Goal: Information Seeking & Learning: Learn about a topic

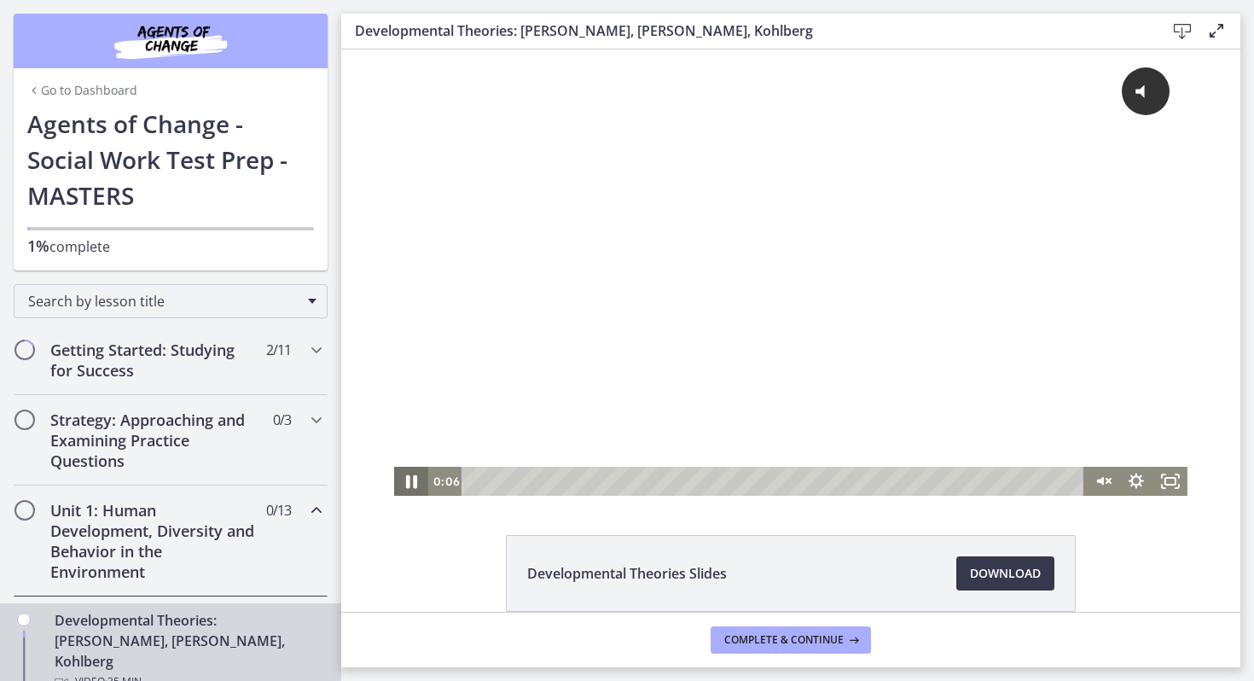
click at [412, 486] on icon "Pause" at bounding box center [411, 481] width 41 height 35
click at [412, 486] on icon "Play Video" at bounding box center [413, 481] width 34 height 29
click at [1108, 112] on button "Click for sound @keyframes VOLUME_SMALL_WAVE_FLASH { 0% { opacity: 0; } 33% { o…" at bounding box center [1084, 91] width 172 height 49
click at [1167, 488] on icon "Fullscreen" at bounding box center [1170, 481] width 34 height 29
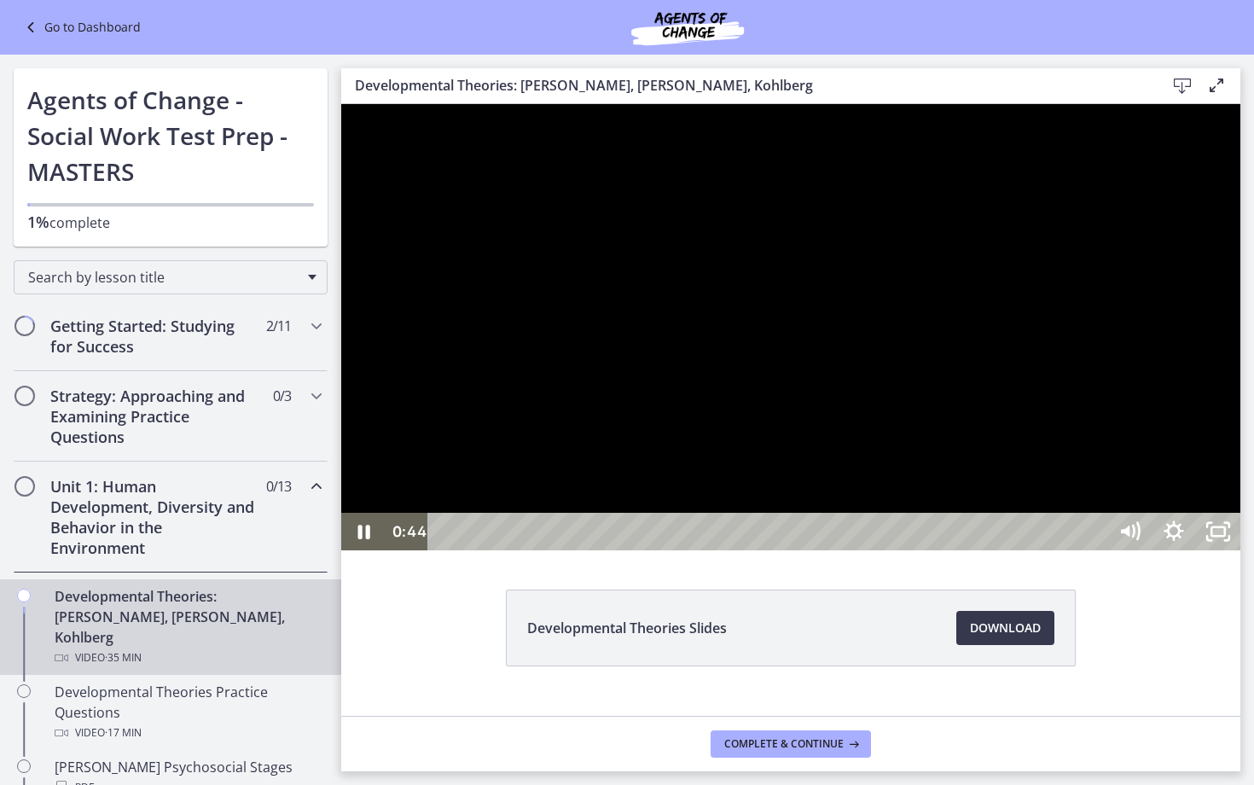
click at [1240, 472] on div at bounding box center [790, 327] width 899 height 446
click at [1244, 554] on icon "Unfullscreen" at bounding box center [1217, 531] width 53 height 45
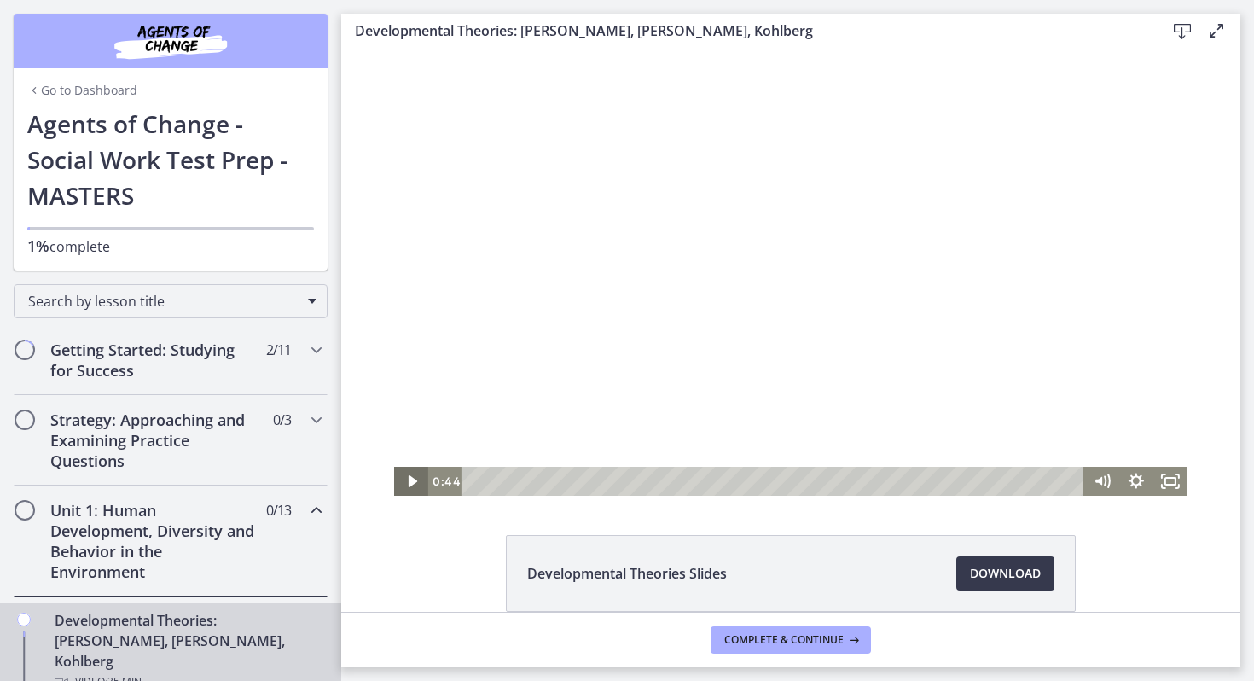
click at [409, 475] on icon "Play Video" at bounding box center [413, 481] width 9 height 12
click at [1165, 478] on icon "Fullscreen" at bounding box center [1170, 481] width 41 height 35
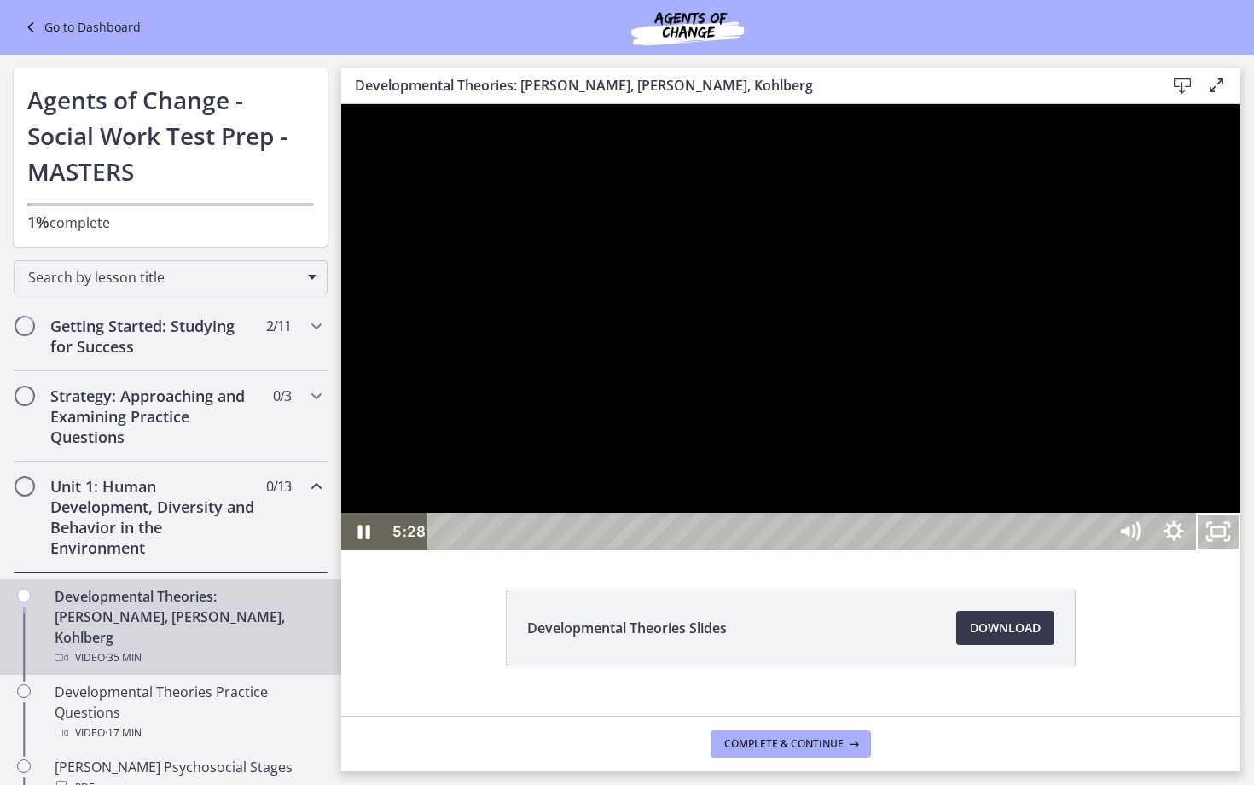
click at [774, 410] on div at bounding box center [790, 327] width 899 height 446
click at [827, 386] on div at bounding box center [790, 327] width 899 height 446
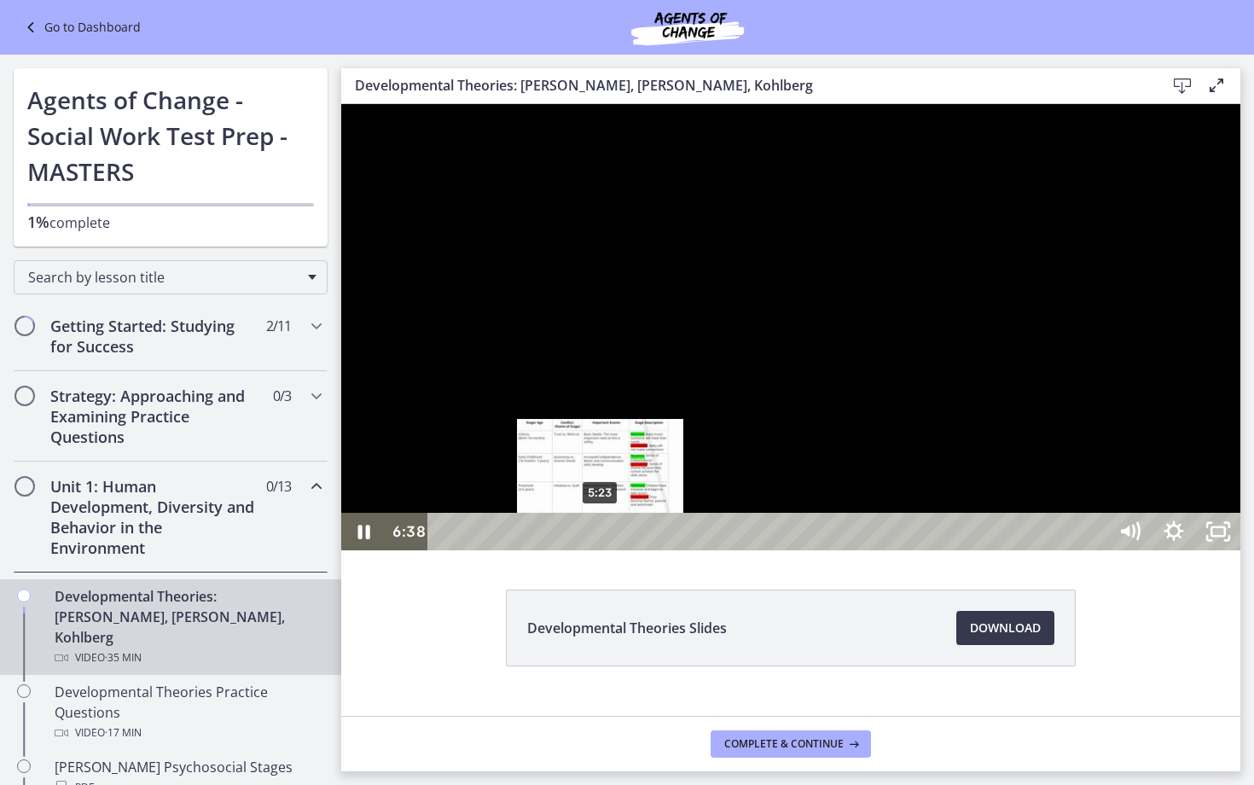
click at [600, 550] on div "5:23" at bounding box center [770, 532] width 652 height 38
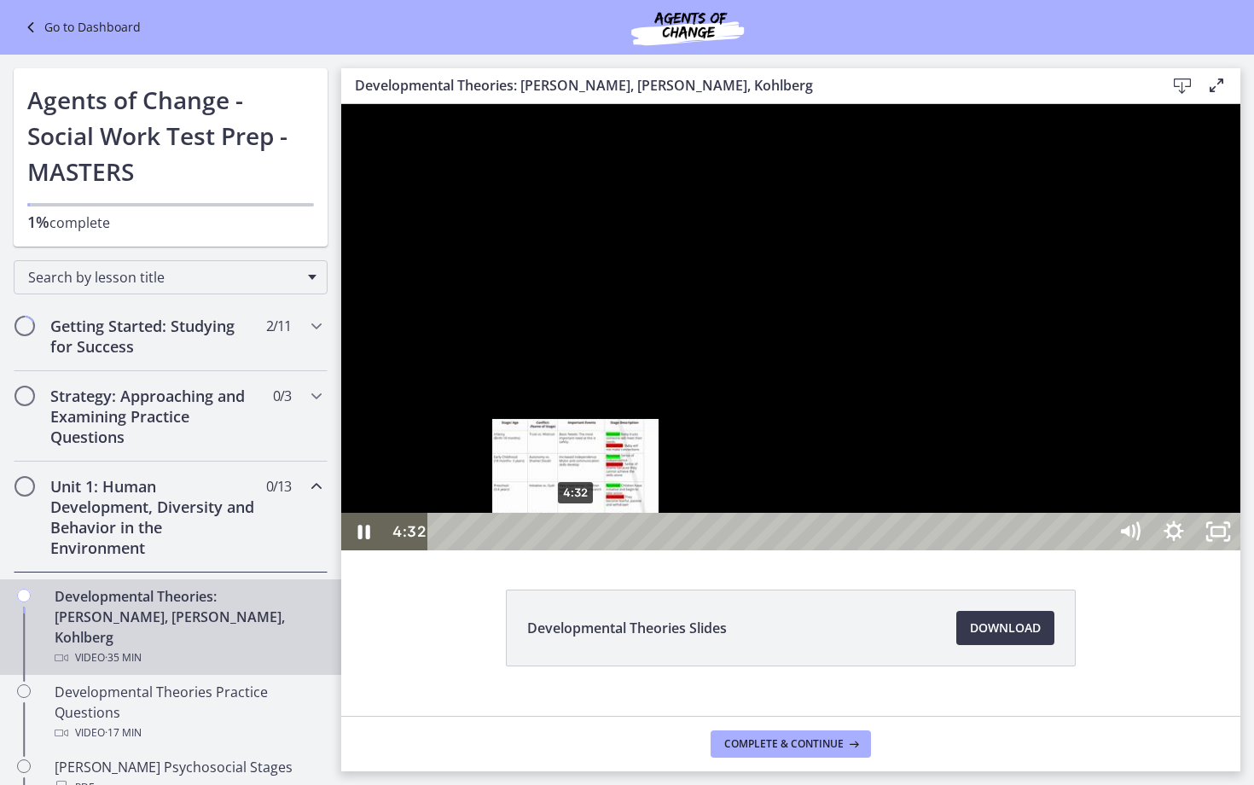
click at [576, 550] on div "4:32" at bounding box center [770, 532] width 652 height 38
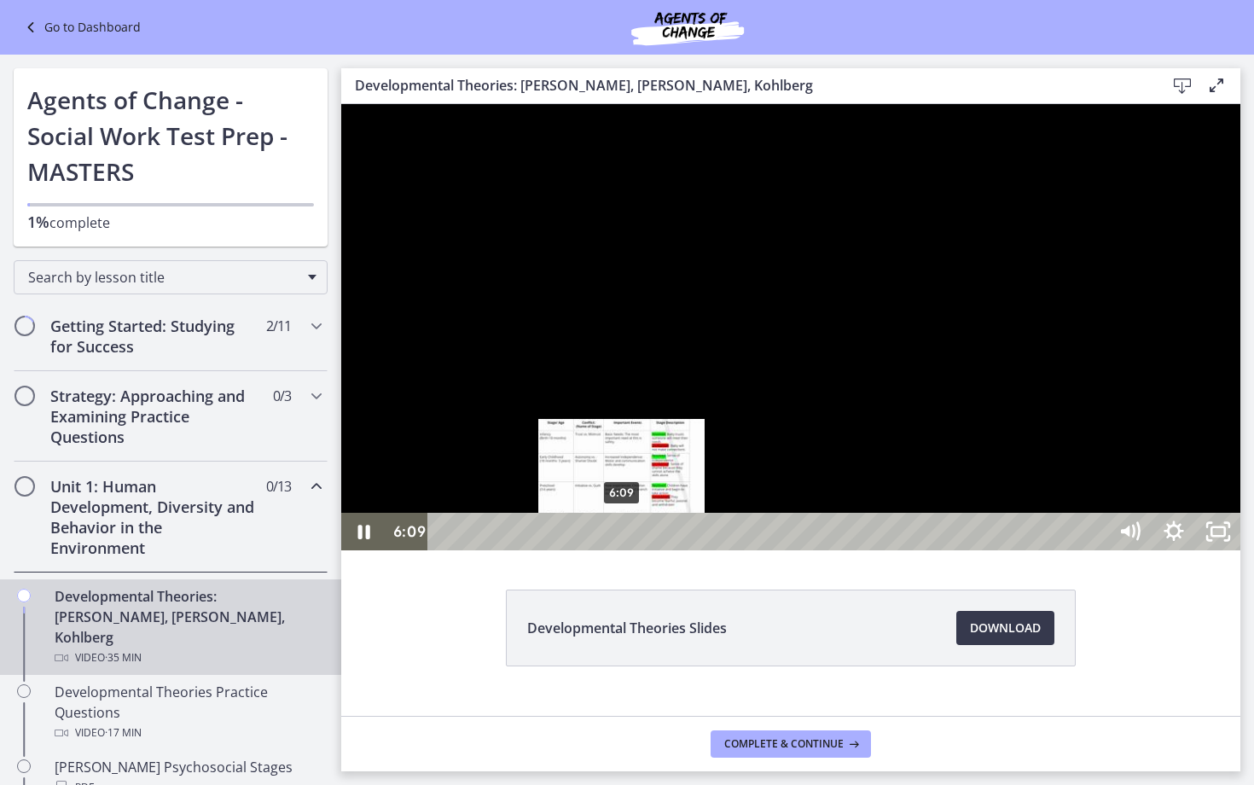
click at [623, 550] on div "6:09" at bounding box center [770, 532] width 652 height 38
click at [612, 550] on div "5:46" at bounding box center [770, 532] width 652 height 38
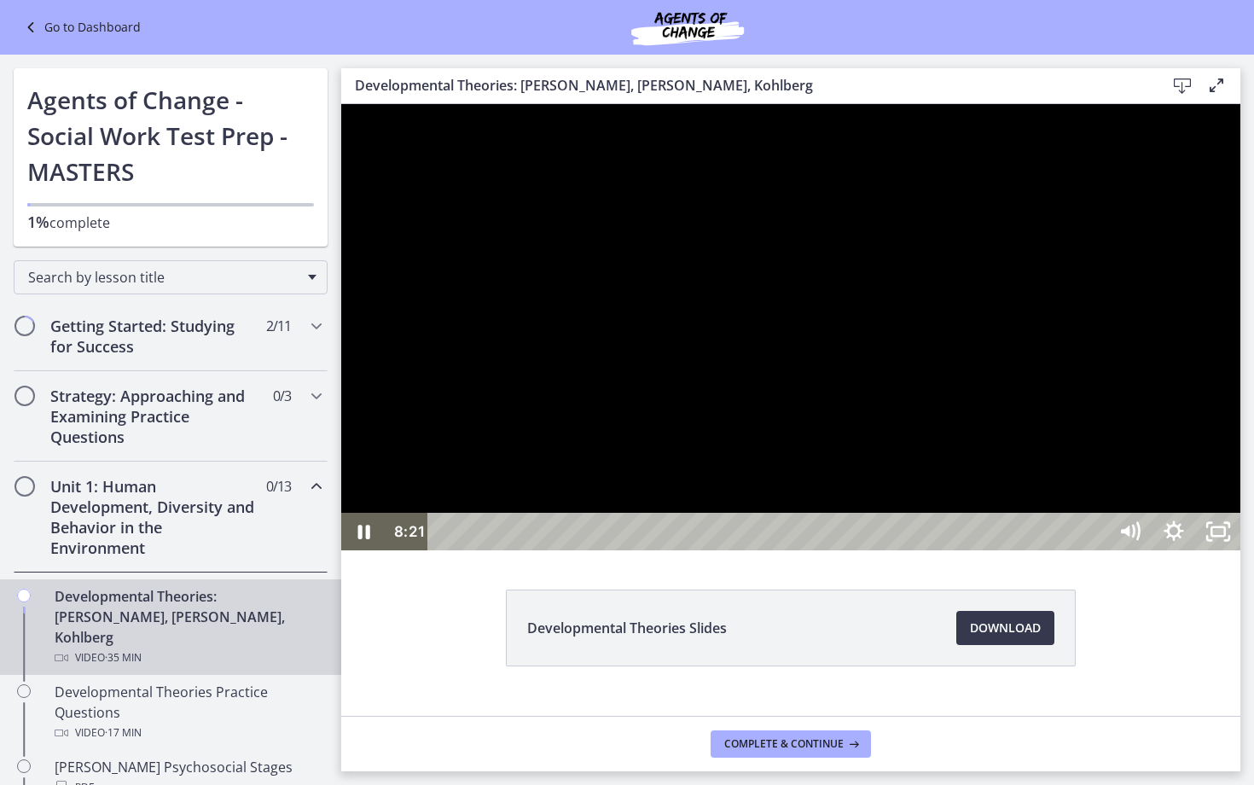
click at [864, 449] on div at bounding box center [790, 327] width 899 height 446
click at [783, 409] on div at bounding box center [790, 327] width 899 height 446
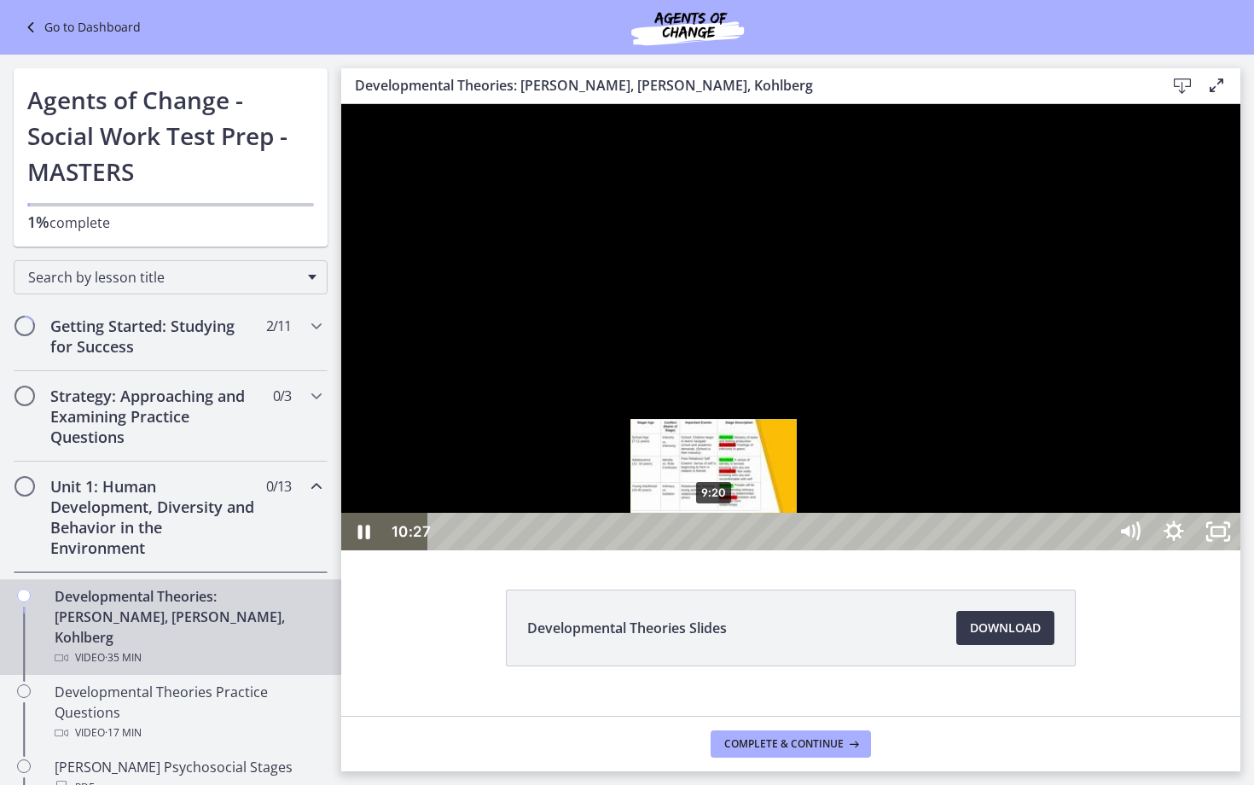
click at [715, 550] on div "9:20" at bounding box center [770, 532] width 652 height 38
click at [705, 550] on div "9:01" at bounding box center [770, 532] width 652 height 38
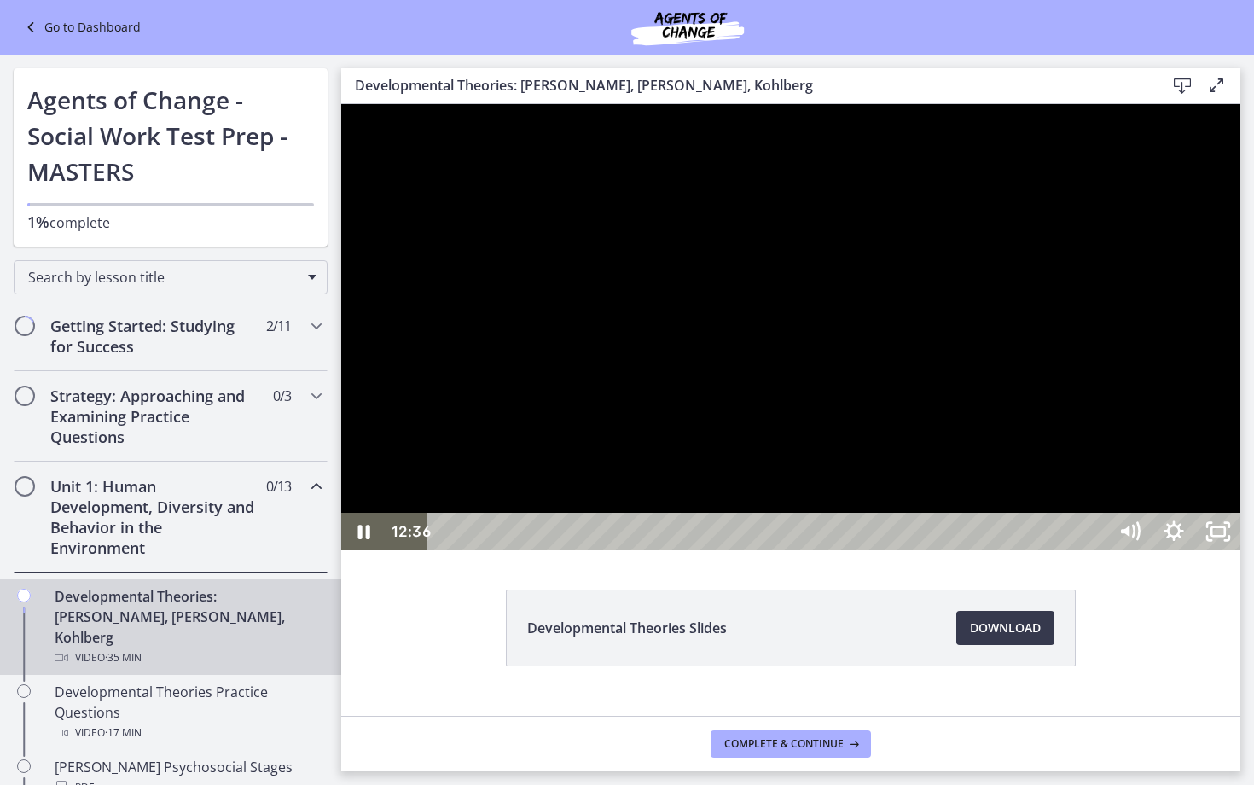
click at [812, 550] on div at bounding box center [790, 327] width 899 height 446
click at [820, 454] on div at bounding box center [790, 327] width 899 height 446
click at [909, 468] on div at bounding box center [790, 327] width 899 height 446
click at [880, 386] on div at bounding box center [790, 327] width 899 height 446
click at [863, 411] on div at bounding box center [790, 327] width 899 height 446
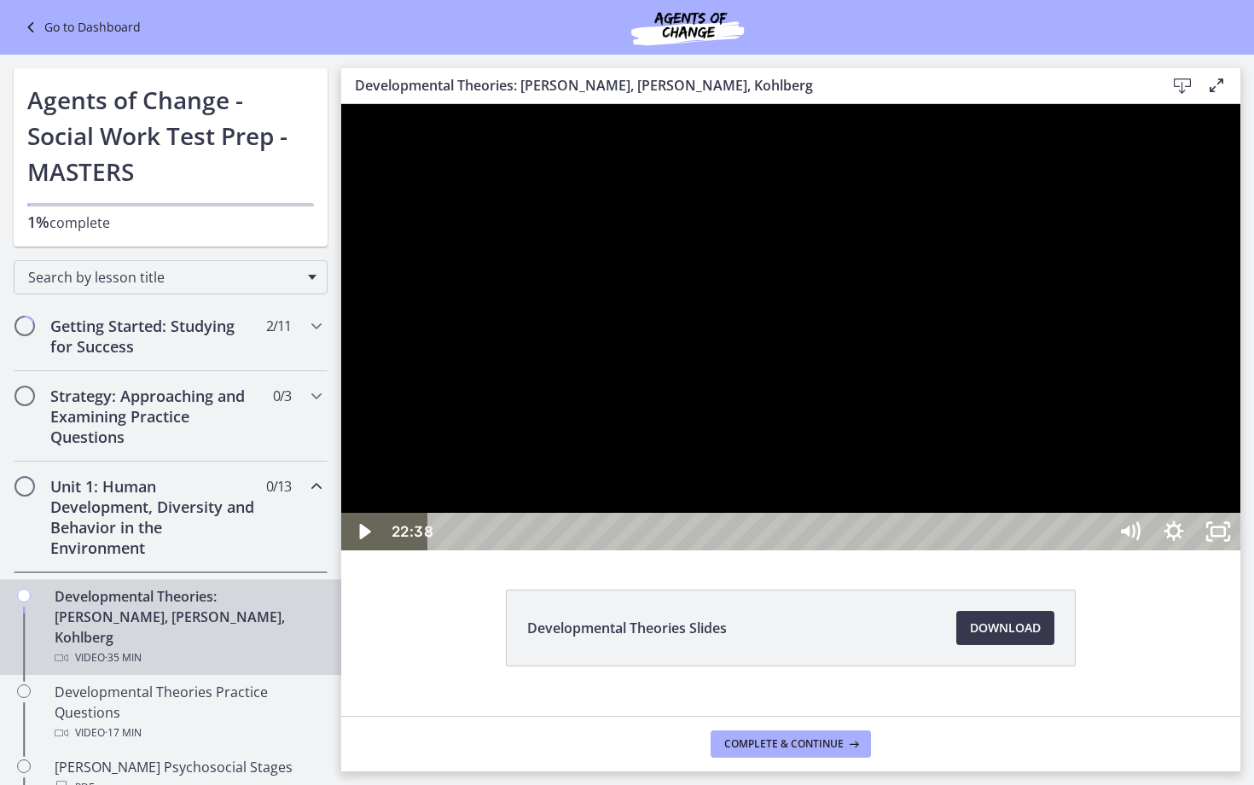
click at [863, 411] on div at bounding box center [790, 327] width 899 height 446
click at [892, 408] on div at bounding box center [790, 327] width 899 height 446
click at [863, 355] on div at bounding box center [790, 327] width 899 height 446
click at [851, 525] on div at bounding box center [790, 327] width 899 height 446
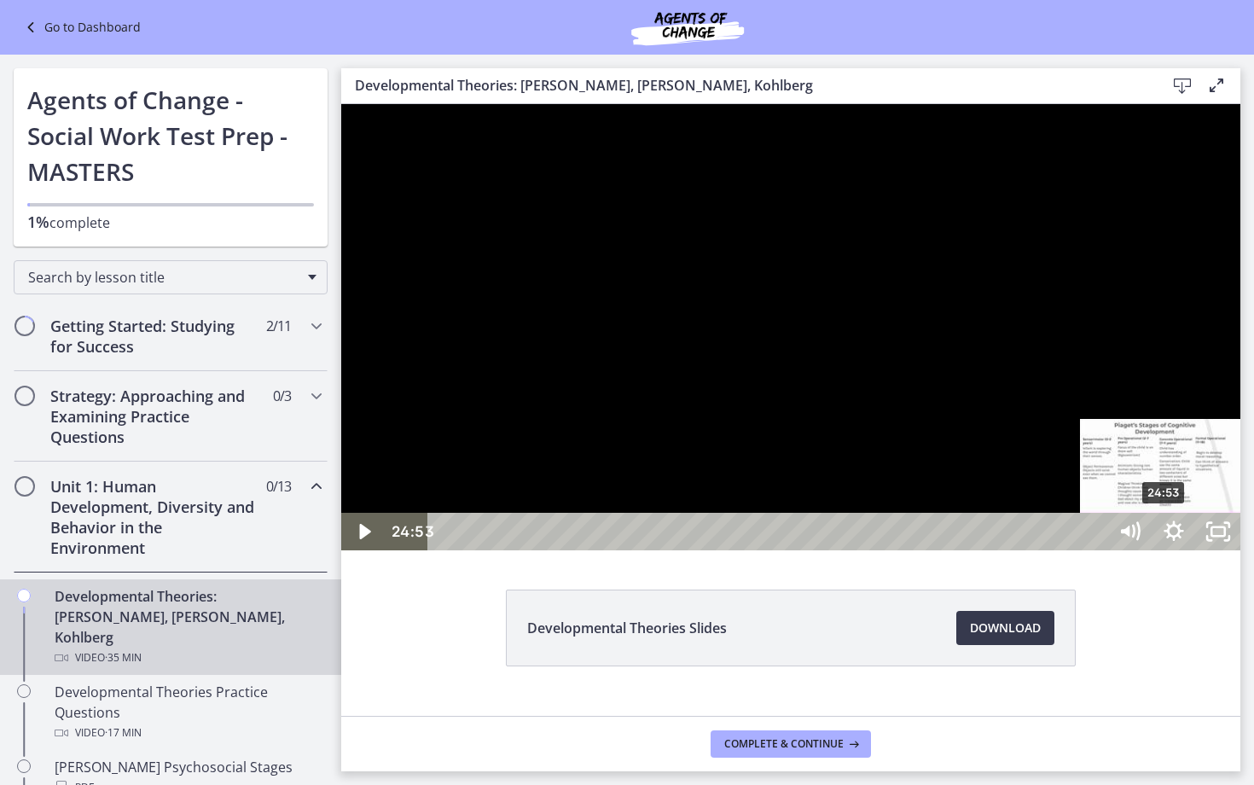
click at [1096, 550] on div "24:53" at bounding box center [770, 532] width 652 height 38
click at [1157, 538] on div "Playbar" at bounding box center [1163, 531] width 13 height 13
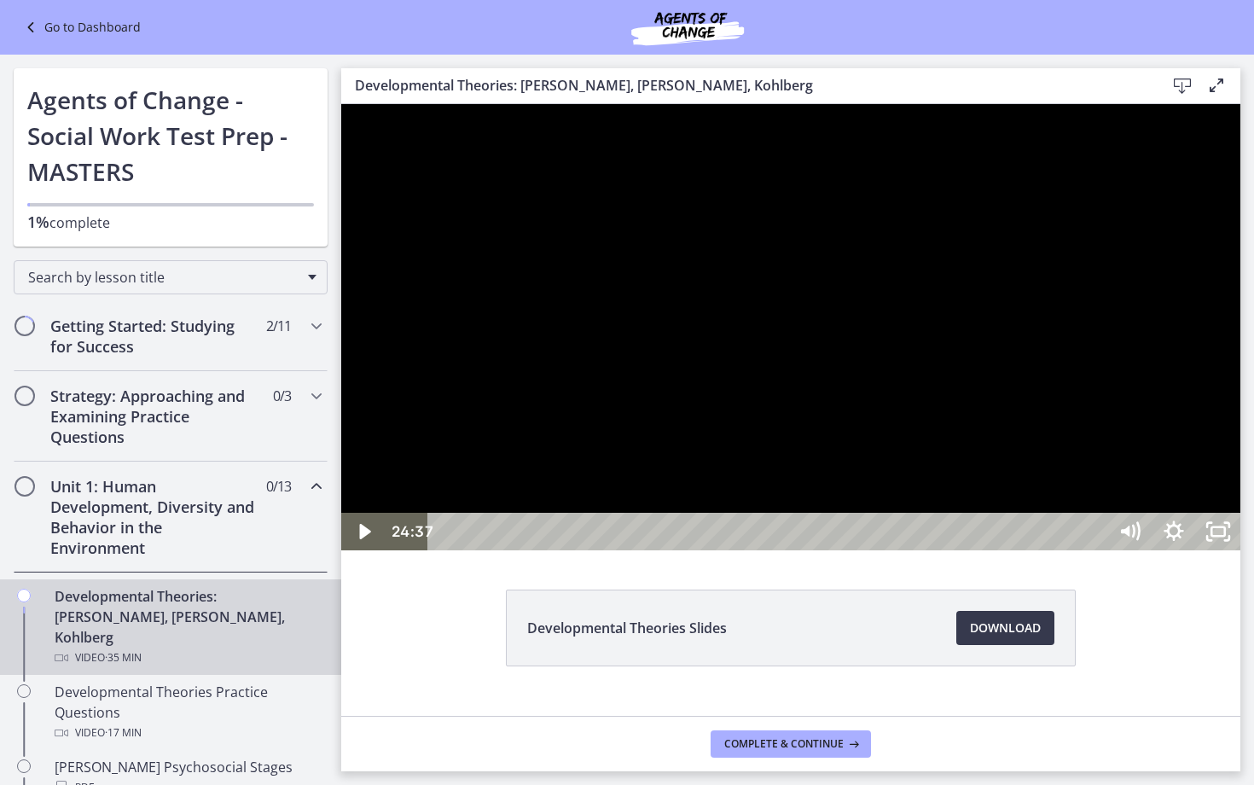
click at [1094, 550] on div at bounding box center [790, 327] width 899 height 446
click at [1004, 550] on div at bounding box center [790, 327] width 899 height 446
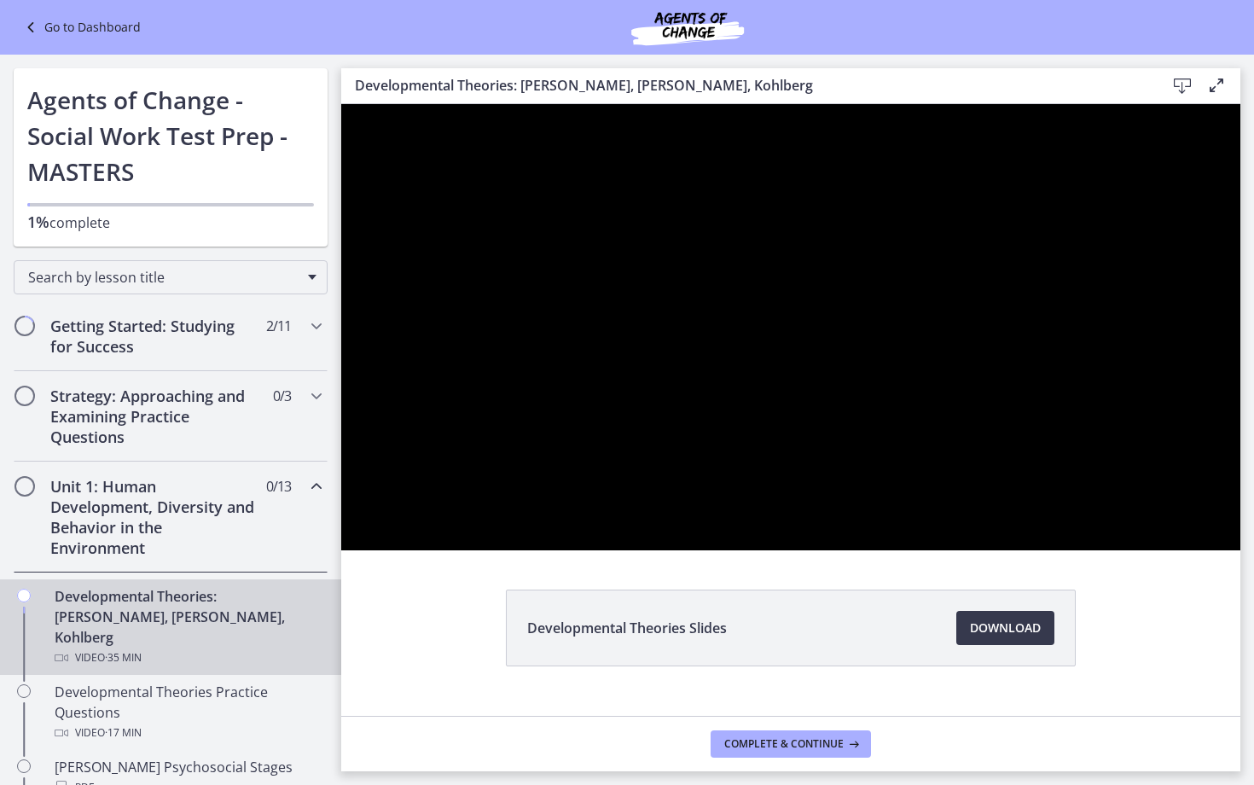
click at [1115, 550] on div at bounding box center [790, 327] width 899 height 446
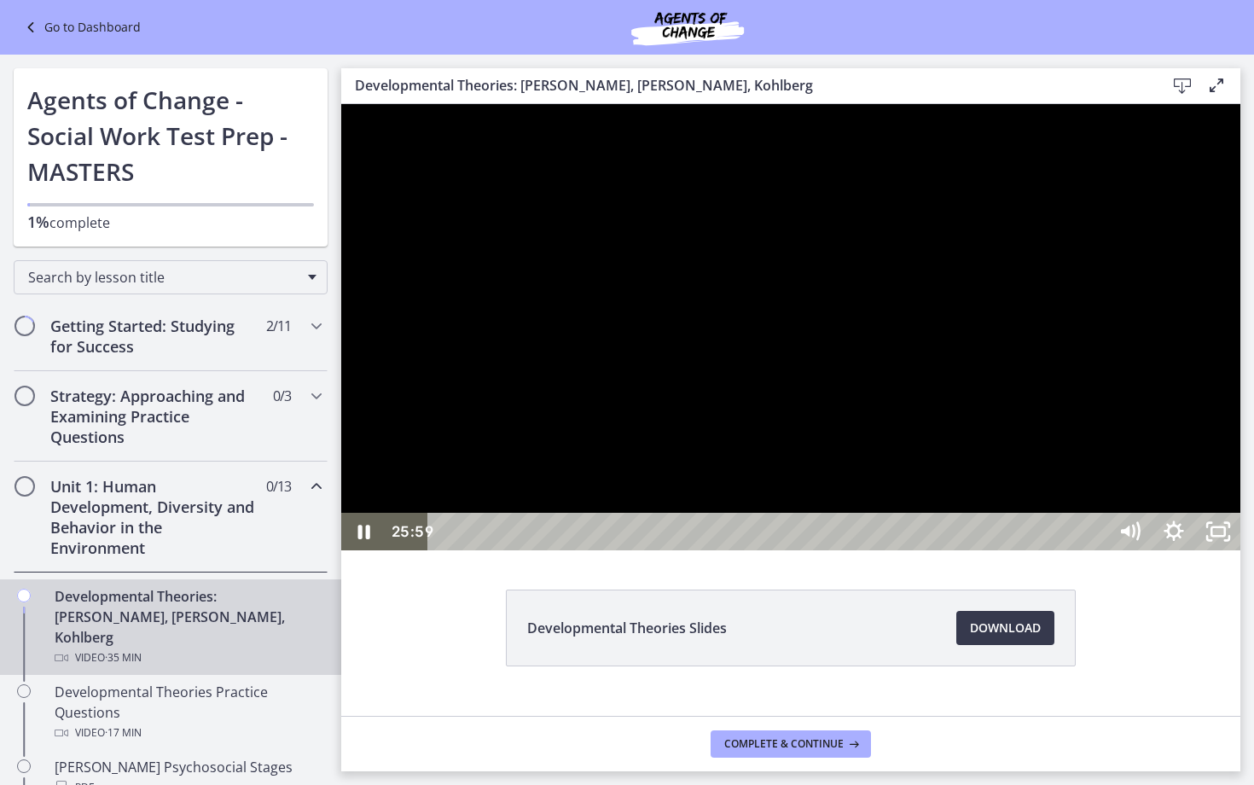
click at [1046, 550] on div at bounding box center [790, 327] width 899 height 446
click at [936, 550] on div at bounding box center [790, 327] width 899 height 446
click at [942, 550] on div at bounding box center [790, 327] width 899 height 446
click at [885, 550] on div at bounding box center [790, 327] width 899 height 446
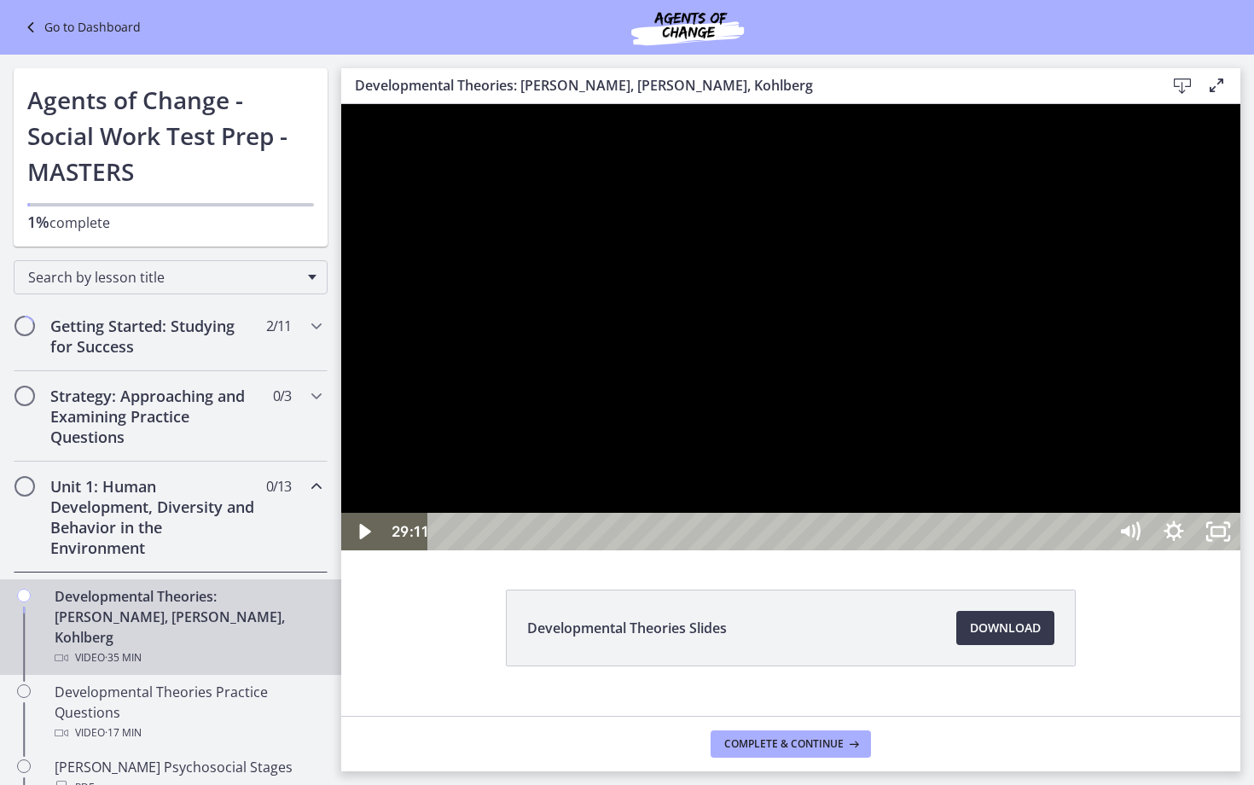
click at [885, 550] on div at bounding box center [790, 327] width 899 height 446
click at [763, 479] on div at bounding box center [790, 327] width 899 height 446
click at [751, 510] on div at bounding box center [790, 327] width 899 height 446
click at [1096, 550] on div "27:51" at bounding box center [770, 532] width 652 height 38
click at [1096, 550] on div "26:54" at bounding box center [770, 532] width 652 height 38
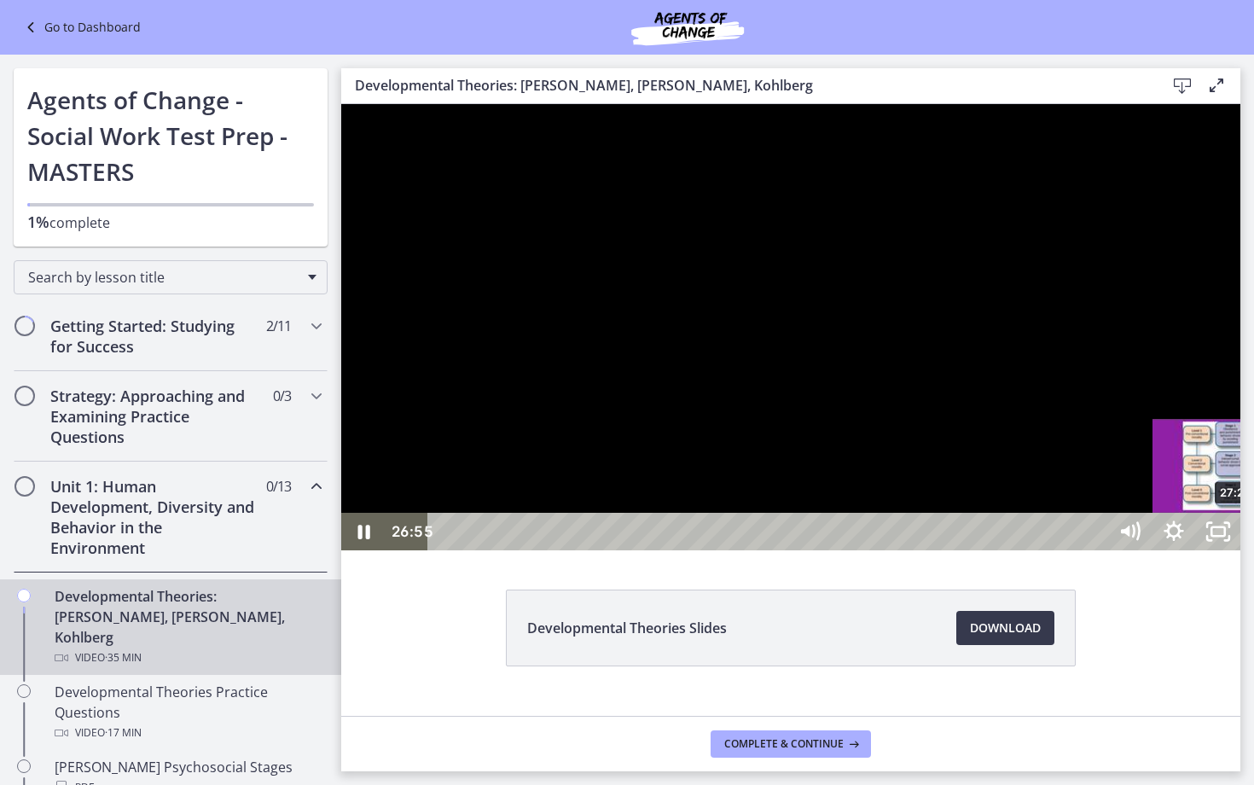
click at [1096, 550] on div "27:26" at bounding box center [770, 532] width 652 height 38
click at [970, 415] on div at bounding box center [790, 327] width 899 height 446
click at [963, 411] on div at bounding box center [790, 327] width 899 height 446
click at [1244, 554] on icon "Unfullscreen" at bounding box center [1217, 531] width 53 height 45
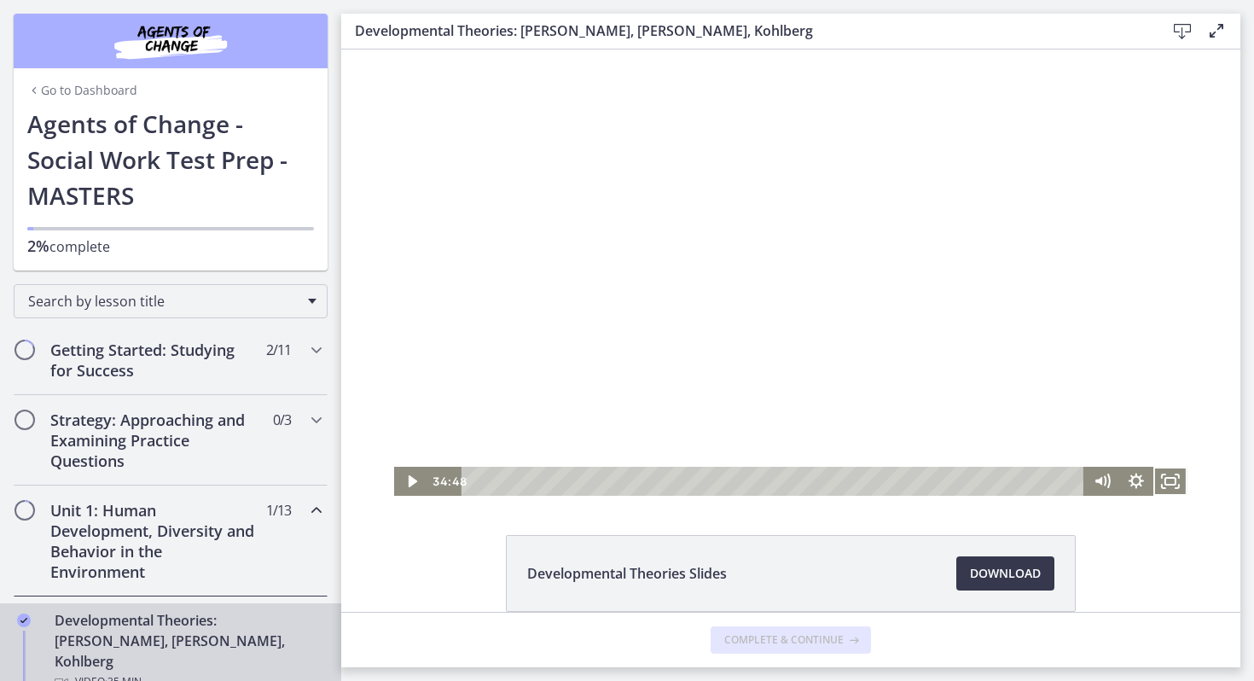
click at [411, 484] on icon "Play Video" at bounding box center [413, 481] width 9 height 12
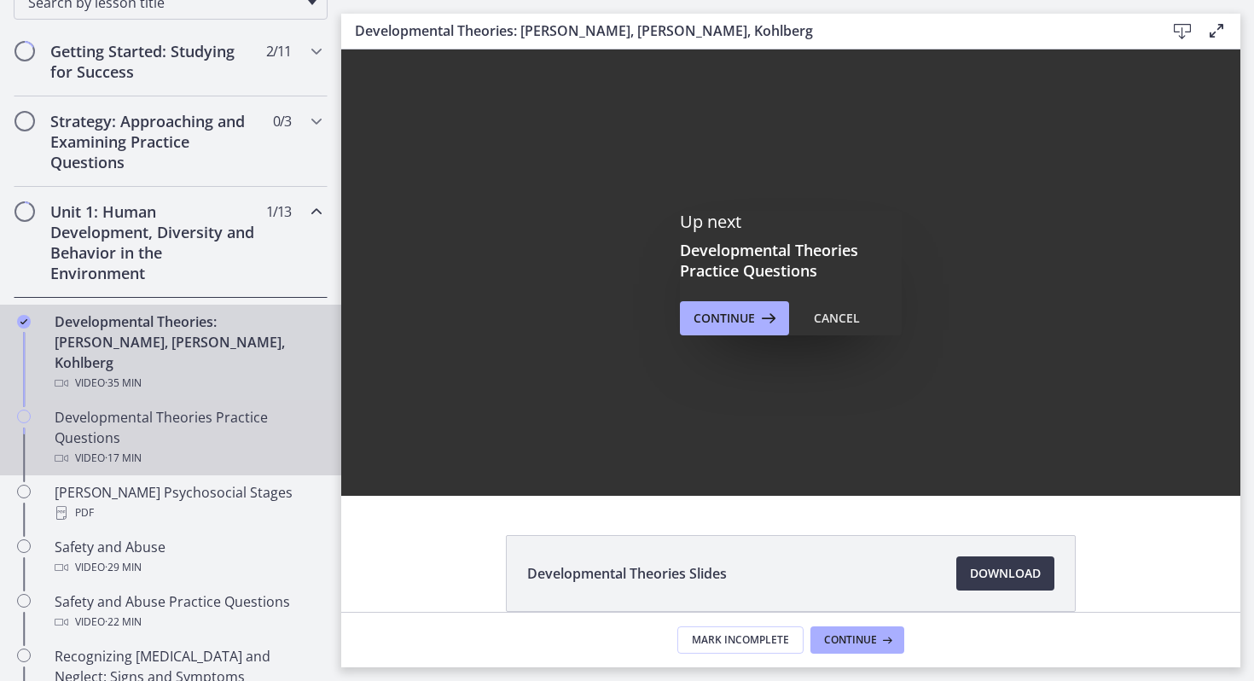
click at [180, 407] on div "Developmental Theories Practice Questions Video · 17 min" at bounding box center [188, 437] width 266 height 61
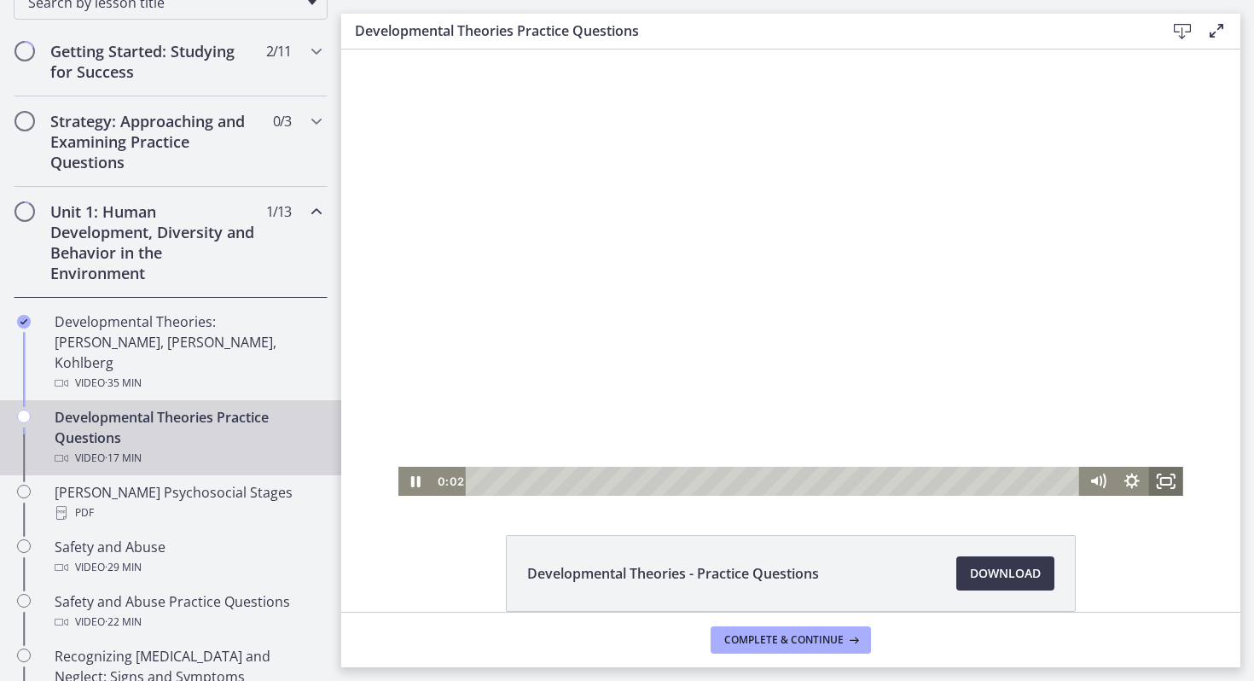
click at [1174, 483] on icon "Fullscreen" at bounding box center [1166, 481] width 34 height 29
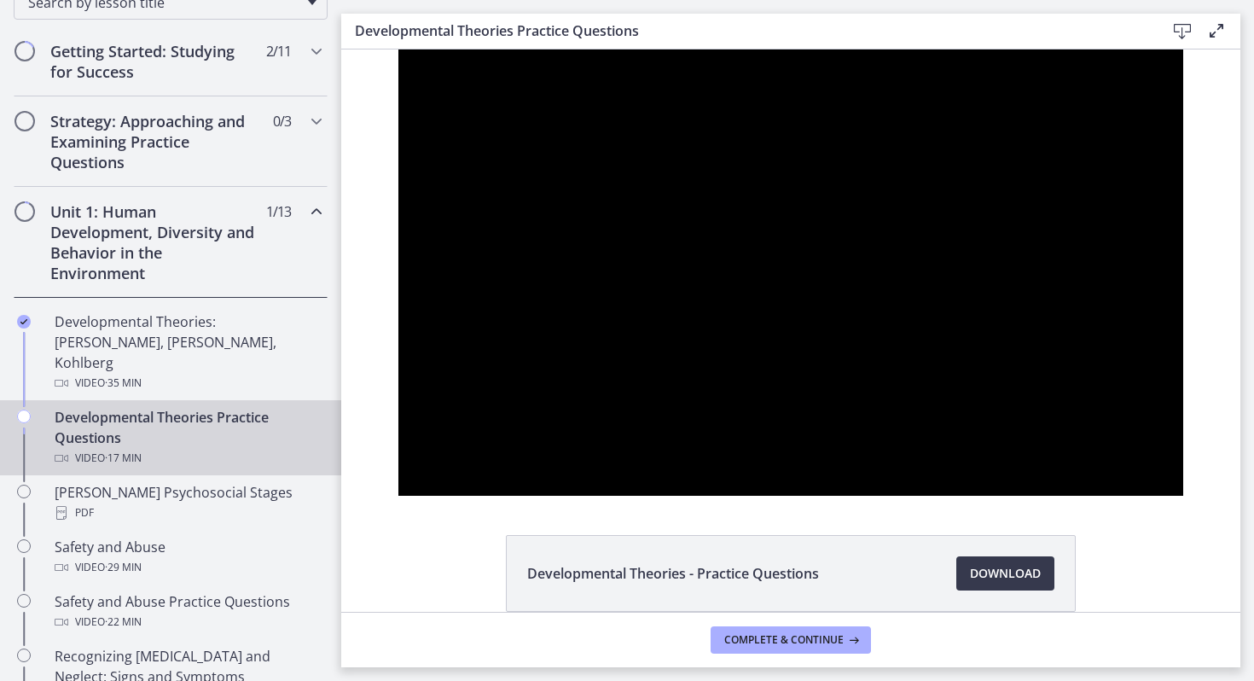
scroll to position [220, 0]
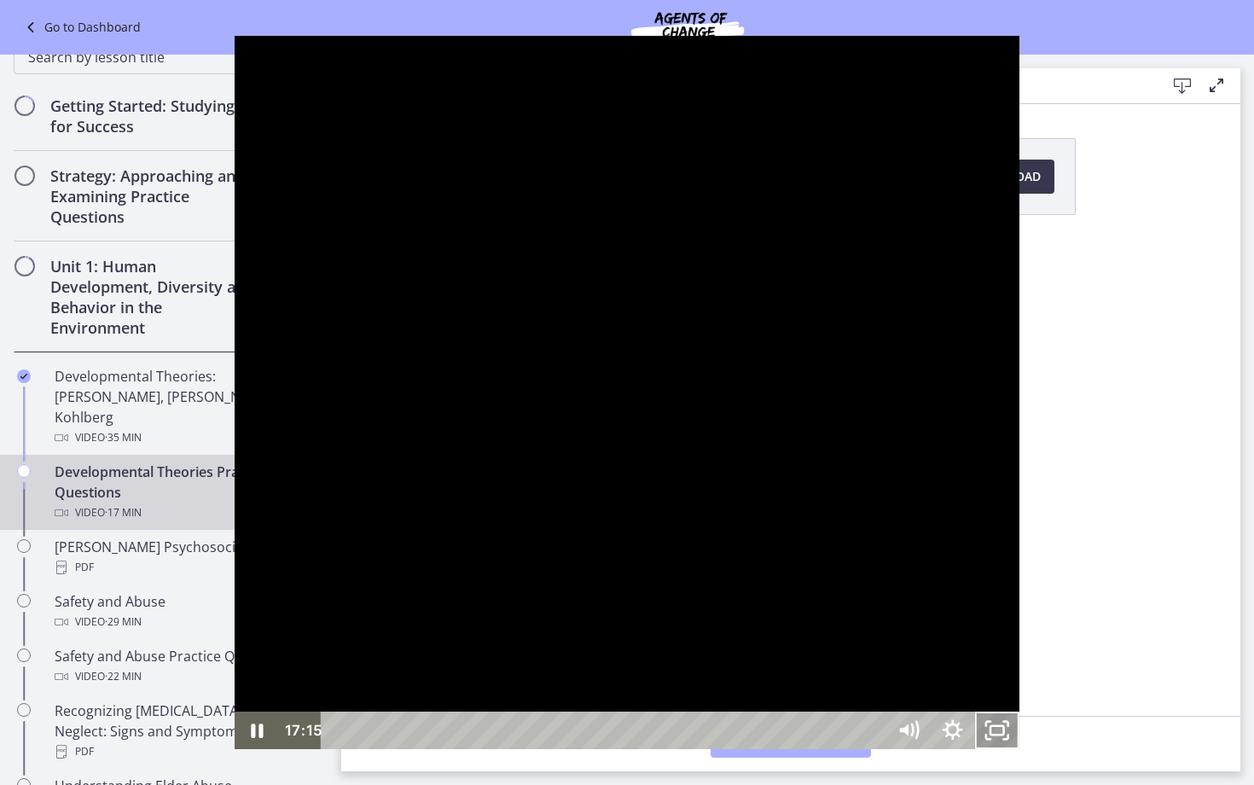
click at [1019, 680] on icon "Unfullscreen" at bounding box center [997, 730] width 44 height 38
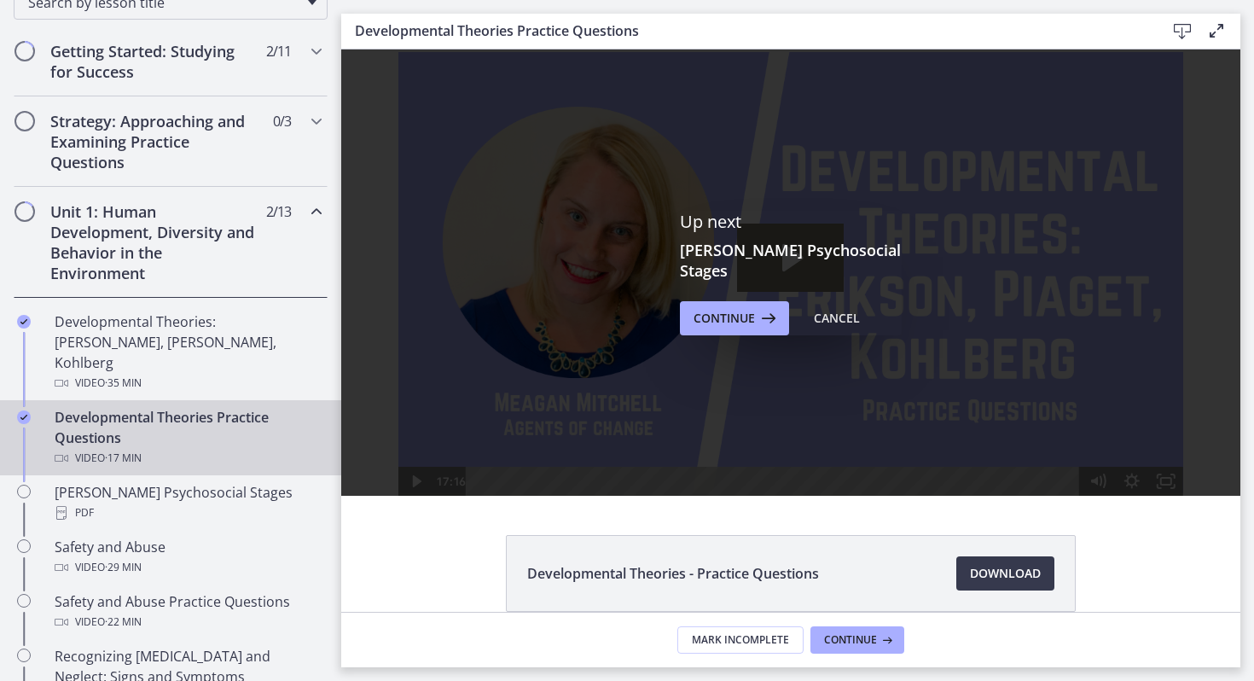
scroll to position [0, 0]
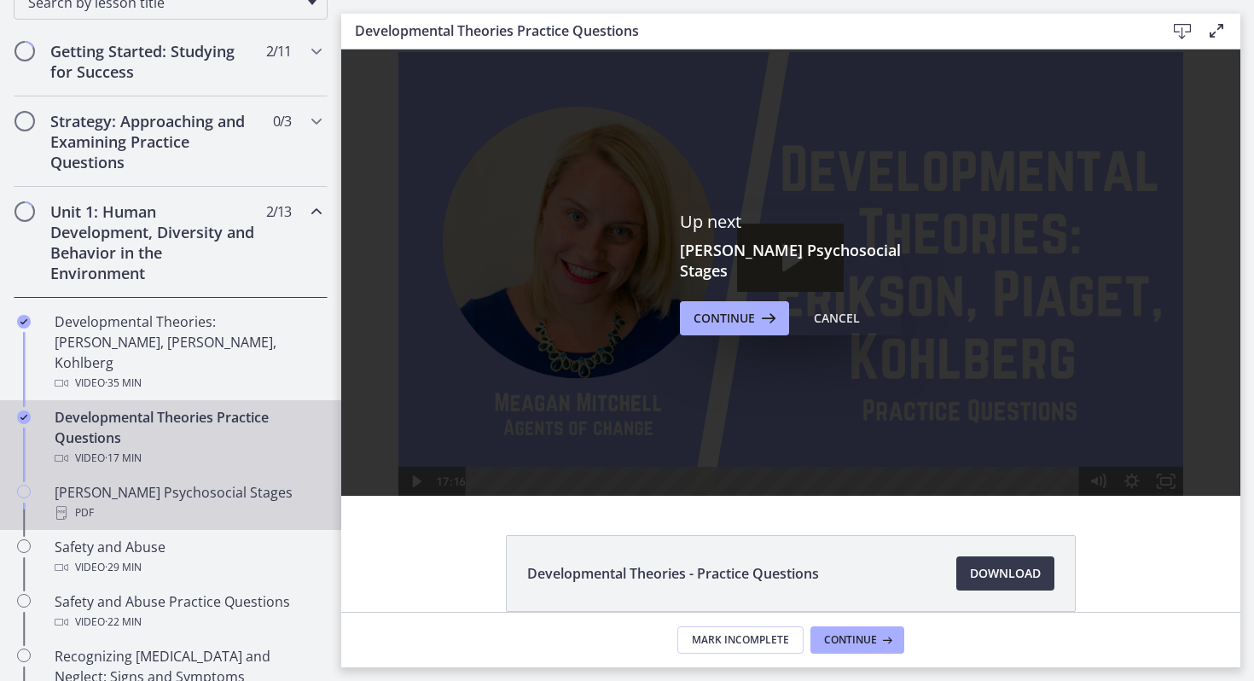
click at [200, 502] on div "PDF" at bounding box center [188, 512] width 266 height 20
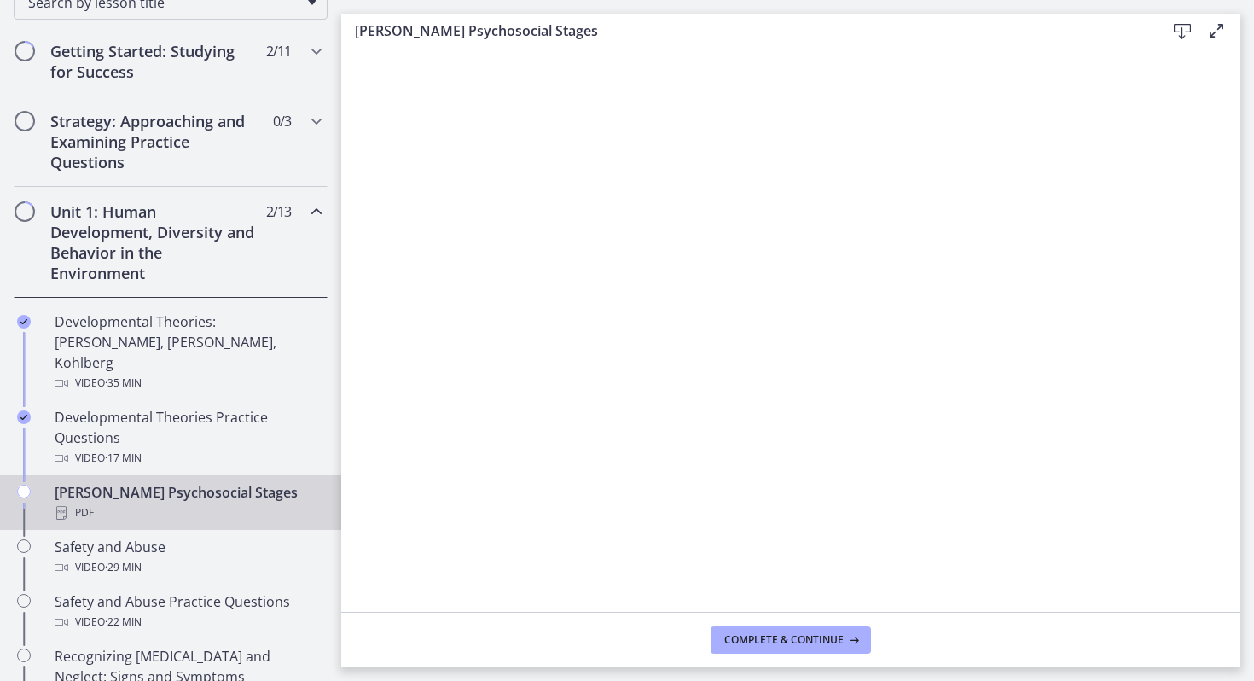
click at [1184, 28] on icon at bounding box center [1182, 31] width 20 height 20
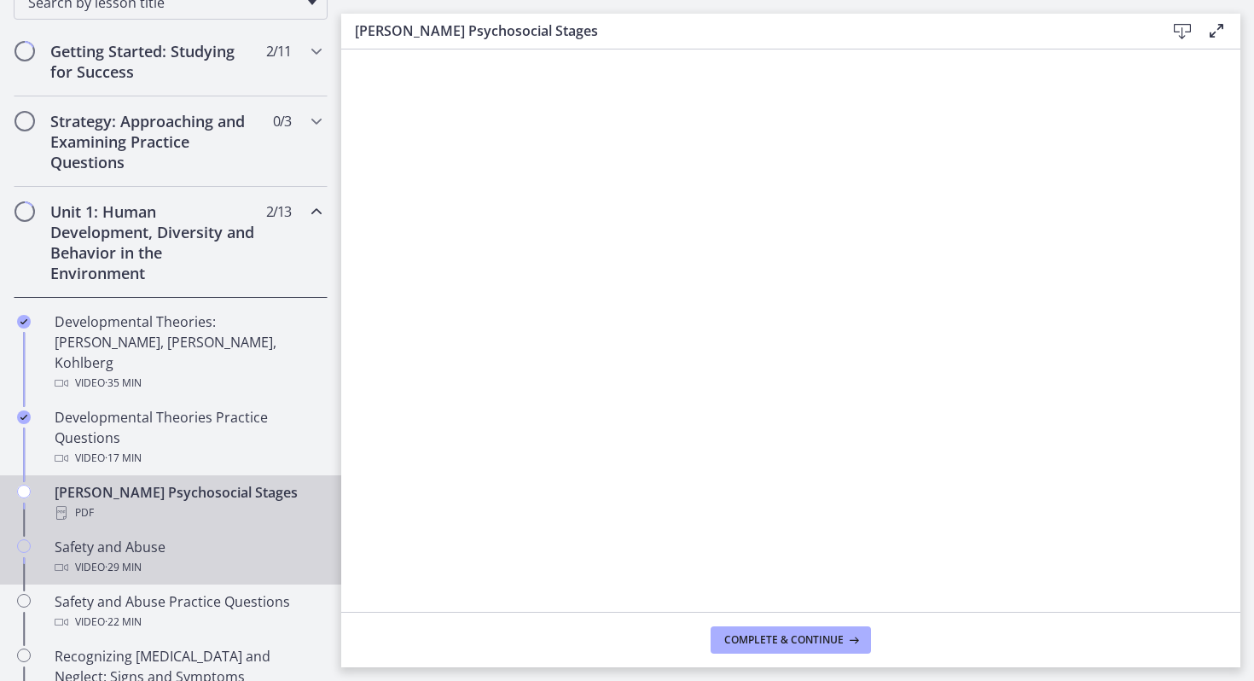
scroll to position [401, 0]
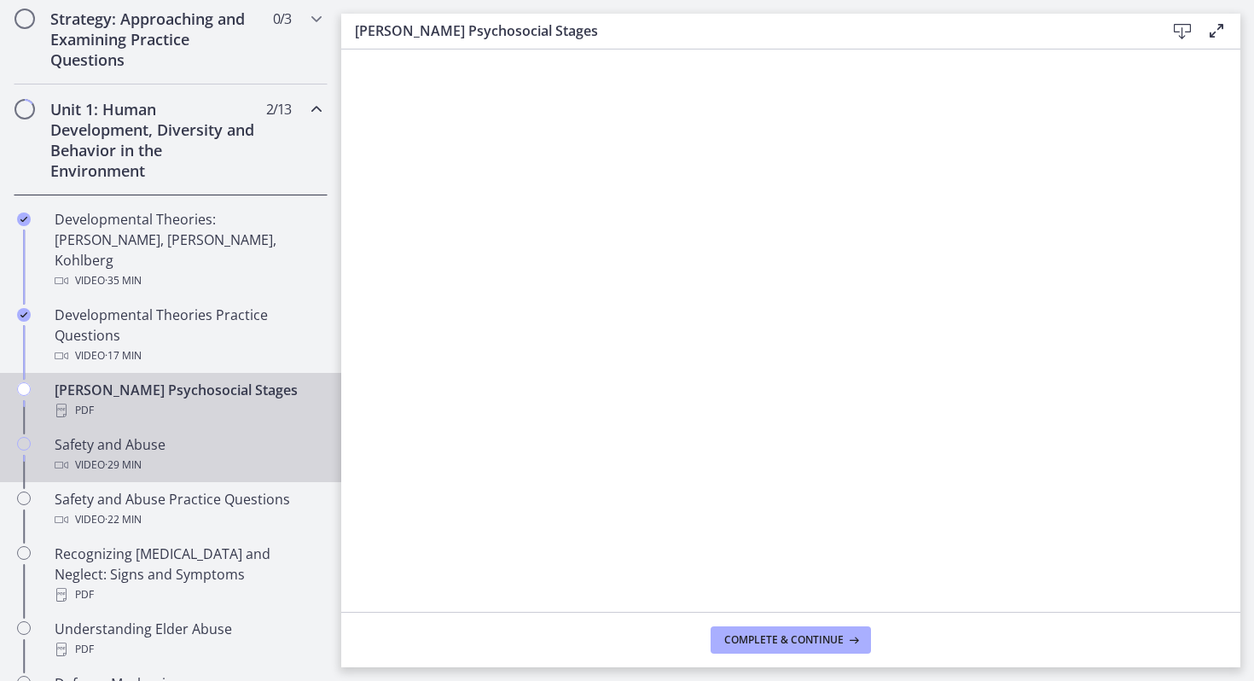
click at [194, 455] on div "Video · 29 min" at bounding box center [188, 465] width 266 height 20
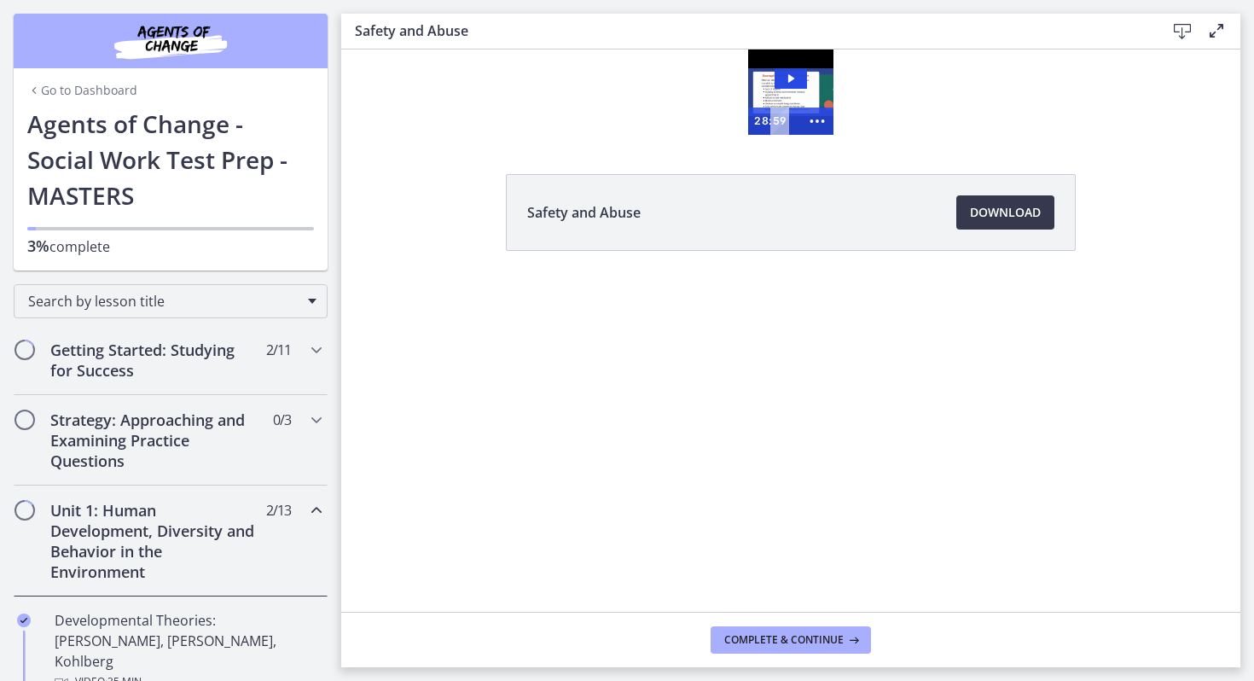
scroll to position [401, 0]
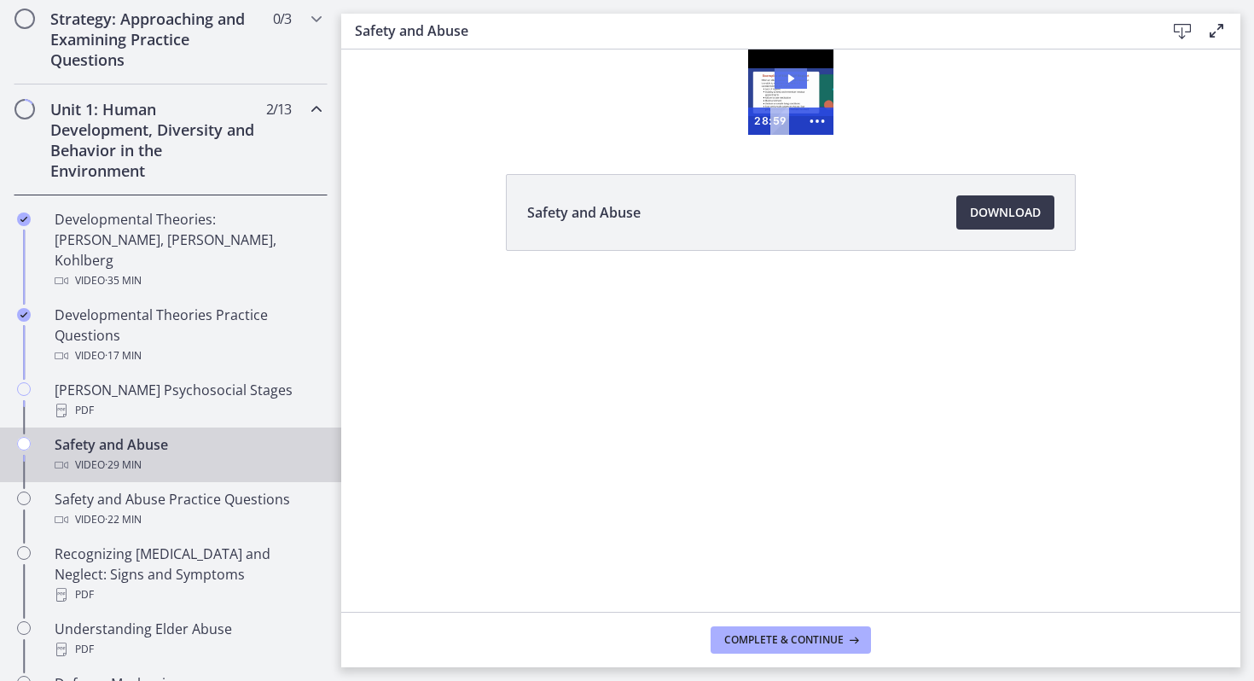
click at [787, 78] on icon "Play Video: ctrt98fh120s72qirkmg.mp4" at bounding box center [790, 78] width 32 height 20
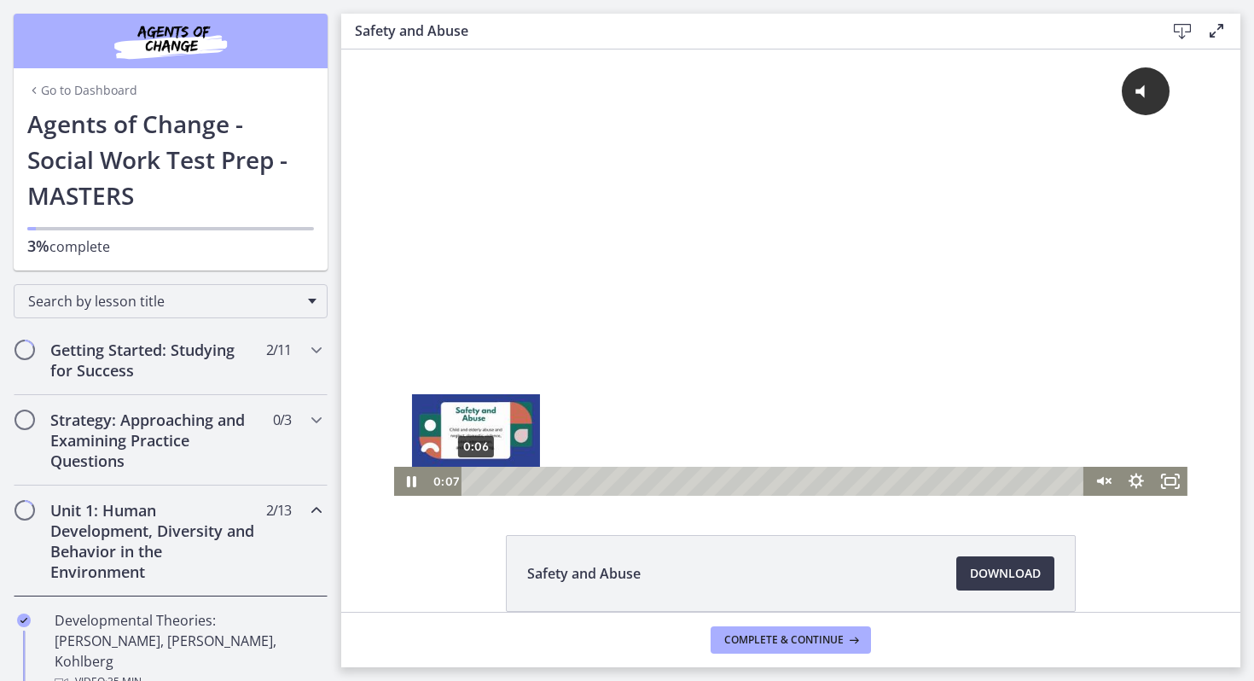
click at [476, 481] on div "0:06" at bounding box center [774, 481] width 603 height 29
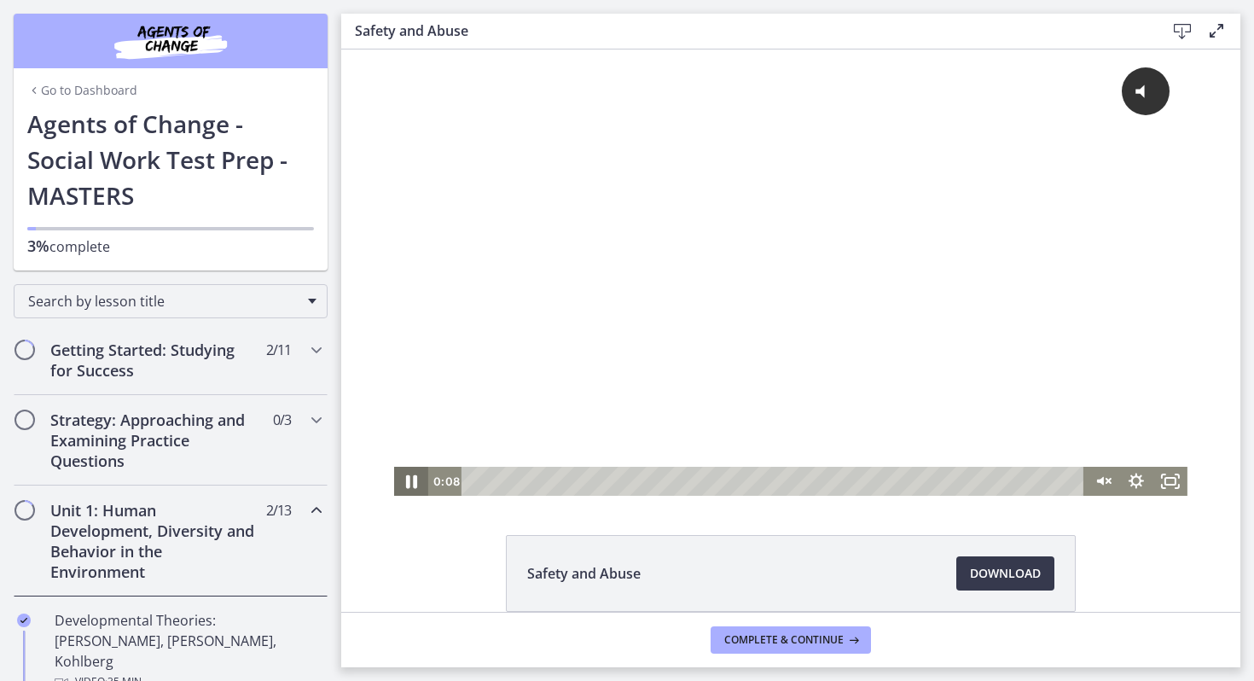
click at [408, 481] on icon "Pause" at bounding box center [411, 482] width 11 height 14
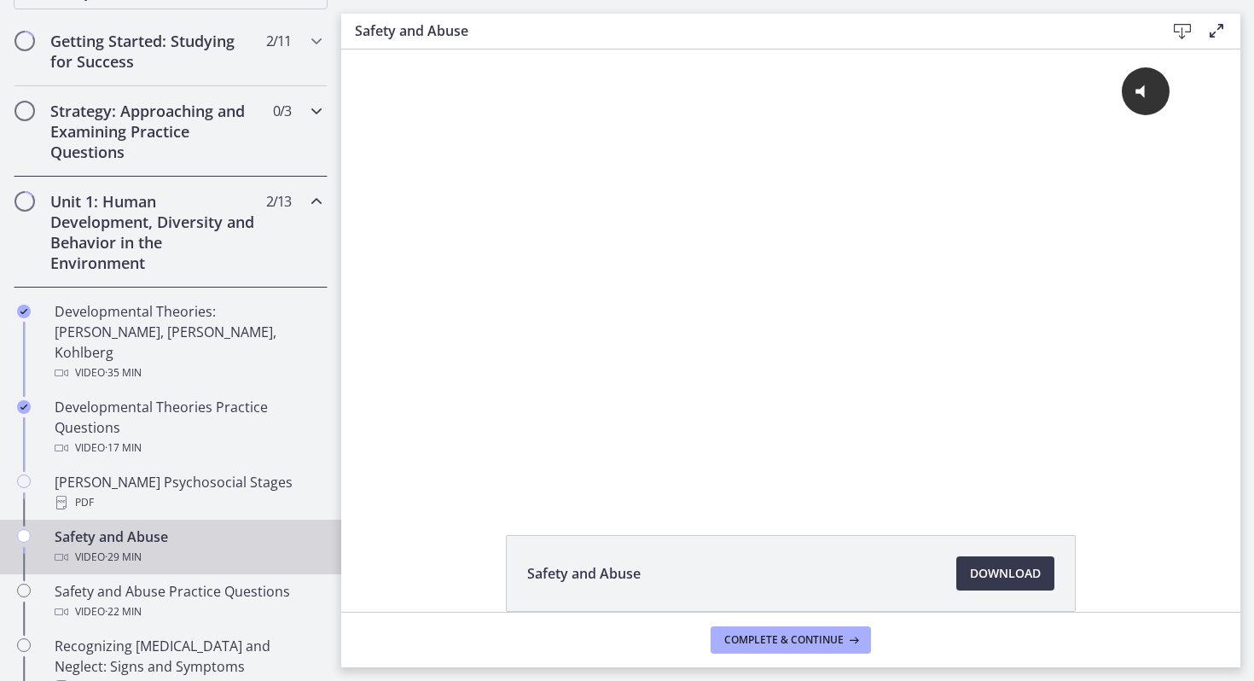
scroll to position [316, 0]
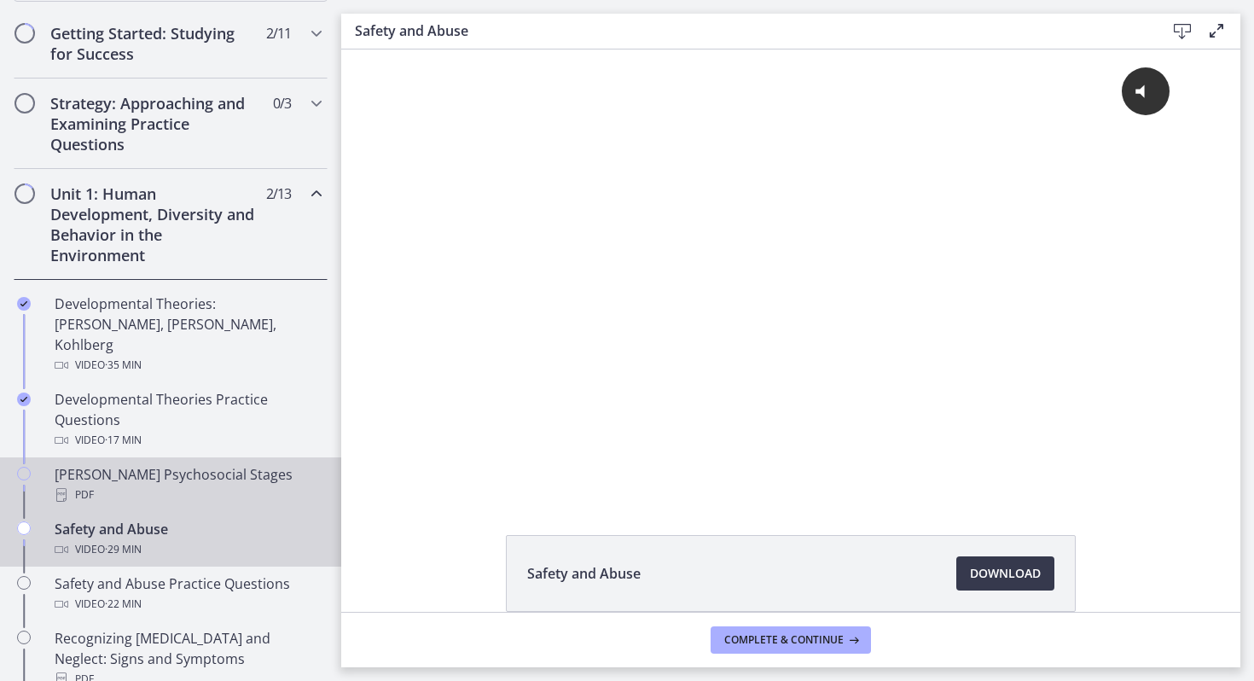
click at [20, 467] on icon "Chapters" at bounding box center [24, 474] width 14 height 14
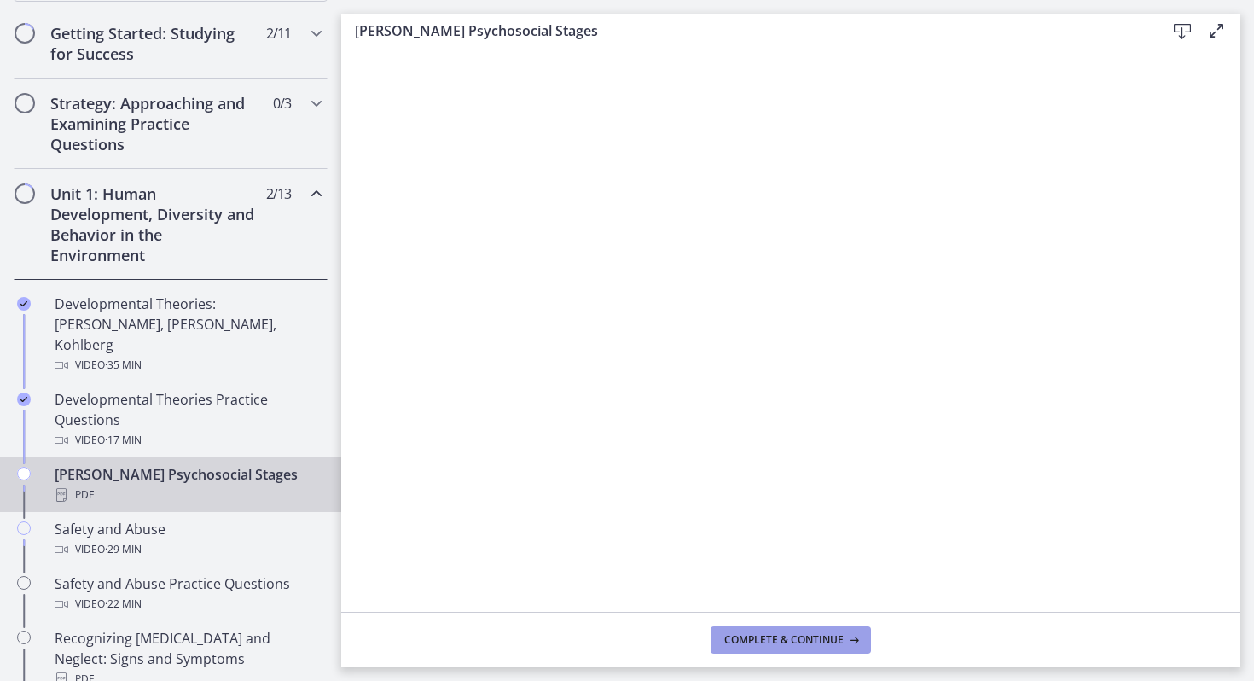
click at [806, 647] on button "Complete & continue" at bounding box center [790, 639] width 160 height 27
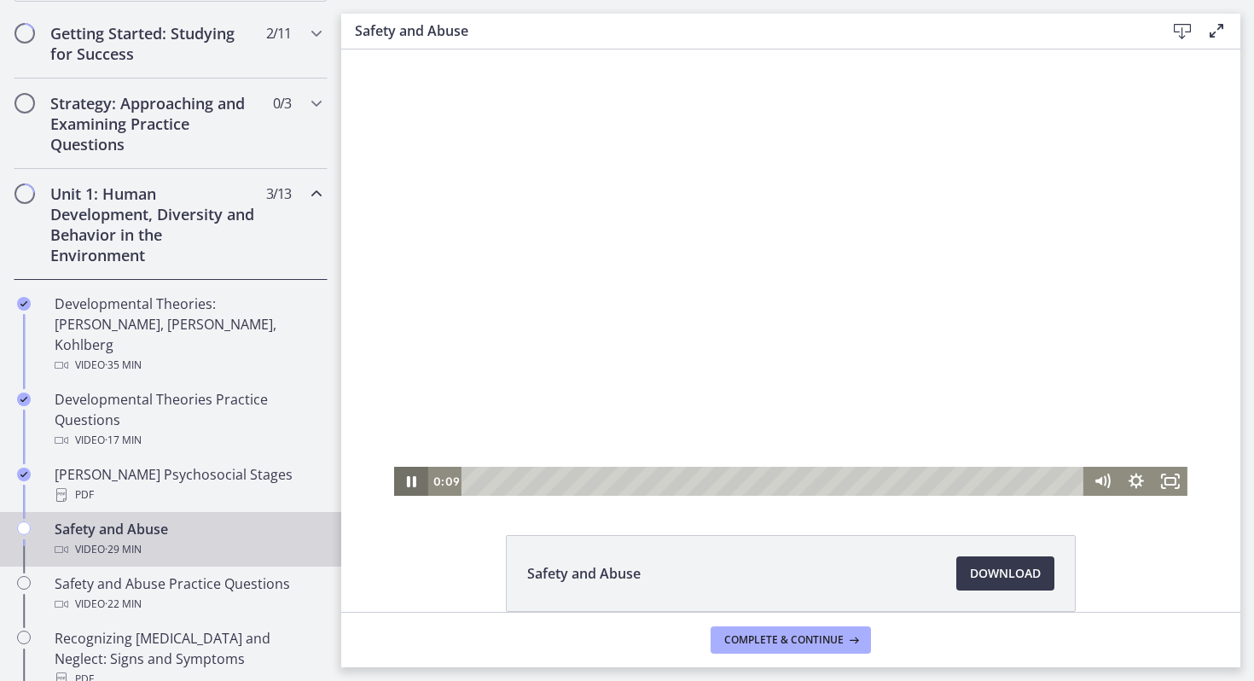
click at [407, 479] on icon "Pause" at bounding box center [411, 481] width 9 height 11
click at [1169, 478] on icon "Fullscreen" at bounding box center [1170, 481] width 34 height 29
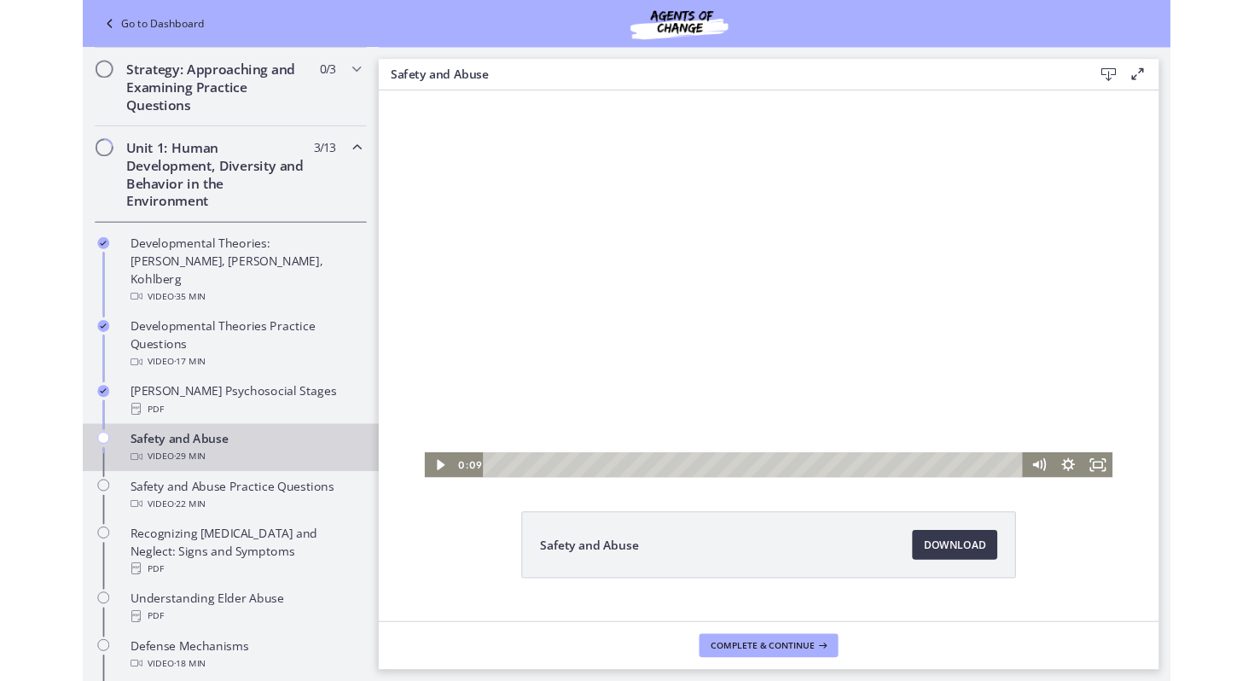
scroll to position [238, 0]
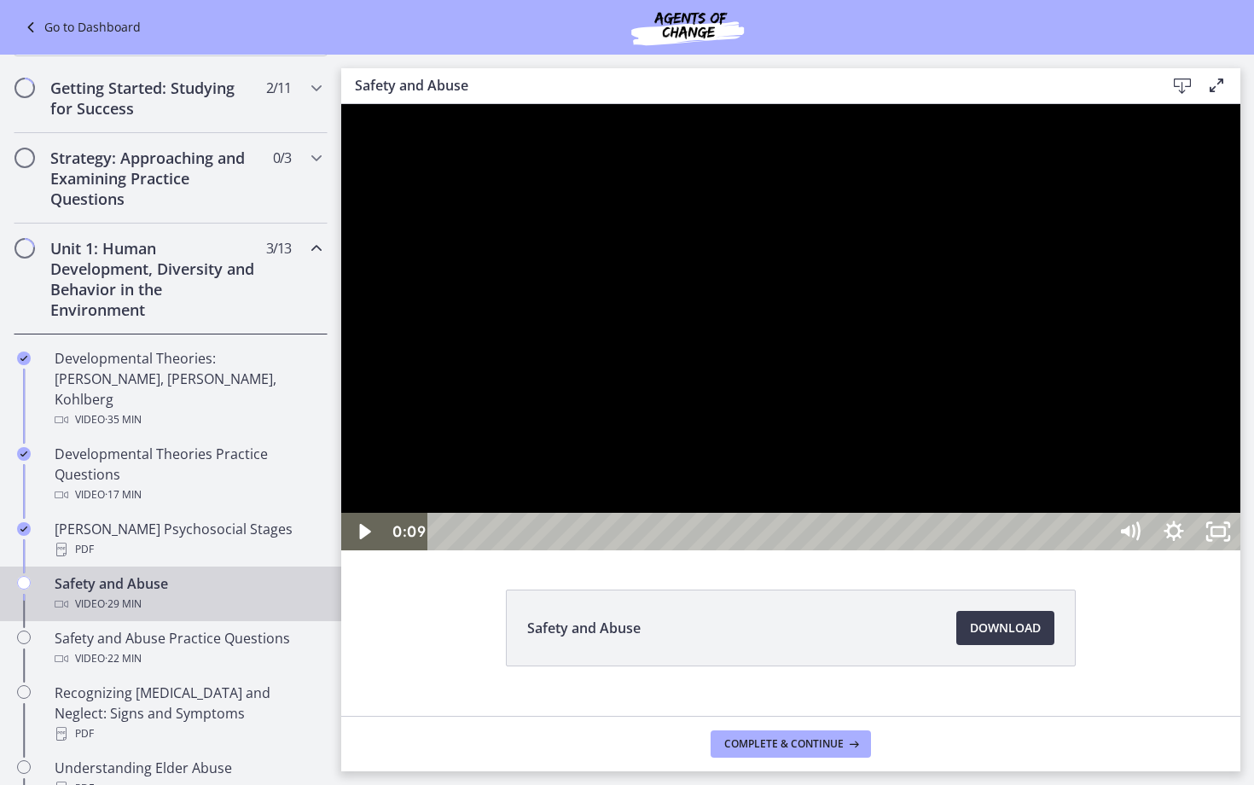
click at [791, 550] on div at bounding box center [790, 327] width 899 height 446
click at [740, 550] on div at bounding box center [790, 327] width 899 height 446
click at [756, 519] on div at bounding box center [790, 327] width 899 height 446
click at [1185, 550] on div at bounding box center [790, 327] width 899 height 446
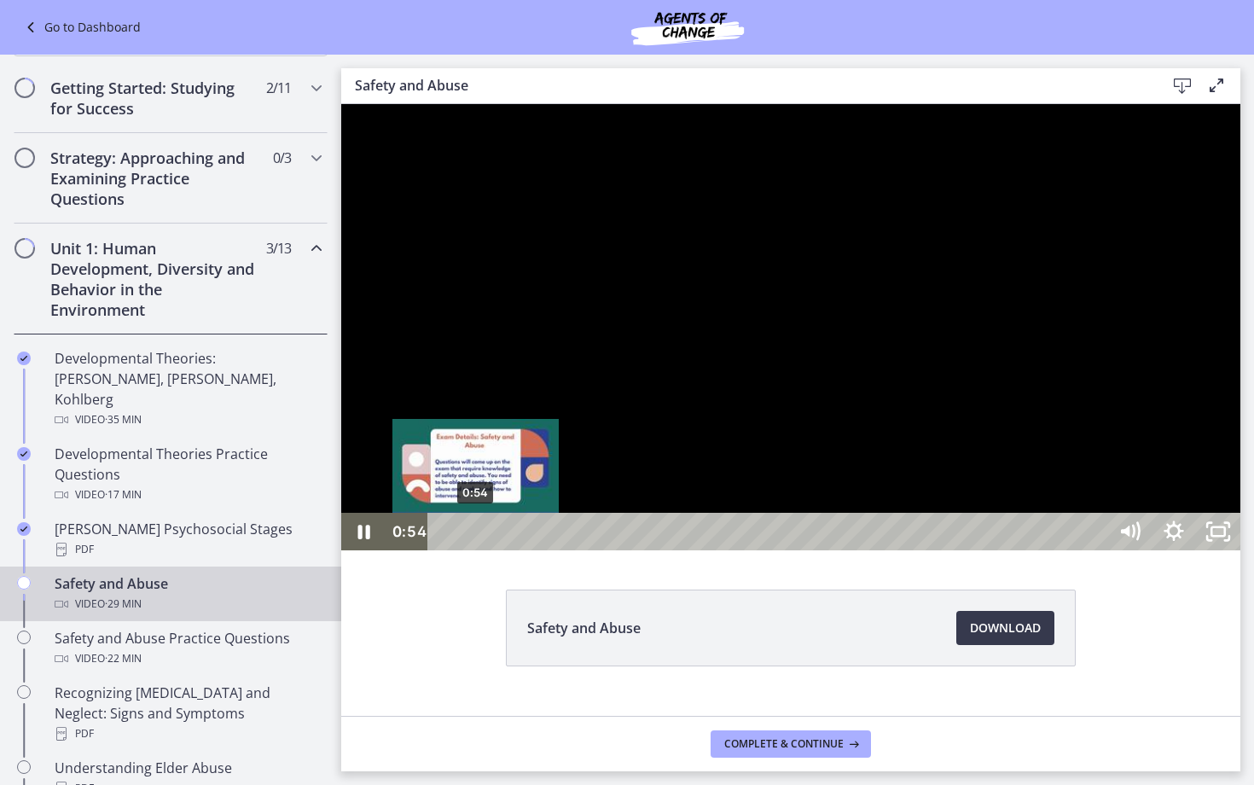
click at [476, 550] on div "0:54" at bounding box center [770, 532] width 652 height 38
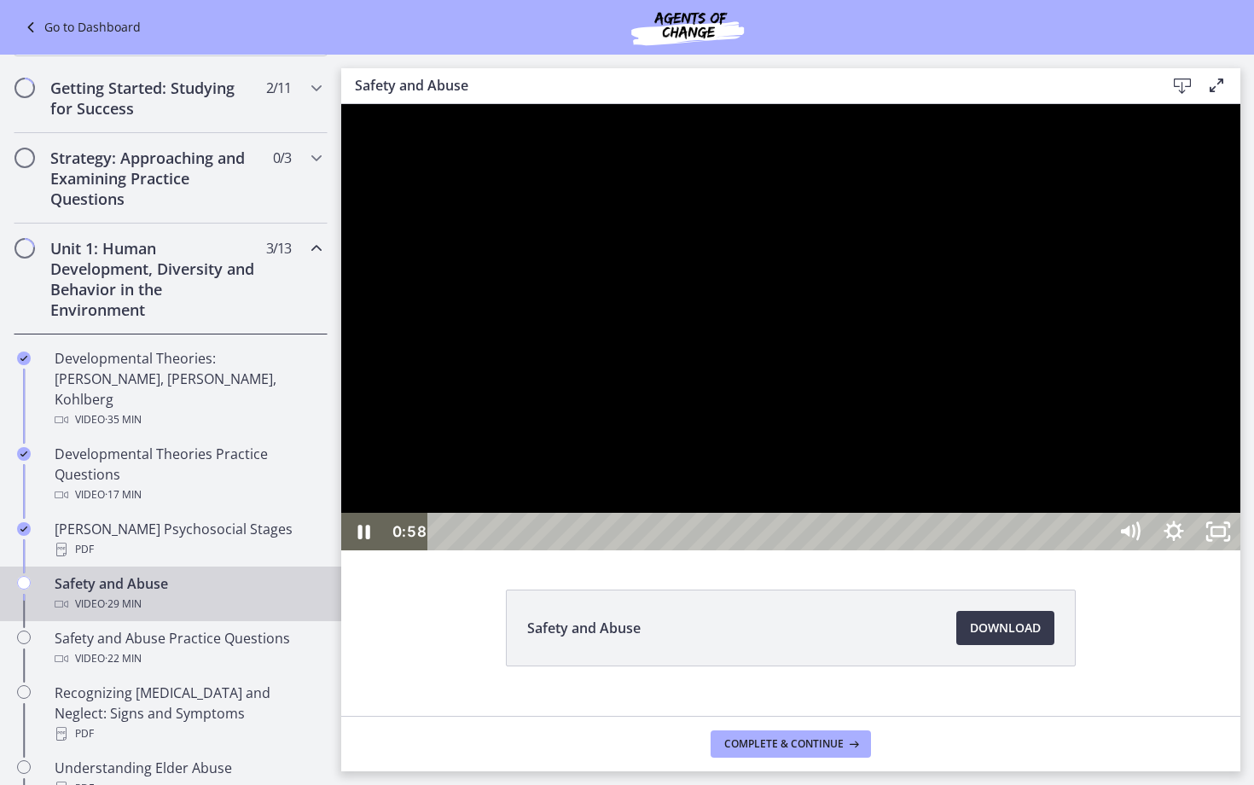
click at [765, 550] on div at bounding box center [790, 327] width 899 height 446
click at [1030, 550] on div at bounding box center [790, 327] width 899 height 446
click at [992, 550] on div at bounding box center [790, 327] width 899 height 446
click at [932, 498] on div at bounding box center [790, 327] width 899 height 446
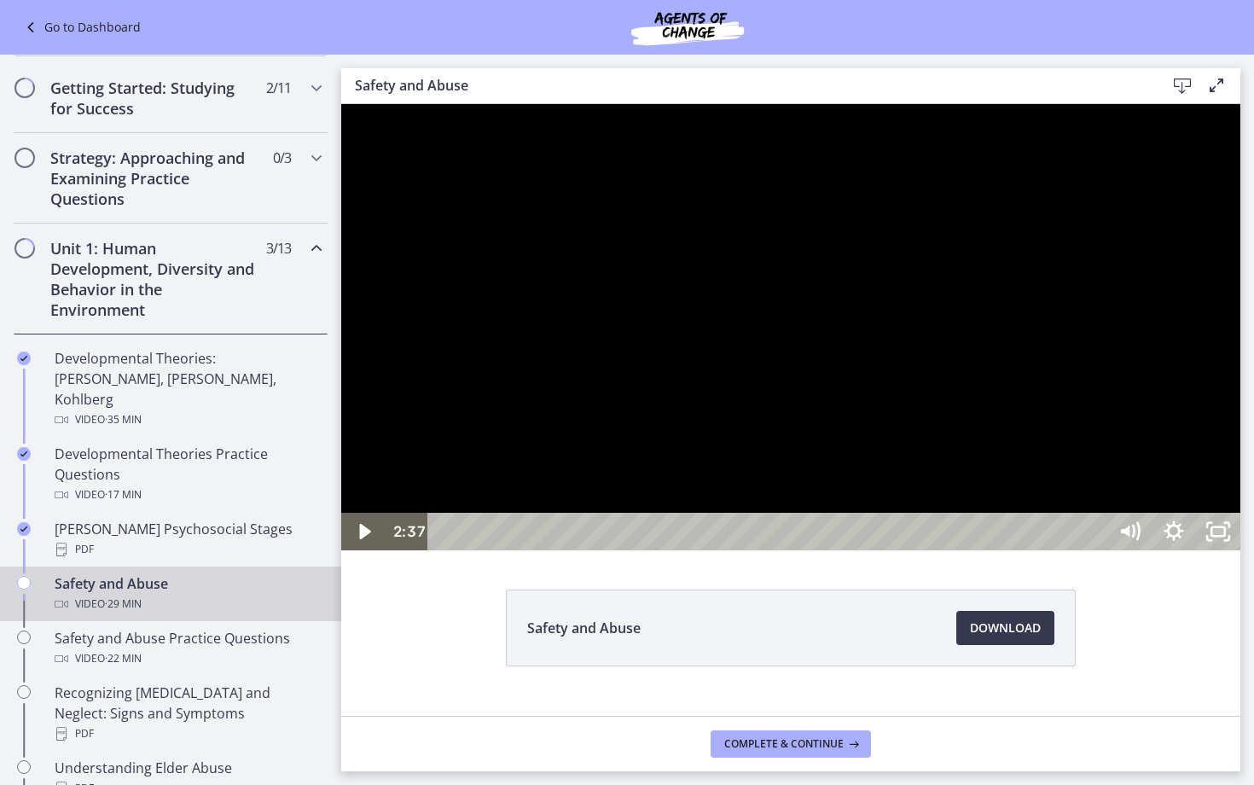
click at [932, 498] on div at bounding box center [790, 327] width 899 height 446
click at [919, 487] on div at bounding box center [790, 327] width 899 height 446
click at [963, 410] on div at bounding box center [790, 327] width 899 height 446
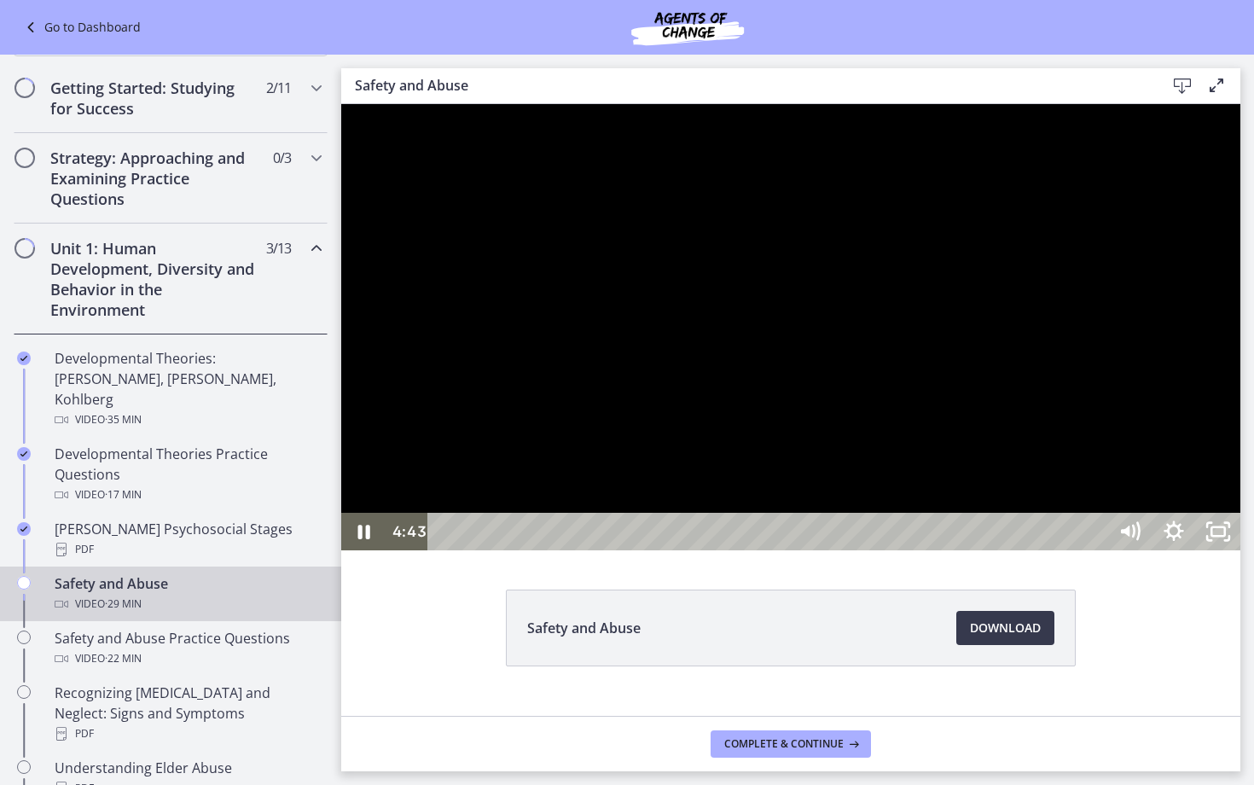
click at [814, 508] on div at bounding box center [790, 327] width 899 height 446
click at [839, 550] on div at bounding box center [790, 327] width 899 height 446
click at [796, 550] on div at bounding box center [790, 327] width 899 height 446
click at [790, 550] on div at bounding box center [790, 327] width 899 height 446
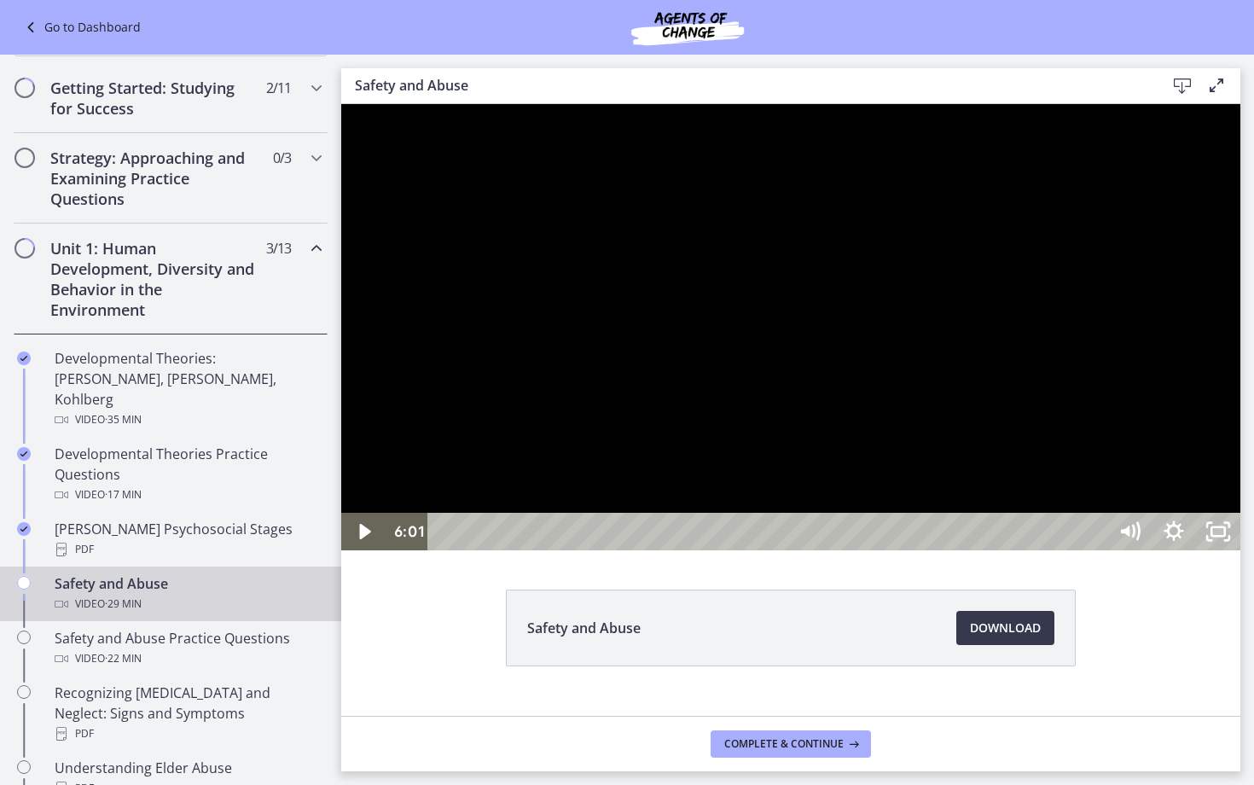
click at [790, 550] on div at bounding box center [790, 327] width 899 height 446
click at [786, 550] on div at bounding box center [790, 327] width 899 height 446
click at [937, 499] on div at bounding box center [790, 327] width 899 height 446
click at [885, 449] on div at bounding box center [790, 327] width 899 height 446
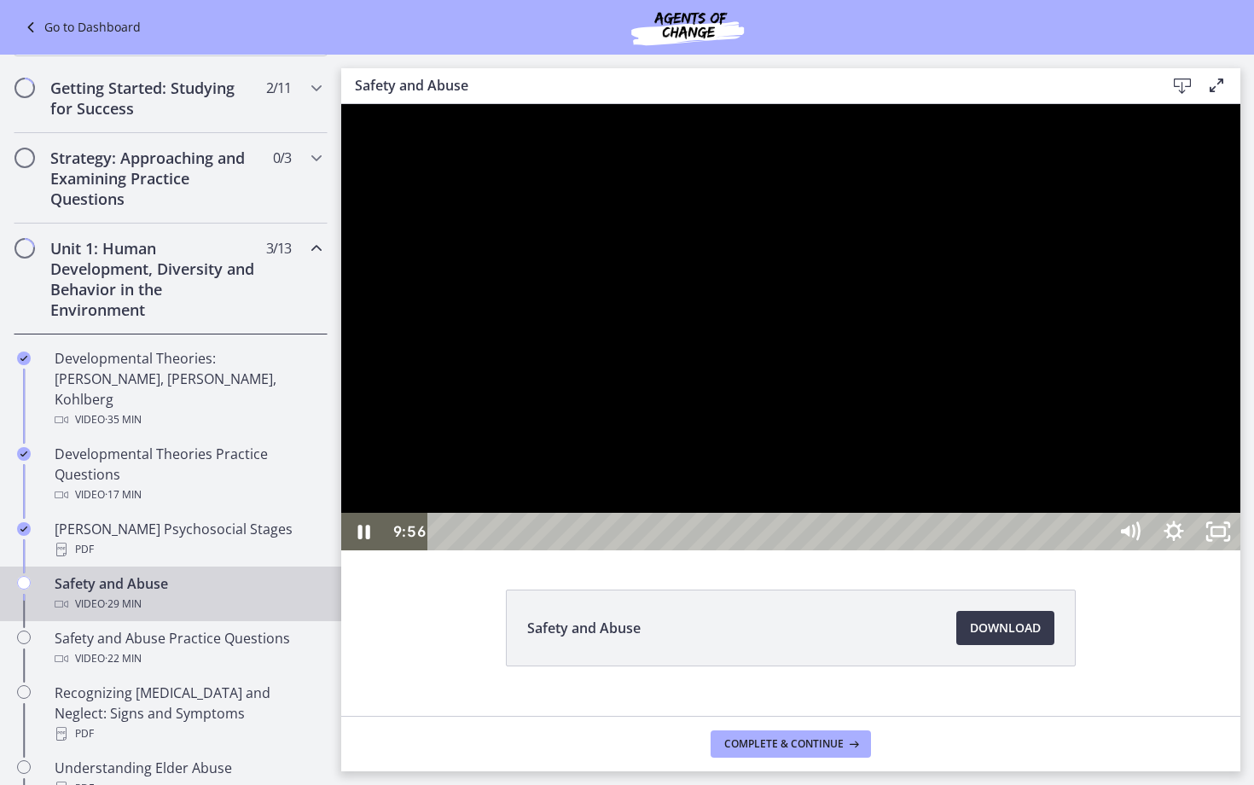
click at [910, 550] on div at bounding box center [790, 327] width 899 height 446
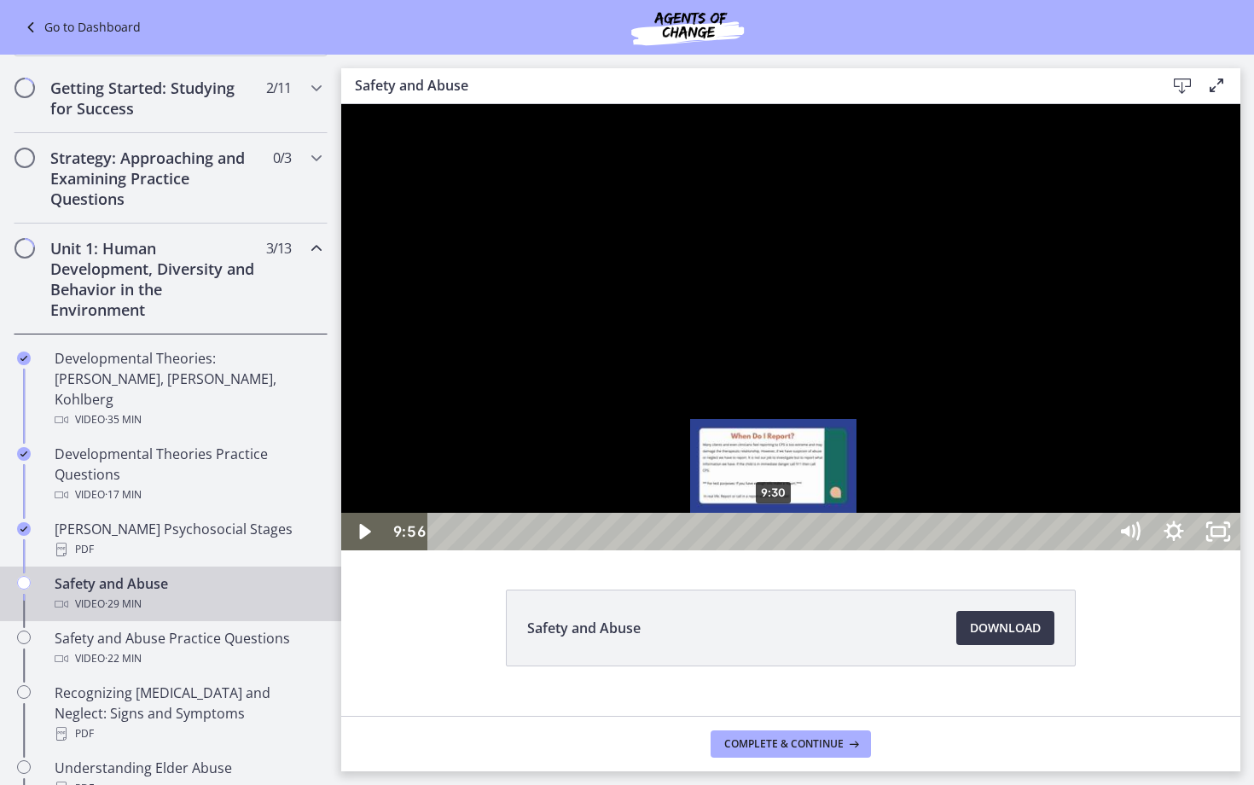
click at [774, 550] on div "9:30" at bounding box center [770, 532] width 652 height 38
click at [762, 550] on div "9:08" at bounding box center [770, 532] width 652 height 38
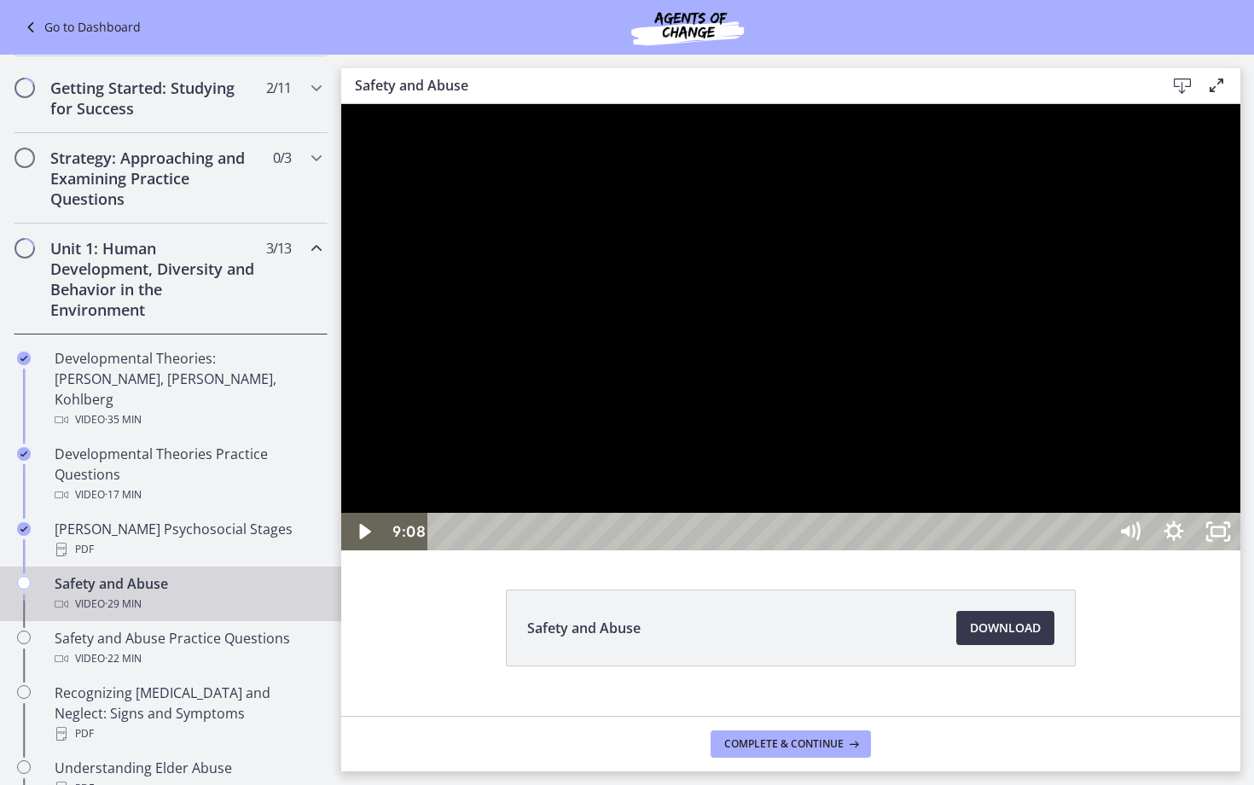
click at [779, 550] on div at bounding box center [790, 327] width 899 height 446
click at [771, 541] on div at bounding box center [790, 327] width 899 height 446
click at [814, 550] on div at bounding box center [790, 327] width 899 height 446
click at [776, 550] on div at bounding box center [790, 327] width 899 height 446
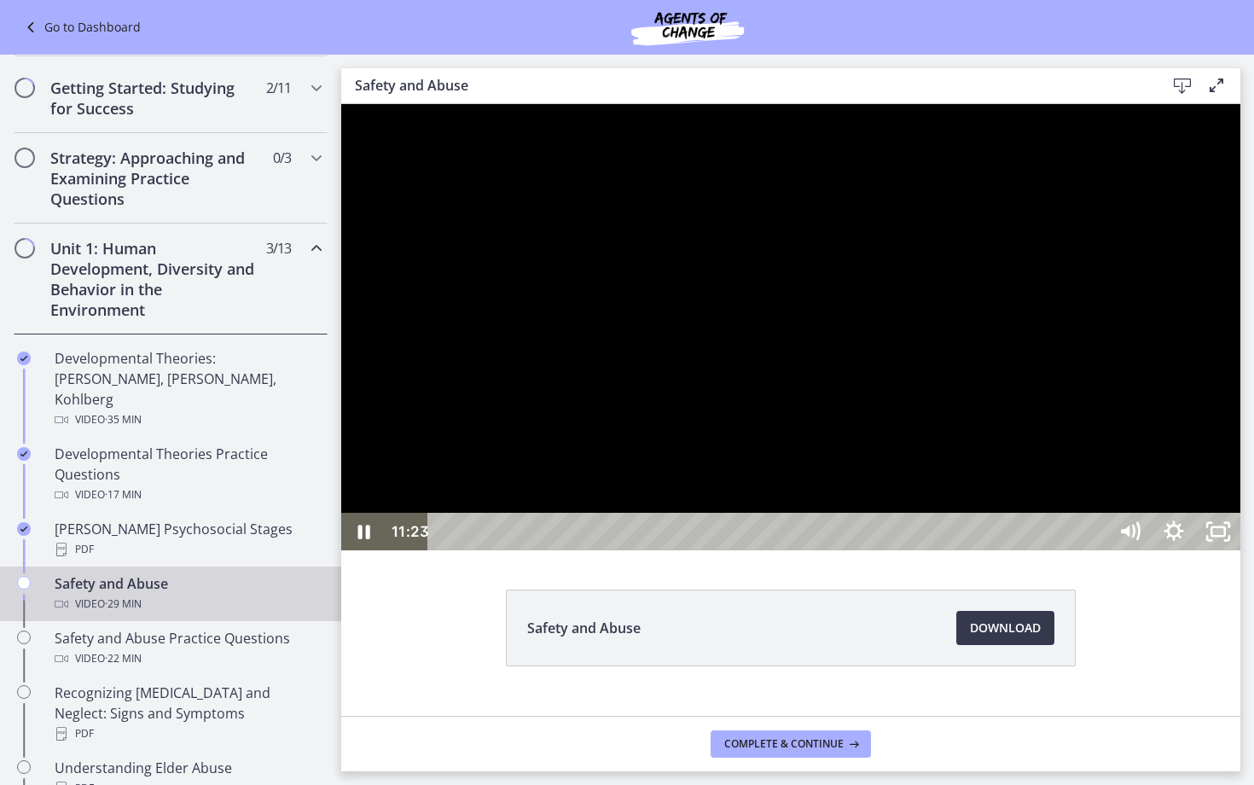
click at [986, 501] on div at bounding box center [790, 327] width 899 height 446
click at [884, 405] on div at bounding box center [790, 327] width 899 height 446
click at [844, 358] on div at bounding box center [790, 327] width 899 height 446
click at [692, 310] on div at bounding box center [790, 327] width 899 height 446
click at [734, 324] on div at bounding box center [790, 327] width 899 height 446
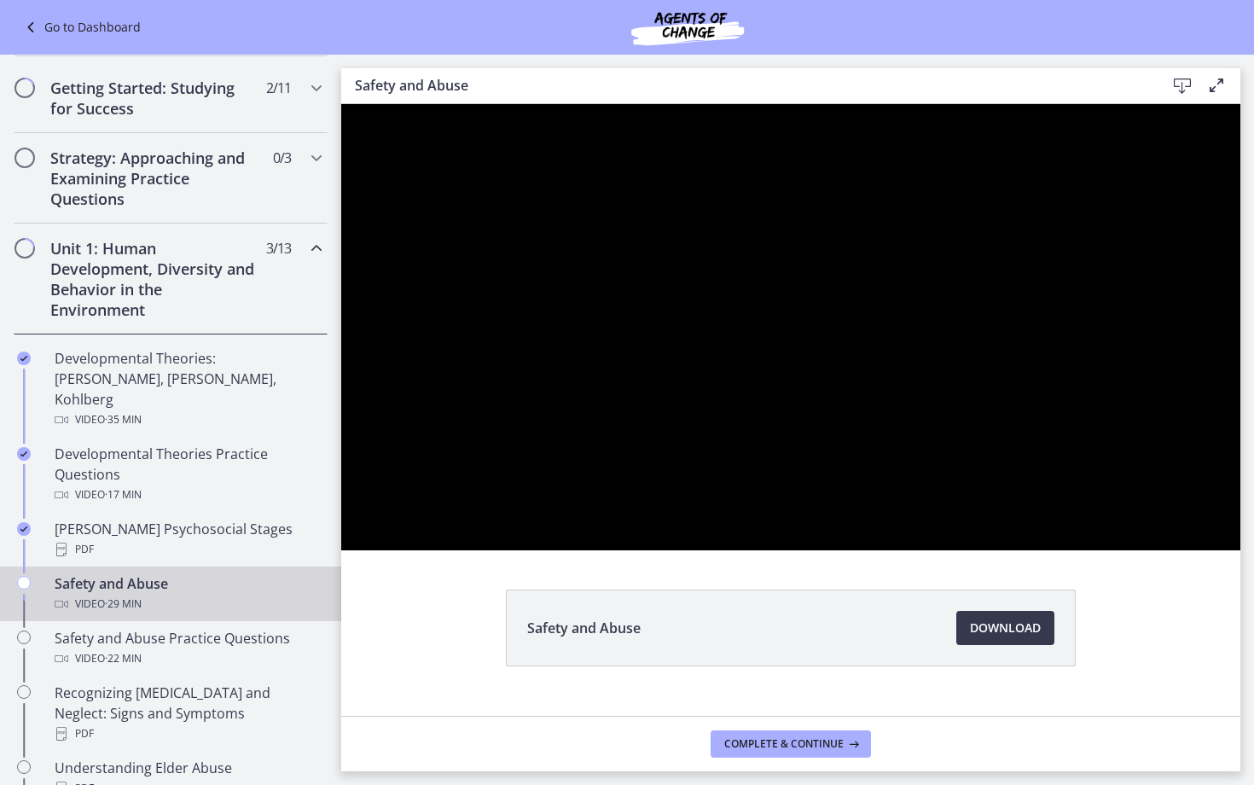
click at [732, 323] on div at bounding box center [790, 327] width 899 height 446
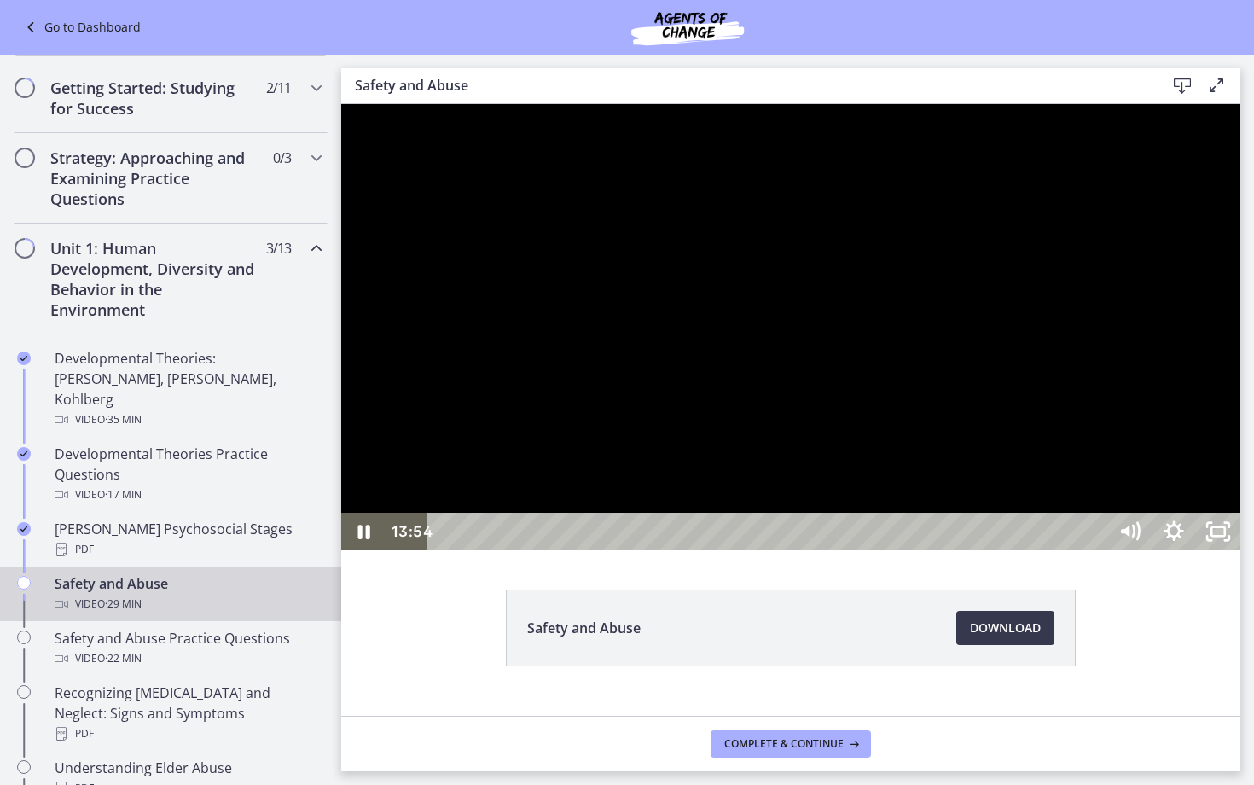
click at [733, 419] on div at bounding box center [790, 327] width 899 height 446
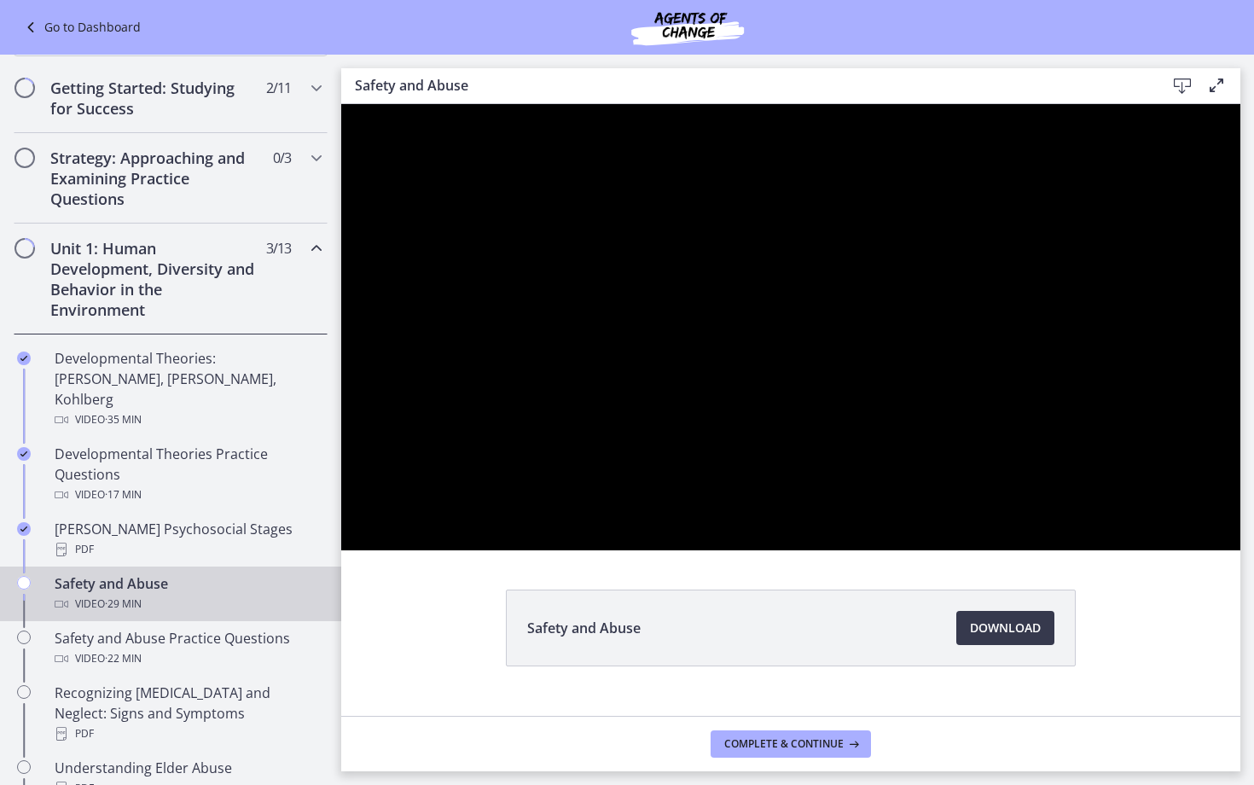
click at [733, 416] on div at bounding box center [790, 327] width 899 height 446
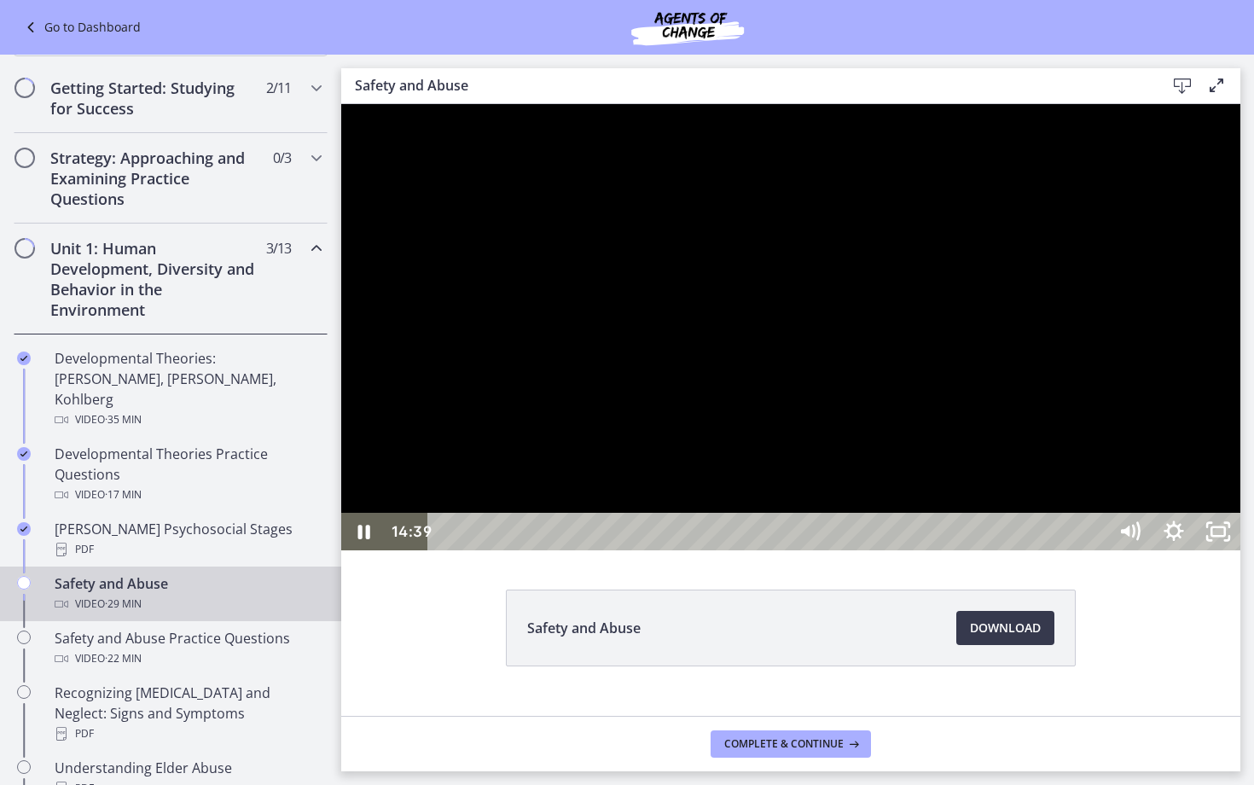
click at [952, 331] on div at bounding box center [790, 327] width 899 height 446
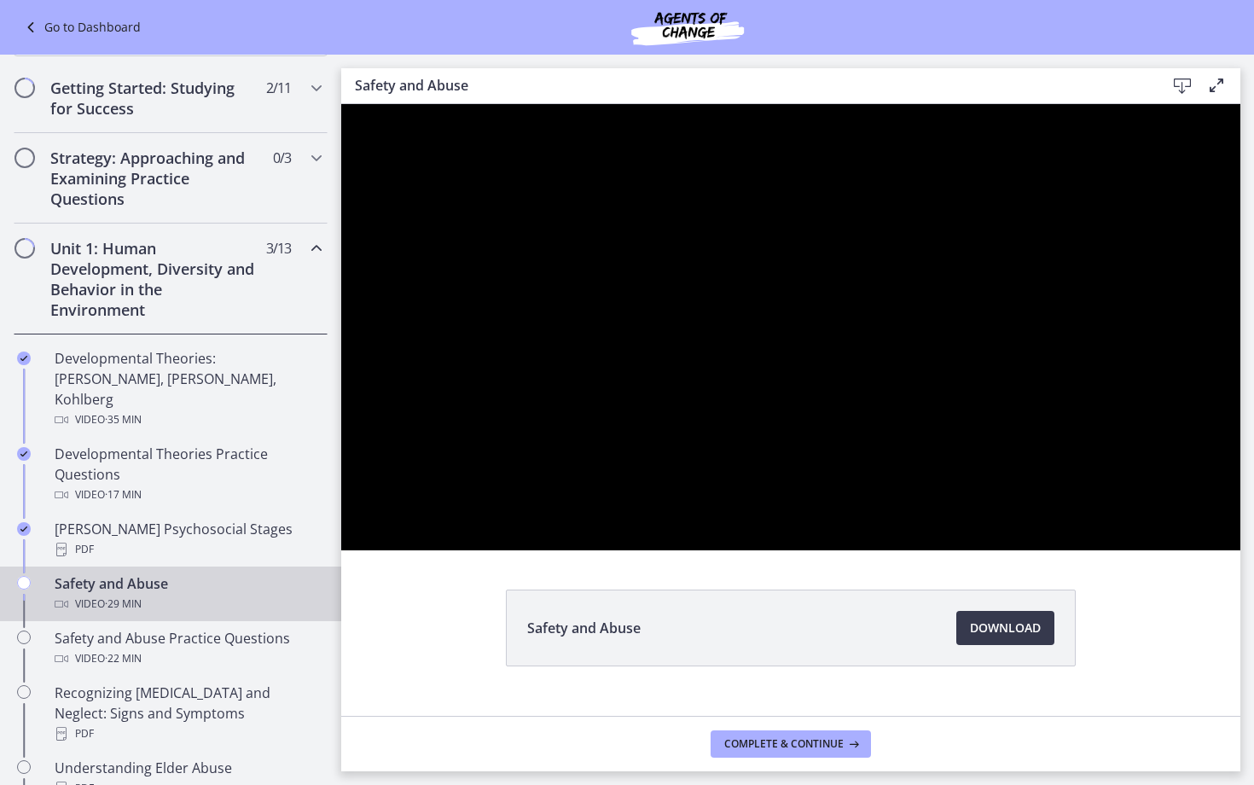
click at [874, 229] on div at bounding box center [790, 327] width 899 height 446
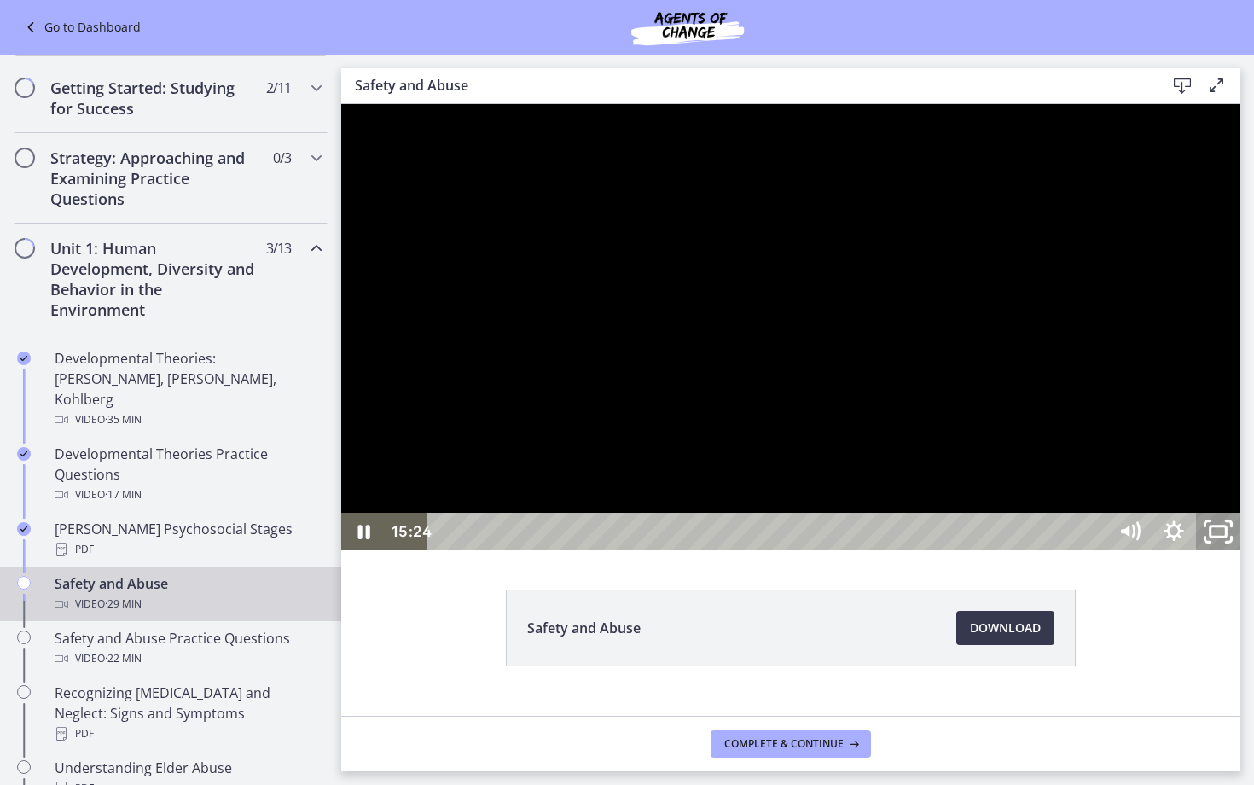
click at [1244, 554] on icon "Unfullscreen" at bounding box center [1217, 531] width 53 height 45
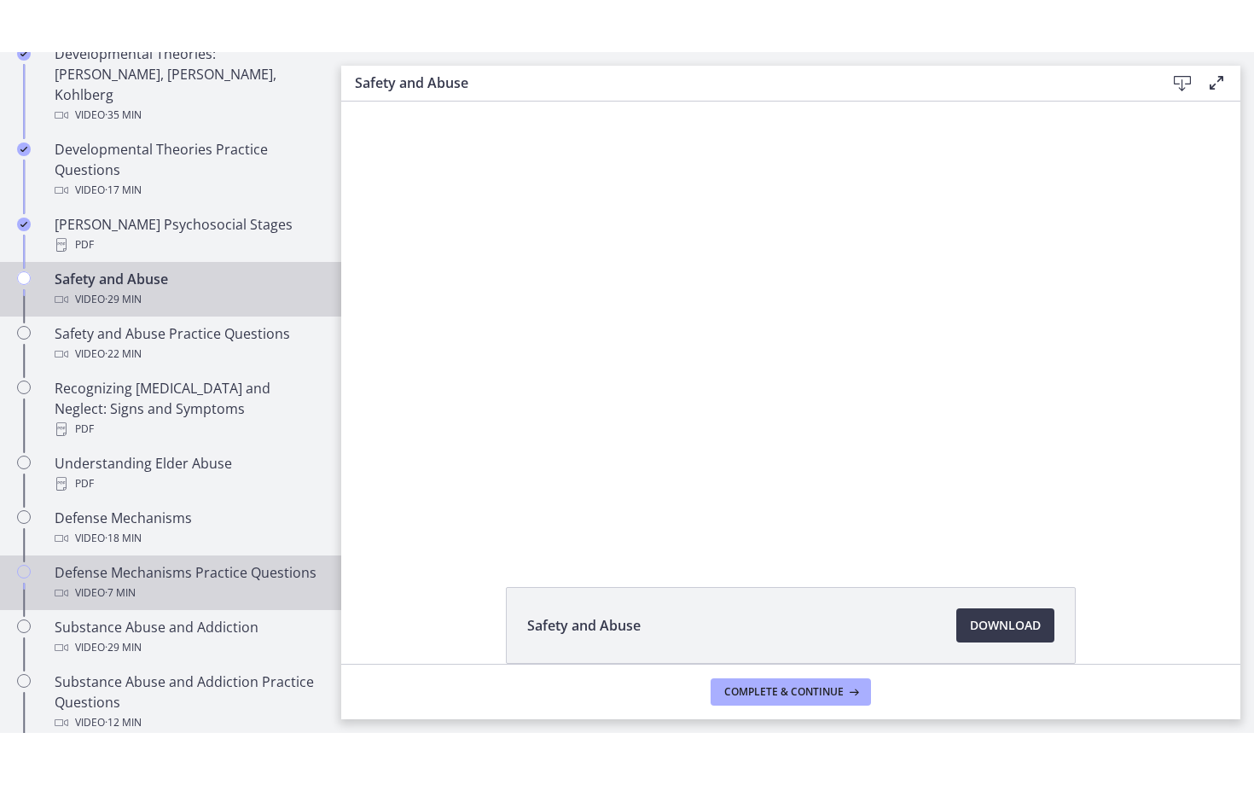
scroll to position [627, 0]
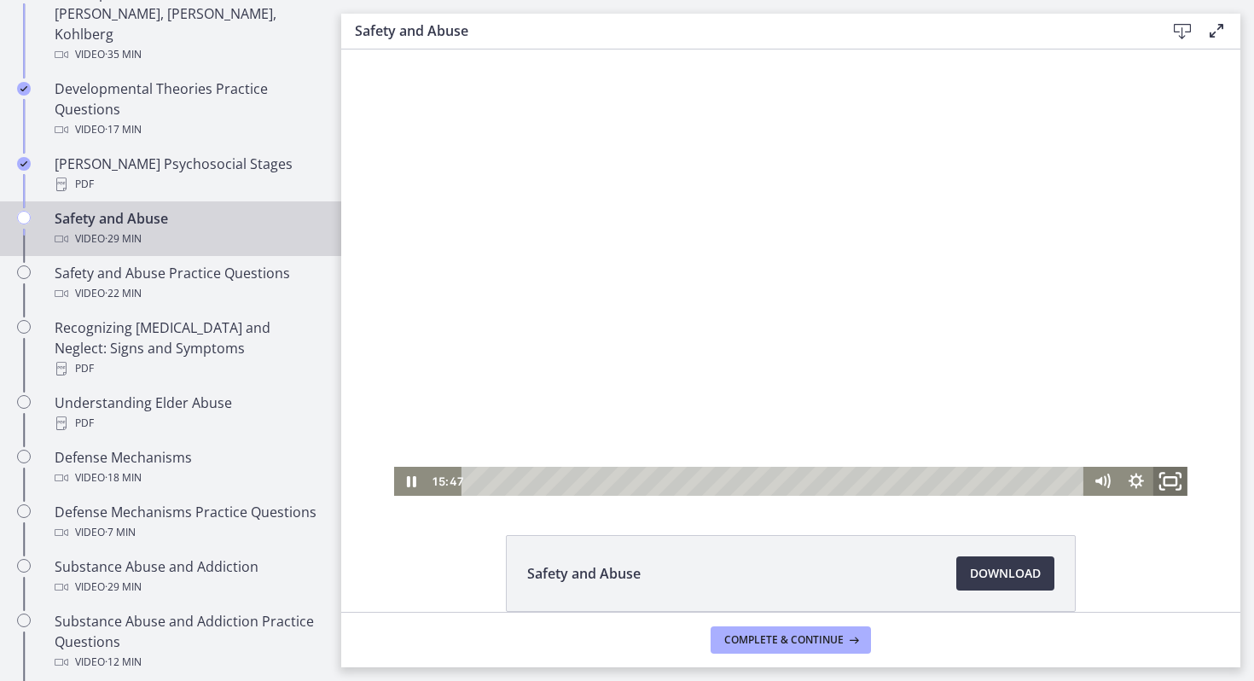
click at [1165, 482] on icon "Fullscreen" at bounding box center [1170, 481] width 41 height 35
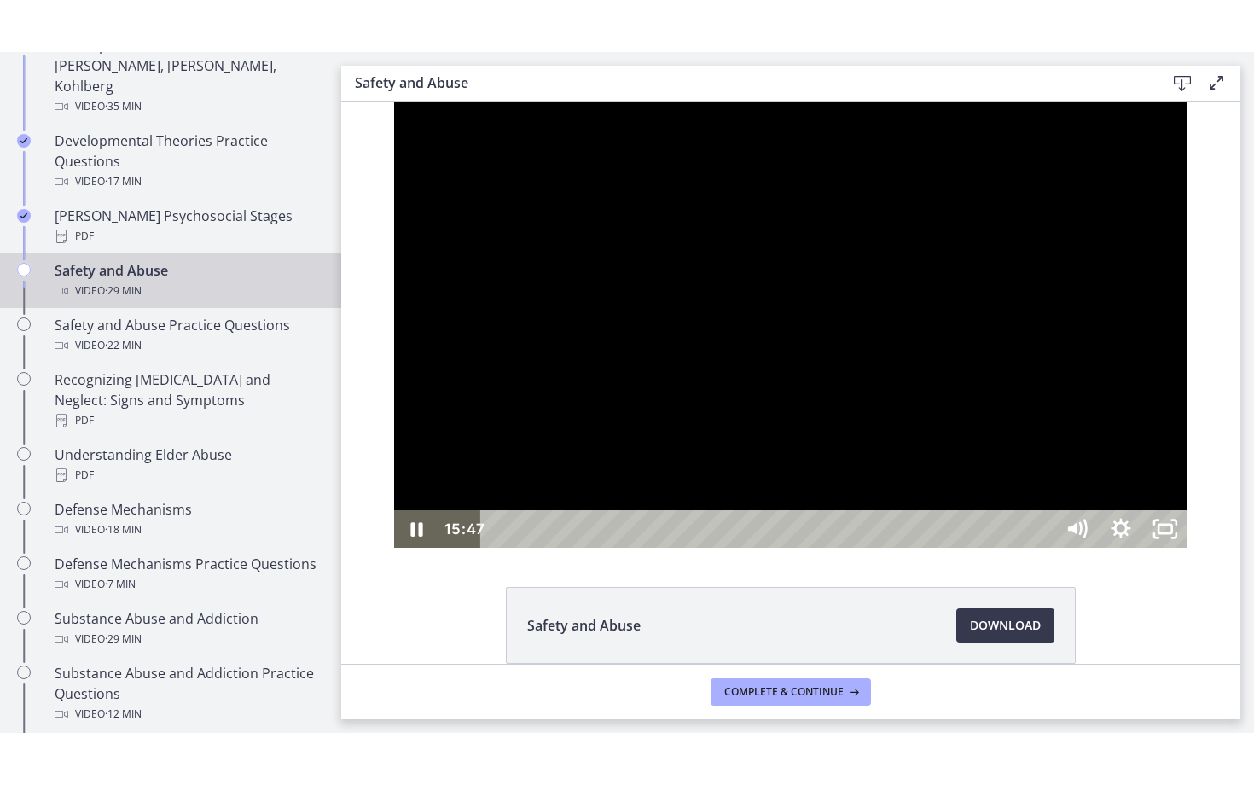
scroll to position [548, 0]
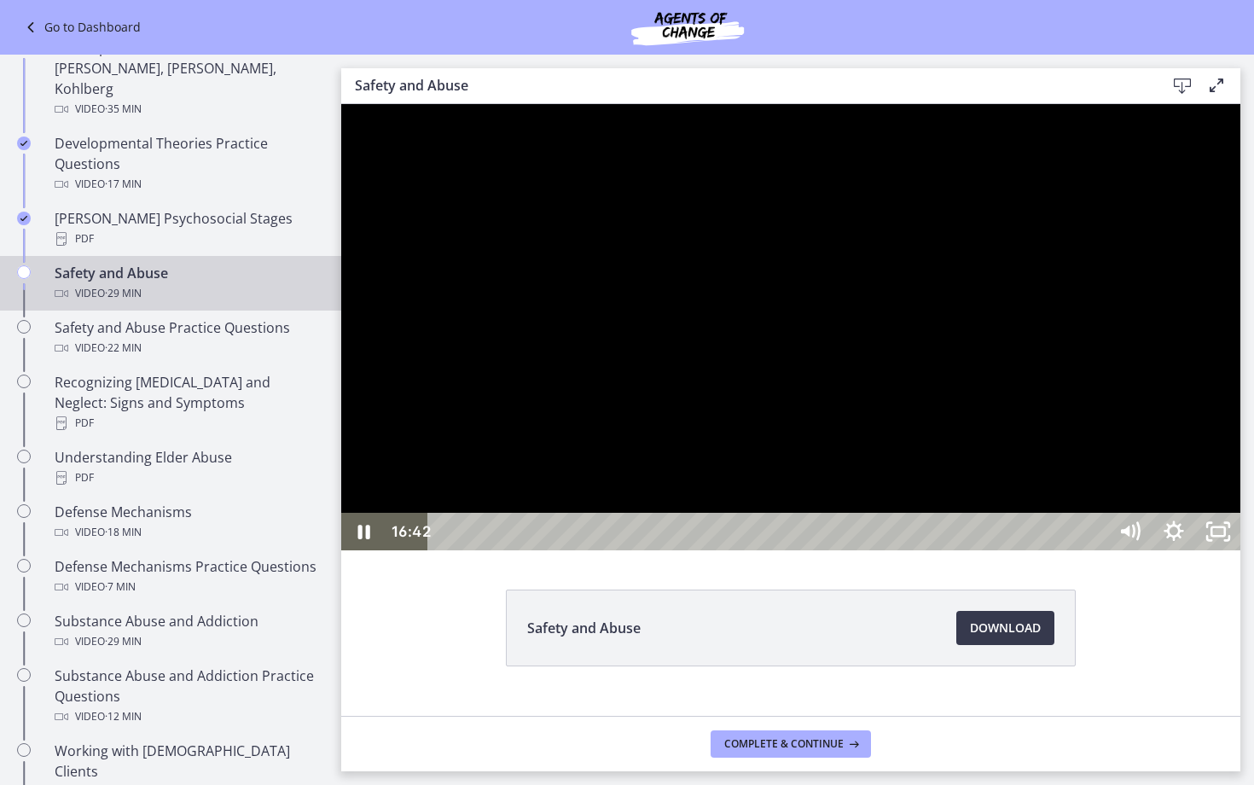
click at [1240, 496] on div at bounding box center [790, 327] width 899 height 446
click at [1240, 506] on div at bounding box center [790, 327] width 899 height 446
click at [1136, 550] on div at bounding box center [790, 327] width 899 height 446
click at [1104, 545] on div at bounding box center [790, 327] width 899 height 446
click at [1052, 550] on div at bounding box center [790, 327] width 899 height 446
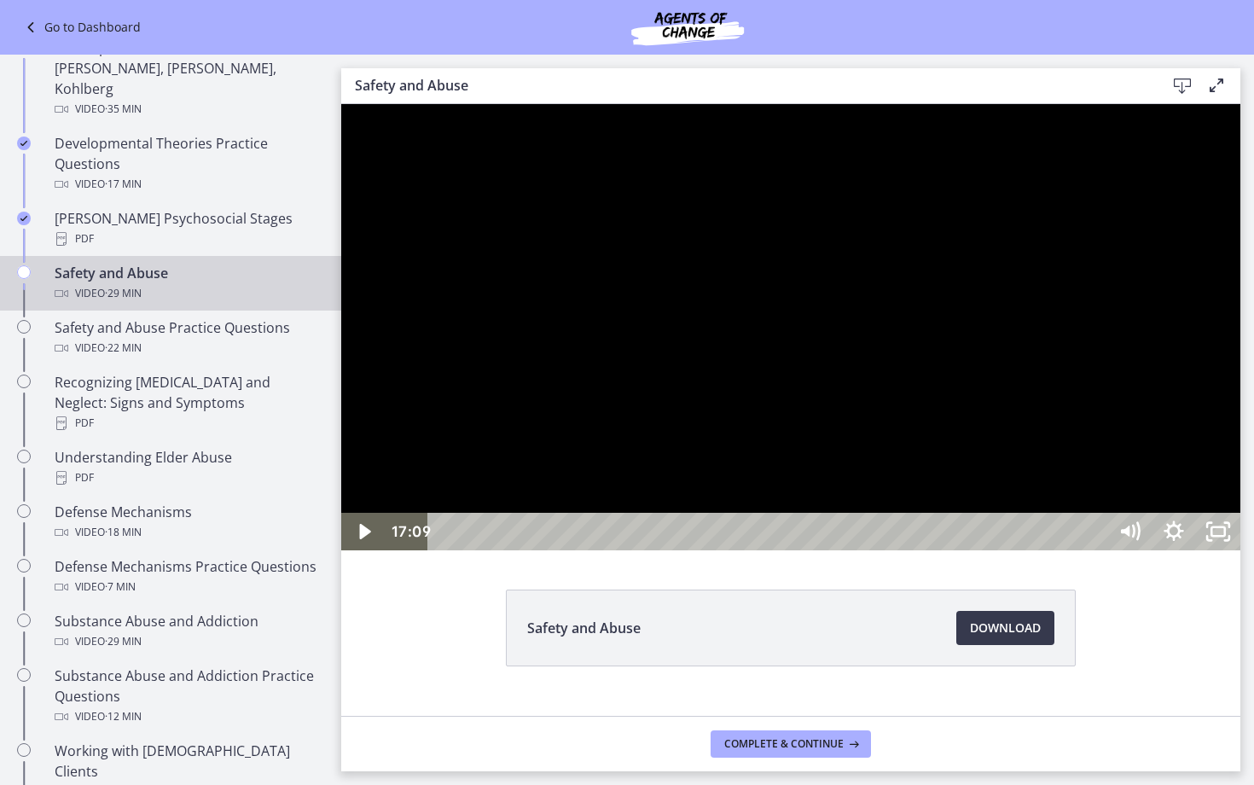
click at [1052, 550] on div at bounding box center [790, 327] width 899 height 446
click at [395, 550] on div at bounding box center [790, 327] width 899 height 446
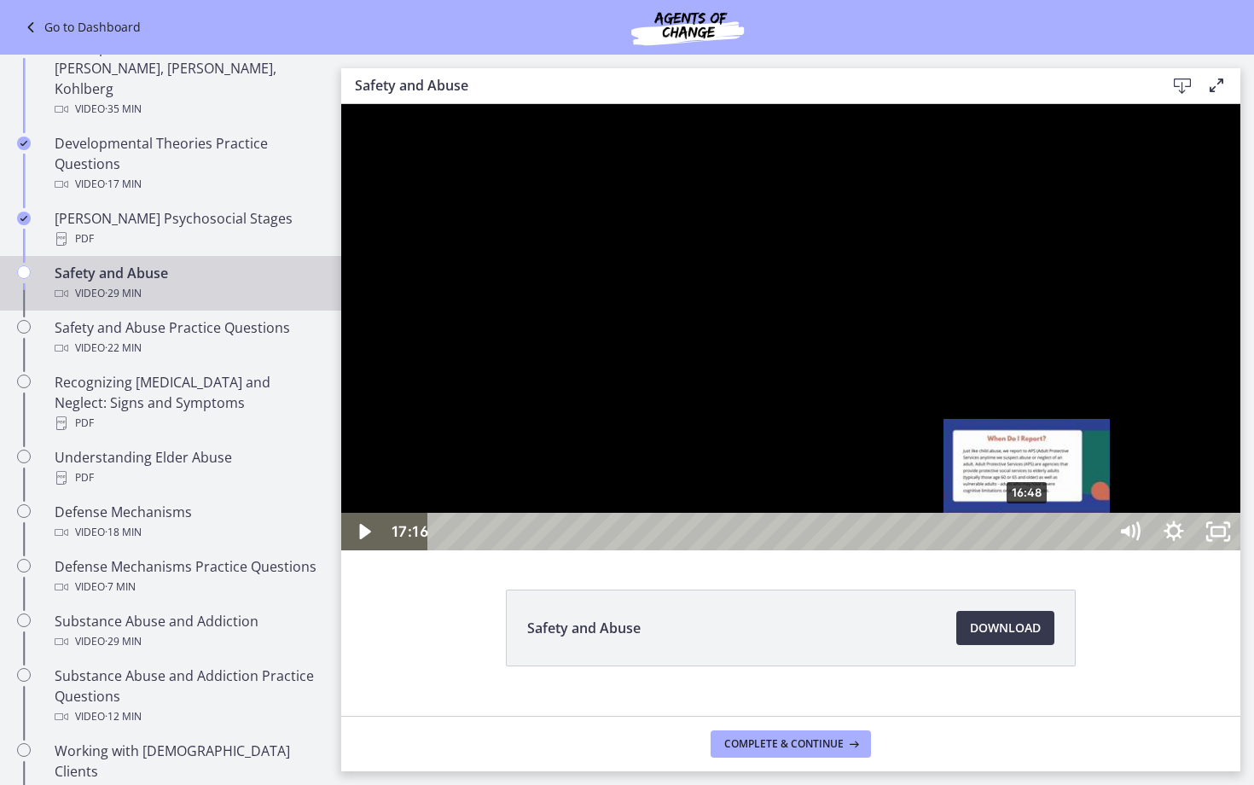
click at [1028, 550] on div "16:48" at bounding box center [770, 532] width 652 height 38
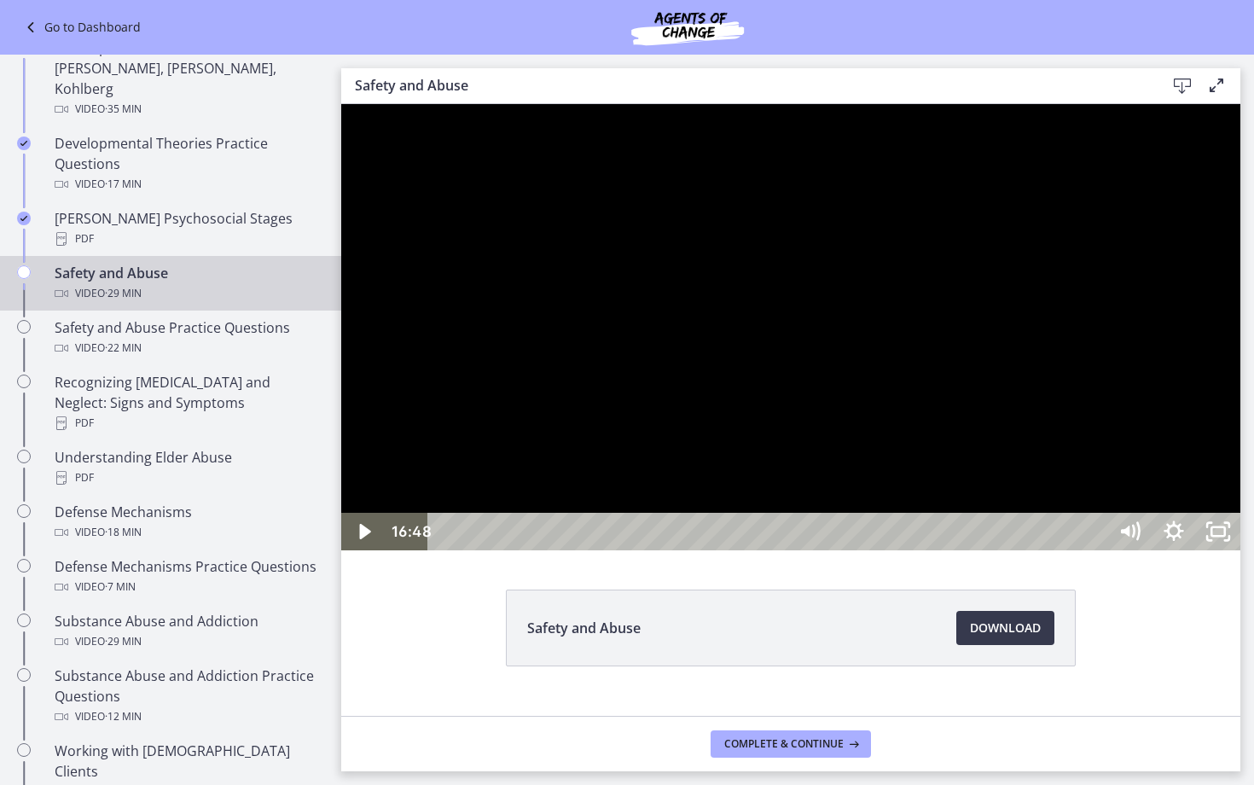
click at [1006, 550] on div at bounding box center [790, 327] width 899 height 446
click at [1117, 550] on div at bounding box center [790, 327] width 899 height 446
click at [1240, 432] on div at bounding box center [790, 327] width 899 height 446
click at [1240, 399] on div at bounding box center [790, 327] width 899 height 446
click at [1240, 402] on div at bounding box center [790, 327] width 899 height 446
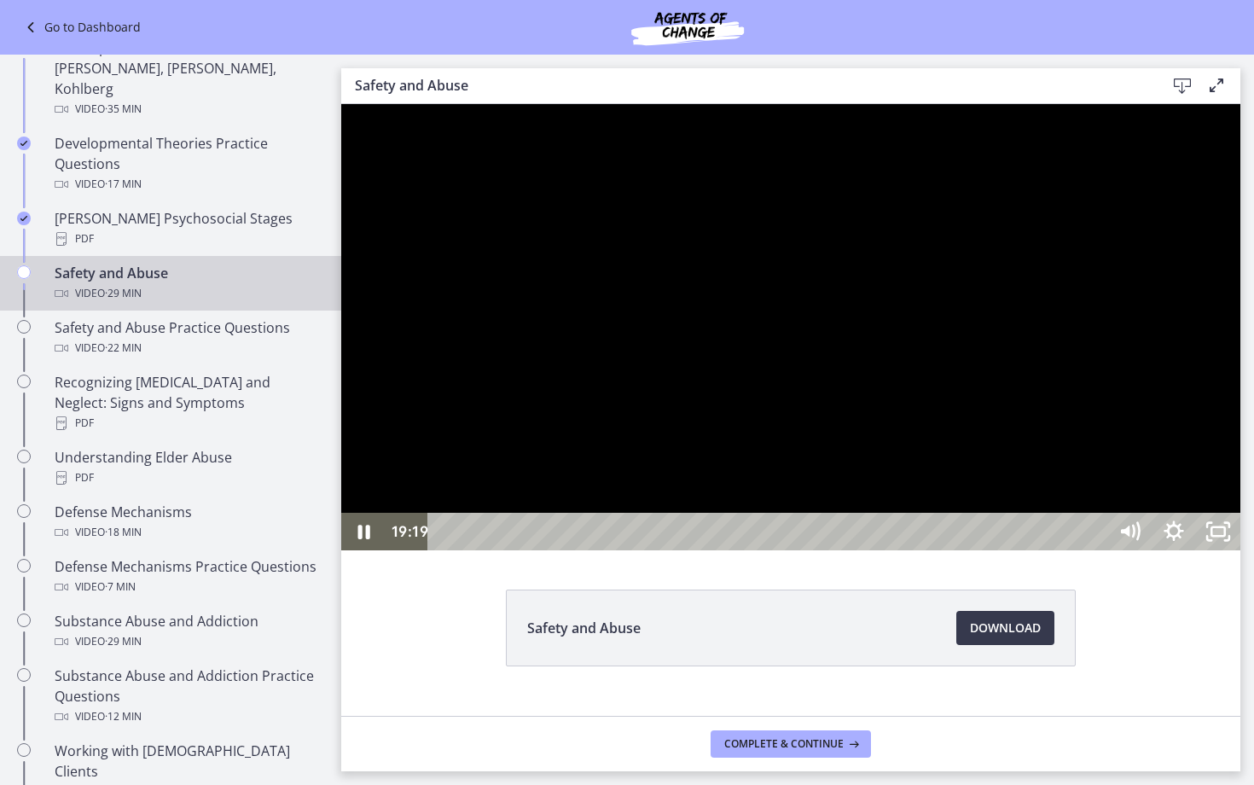
click at [1114, 550] on div at bounding box center [790, 327] width 899 height 446
click at [941, 550] on div at bounding box center [790, 327] width 899 height 446
click at [942, 550] on div at bounding box center [790, 327] width 899 height 446
click at [1238, 550] on div at bounding box center [790, 327] width 899 height 446
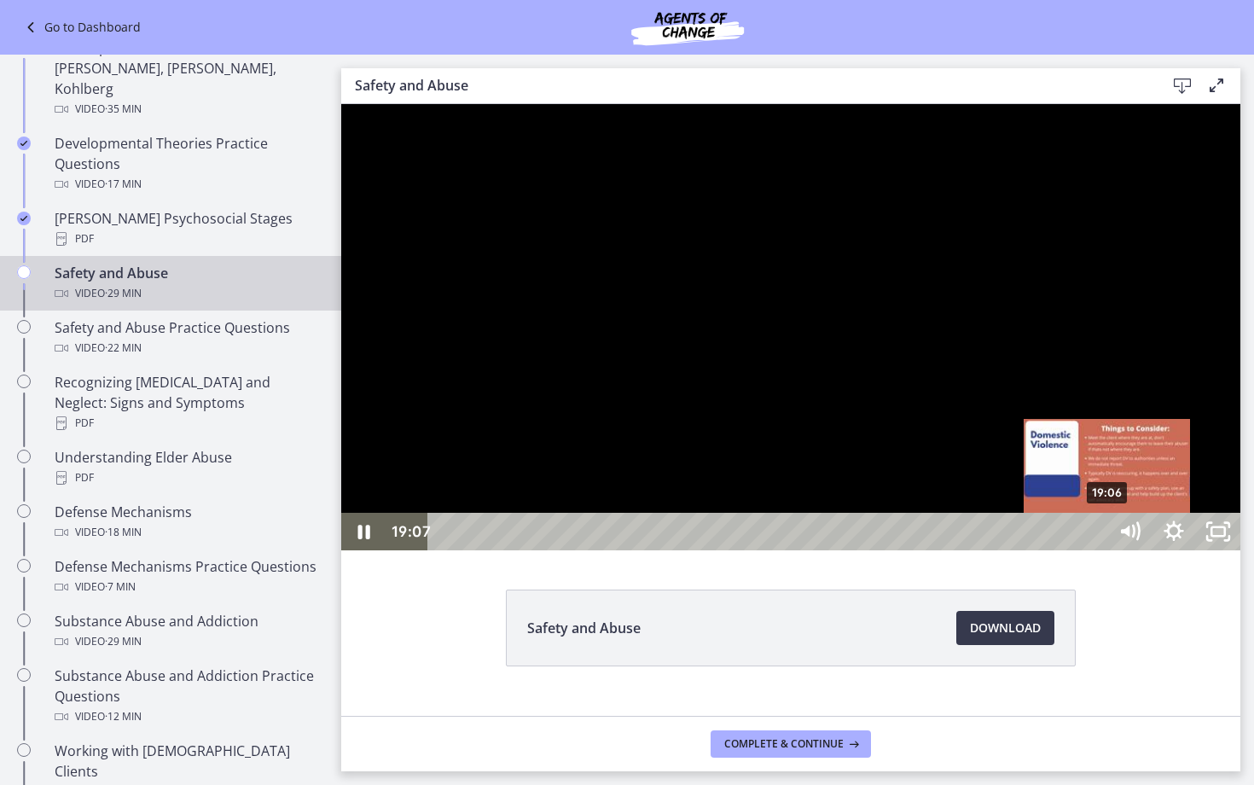
click at [1096, 550] on div "19:06" at bounding box center [770, 532] width 652 height 38
click at [1096, 550] on div "18:46" at bounding box center [770, 532] width 652 height 38
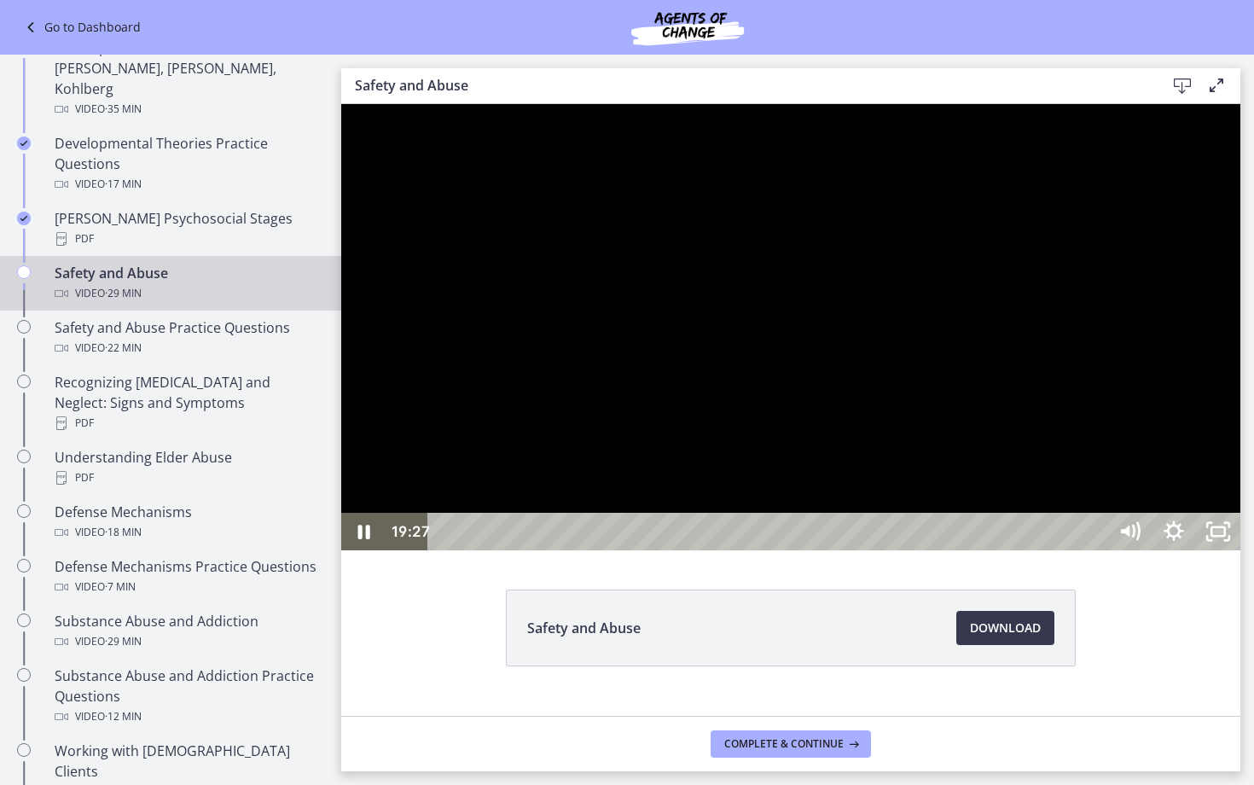
click at [1051, 550] on div at bounding box center [790, 327] width 899 height 446
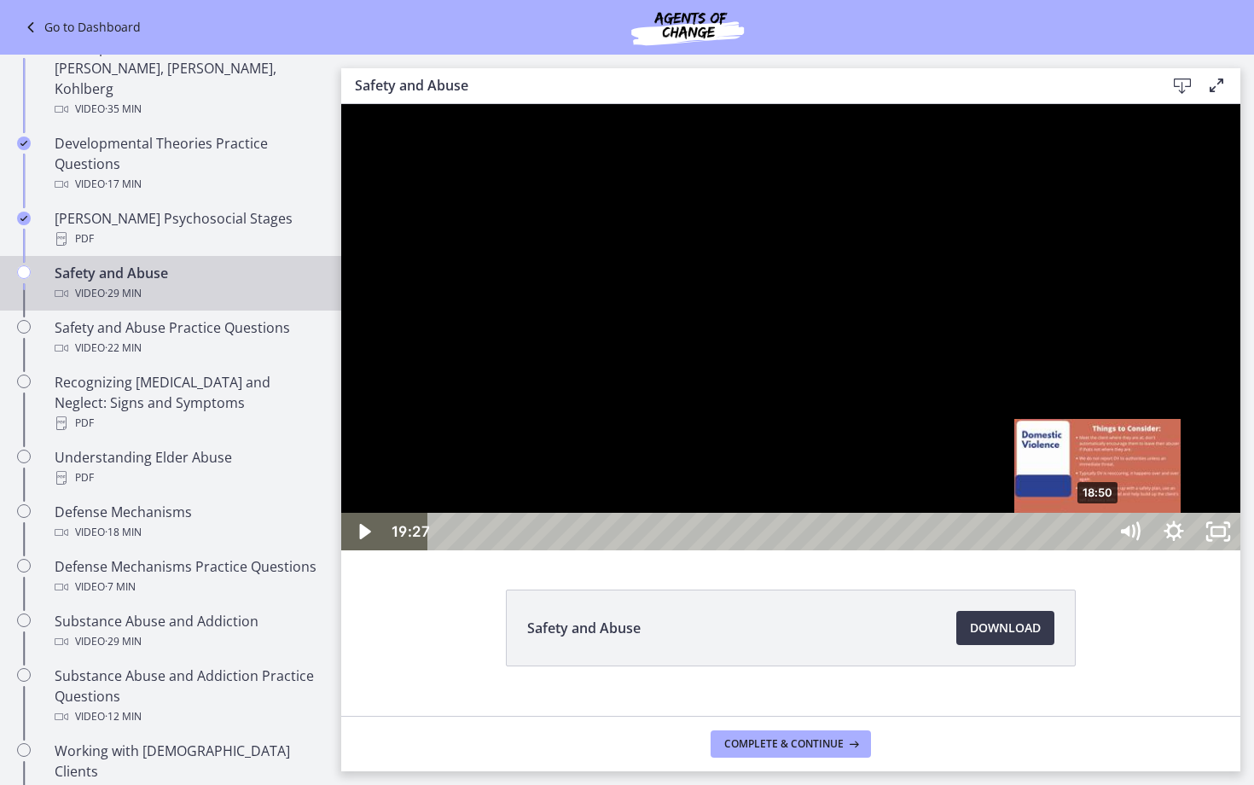
click at [1096, 550] on div "18:50" at bounding box center [770, 532] width 652 height 38
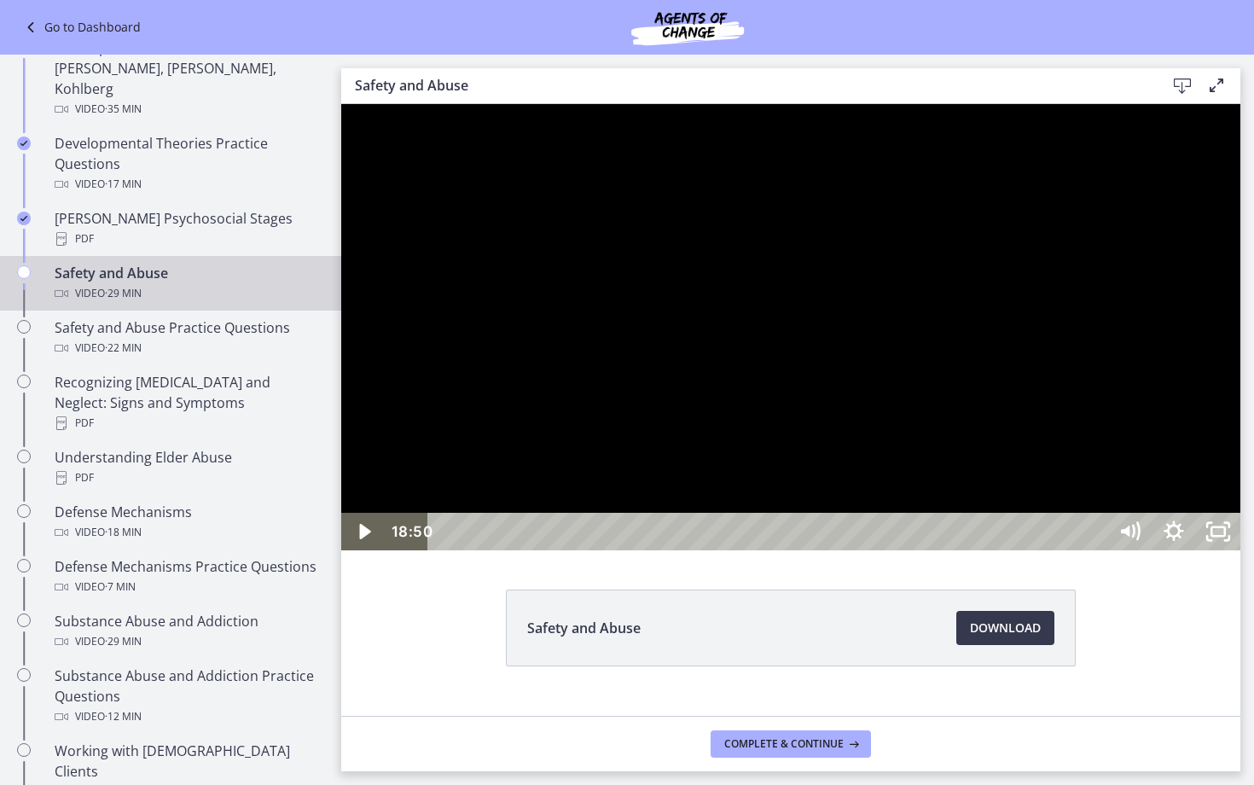
click at [1089, 550] on div at bounding box center [790, 327] width 899 height 446
click at [1114, 550] on div at bounding box center [790, 327] width 899 height 446
click at [1139, 550] on div at bounding box center [790, 327] width 899 height 446
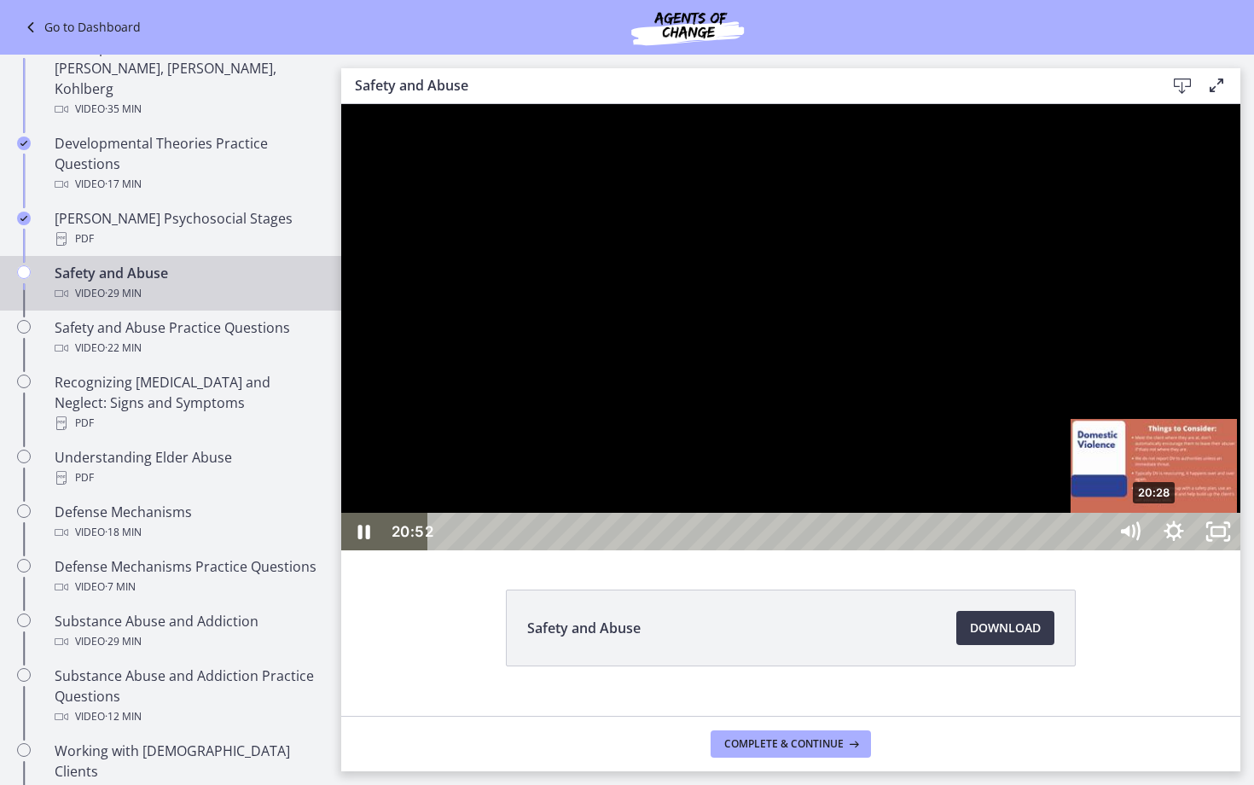
click at [1096, 550] on div "20:28" at bounding box center [770, 532] width 652 height 38
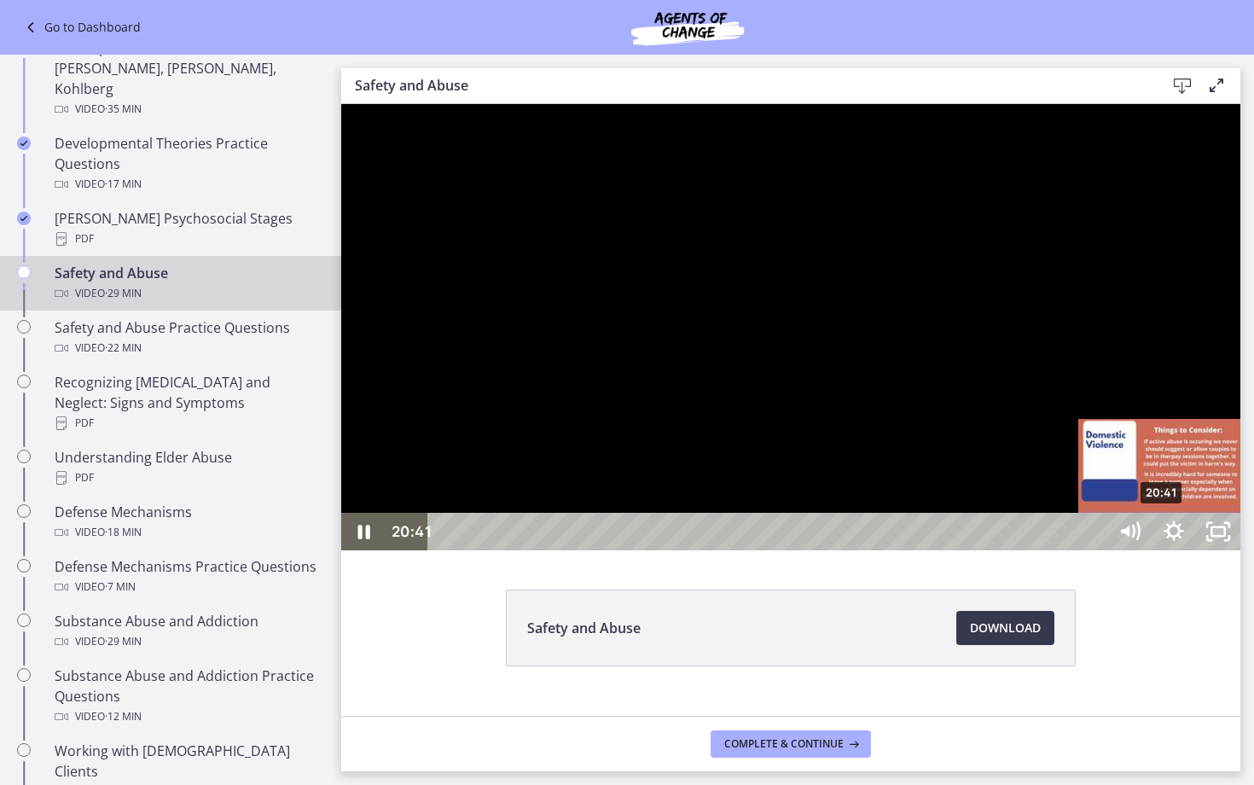
click at [1096, 550] on div "20:41" at bounding box center [770, 532] width 652 height 38
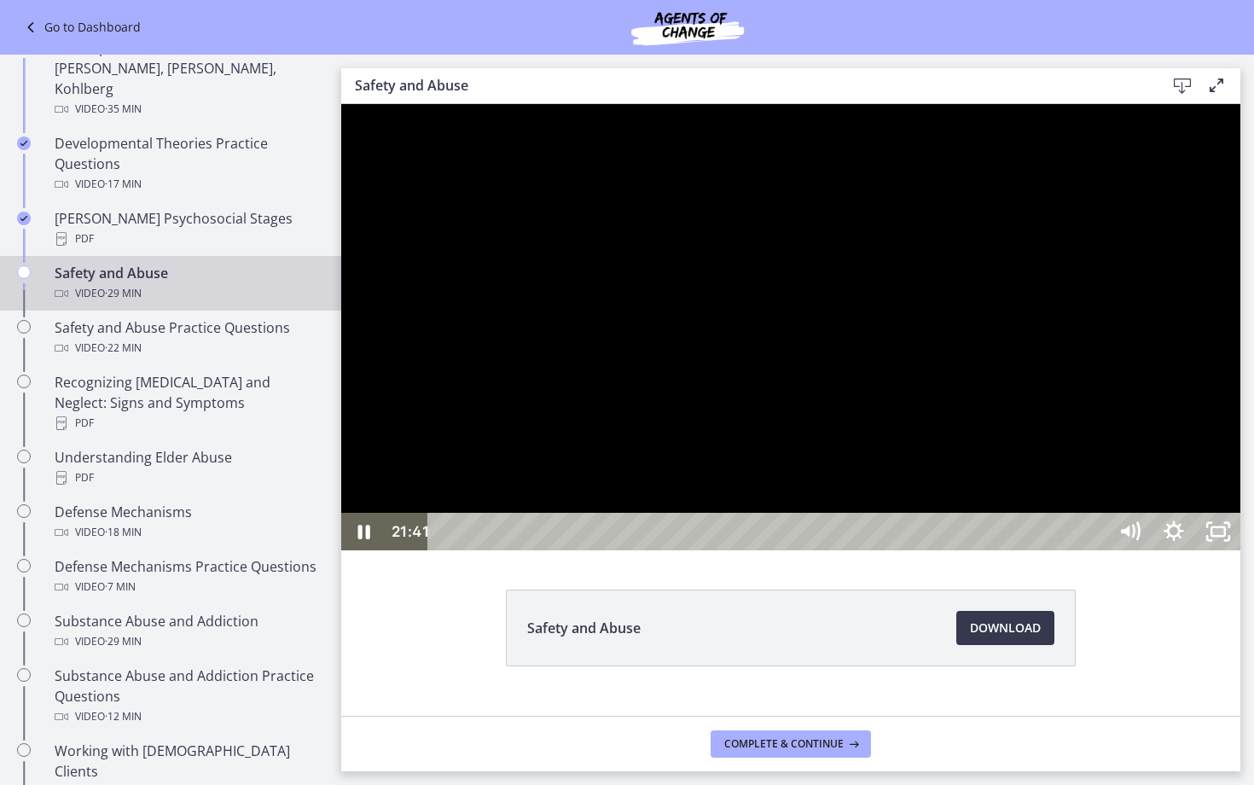
click at [1187, 550] on div at bounding box center [790, 327] width 899 height 446
click at [1149, 550] on div at bounding box center [790, 327] width 899 height 446
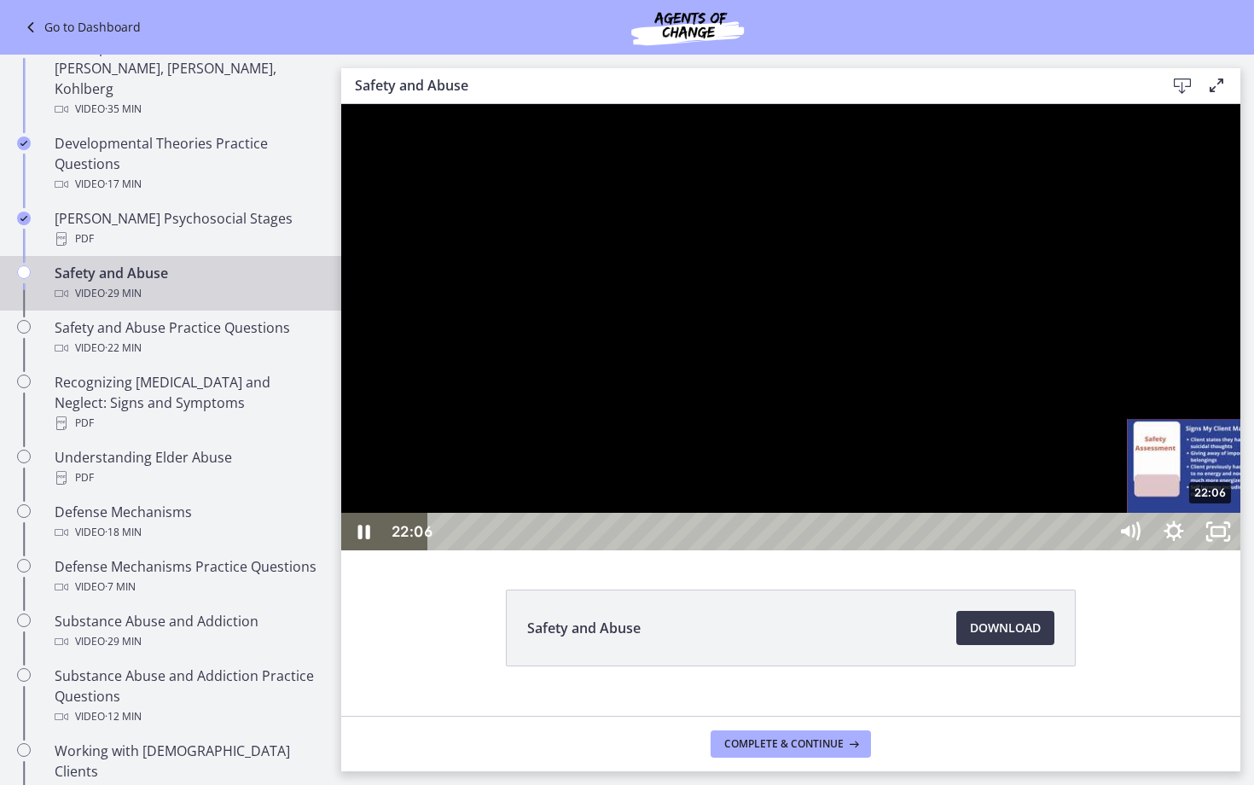
click at [1096, 550] on div "22:06" at bounding box center [770, 532] width 652 height 38
click at [1209, 538] on div "Playbar" at bounding box center [1211, 531] width 13 height 13
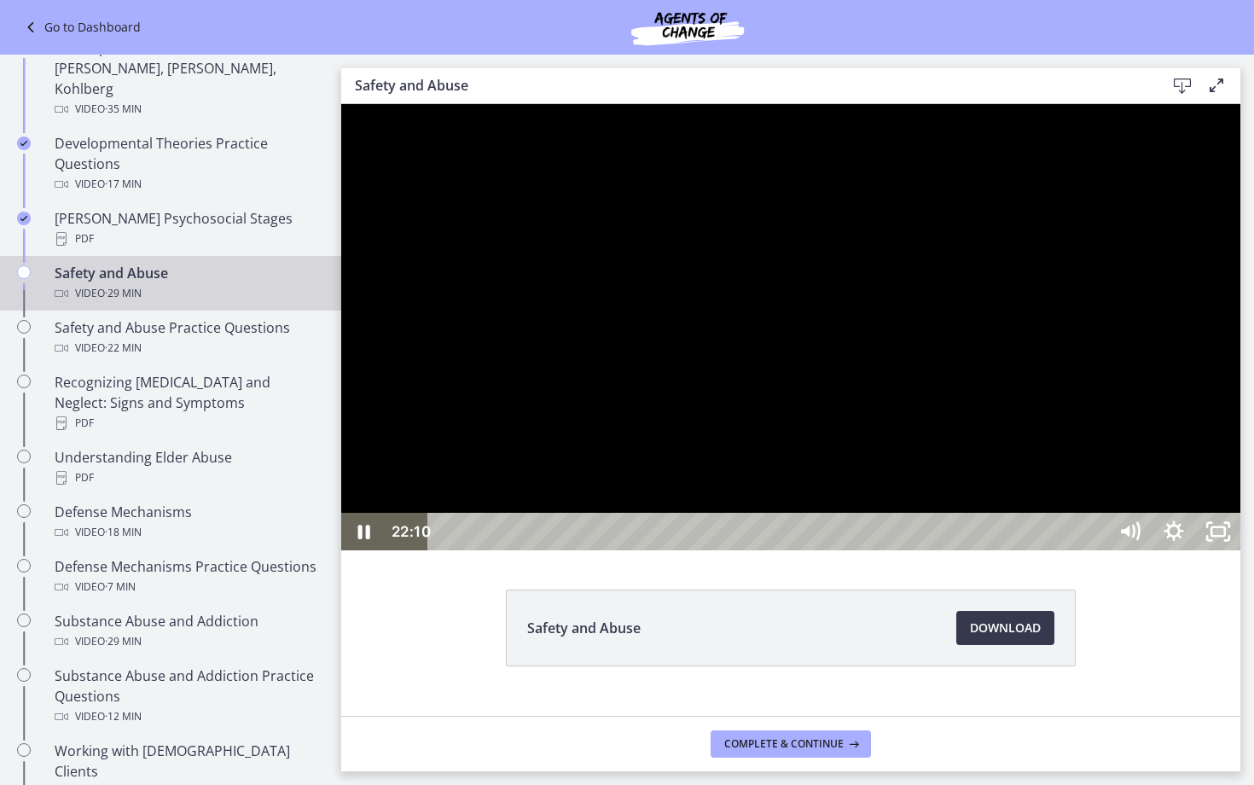
click at [1188, 550] on div at bounding box center [790, 327] width 899 height 446
click at [341, 104] on button "Play Video: ctrt98fh120s72qirkmg.mp4" at bounding box center [341, 104] width 1 height 1
click at [1240, 550] on div at bounding box center [790, 327] width 899 height 446
click at [1096, 550] on div "24:06" at bounding box center [770, 532] width 652 height 38
click at [1096, 550] on div "23:54" at bounding box center [770, 532] width 652 height 38
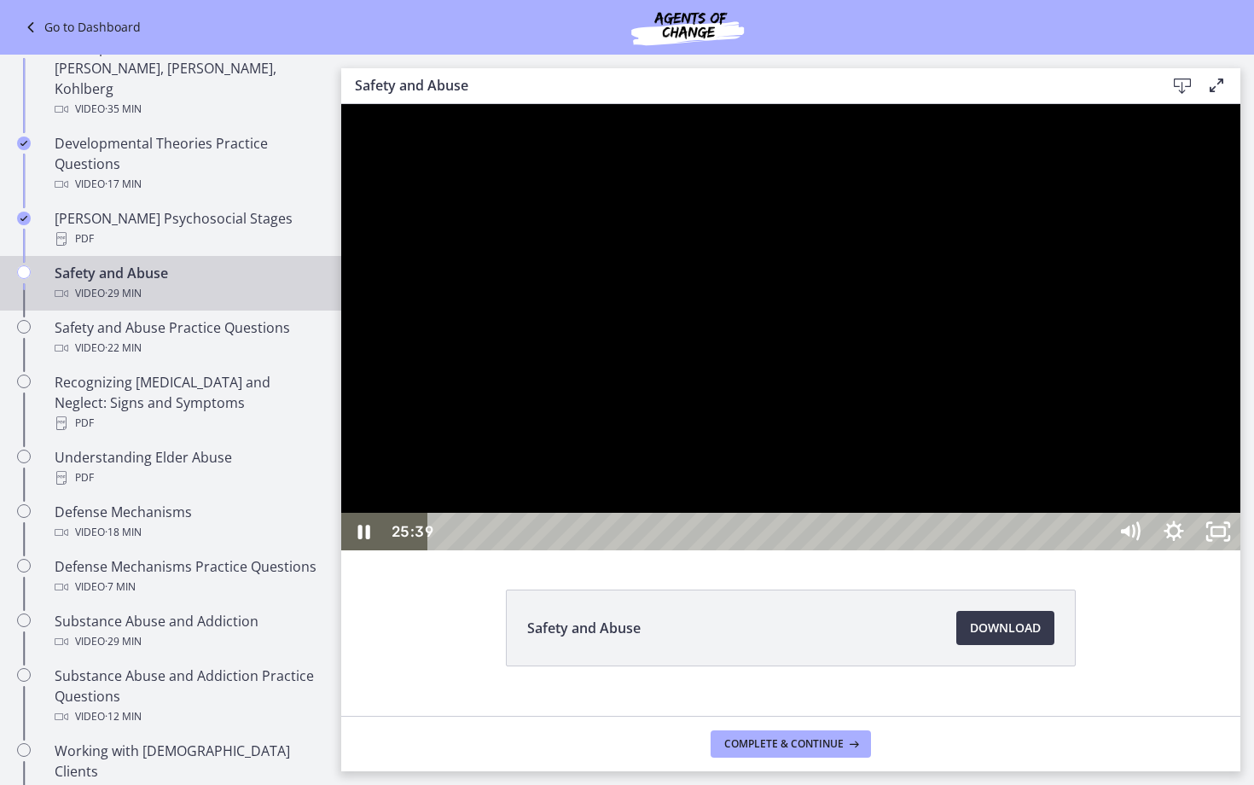
click at [1240, 550] on div at bounding box center [790, 327] width 899 height 446
click at [1096, 550] on div "25:11" at bounding box center [770, 532] width 652 height 38
click at [1222, 550] on div at bounding box center [790, 327] width 899 height 446
click at [1096, 550] on div "24:59" at bounding box center [770, 532] width 652 height 38
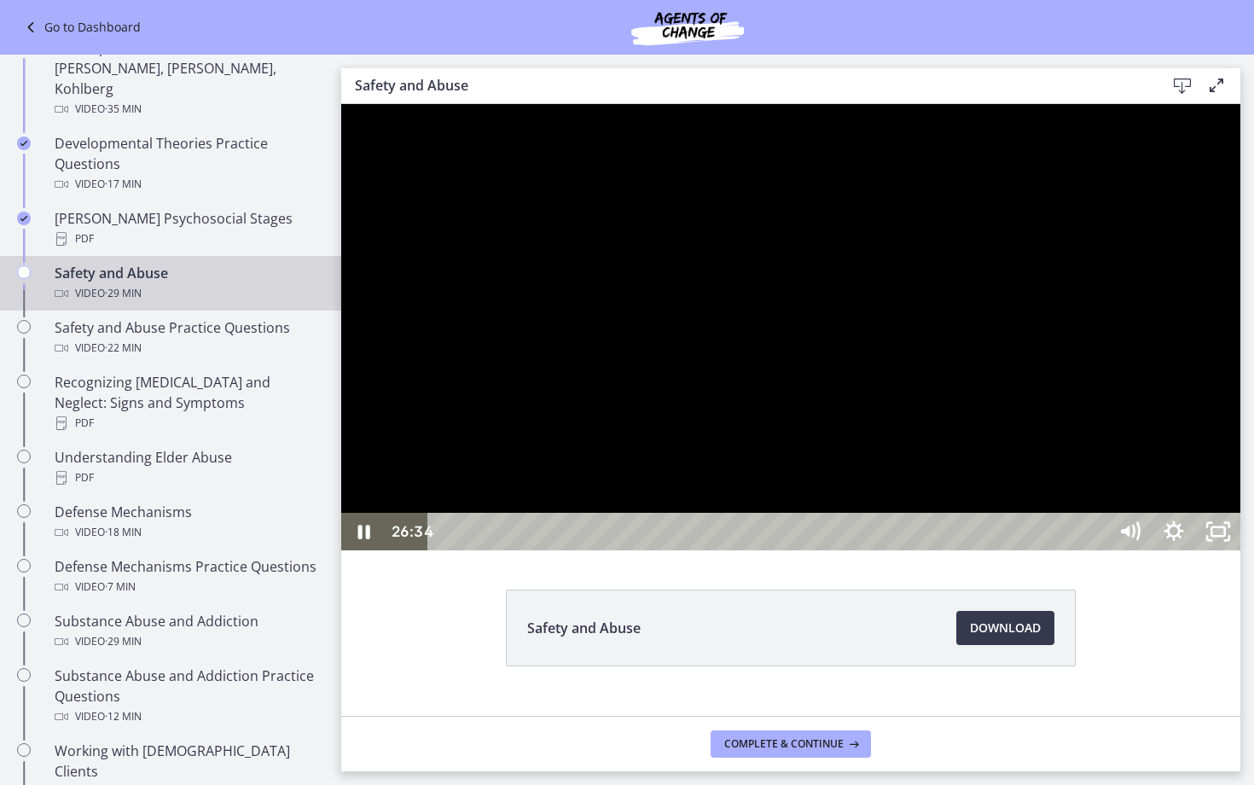
click at [1240, 526] on div at bounding box center [790, 327] width 899 height 446
click at [341, 104] on button "Play Video: ctrt98fh120s72qirkmg.mp4" at bounding box center [341, 104] width 1 height 1
click at [1240, 549] on div at bounding box center [790, 327] width 899 height 446
click at [1240, 515] on div at bounding box center [790, 327] width 899 height 446
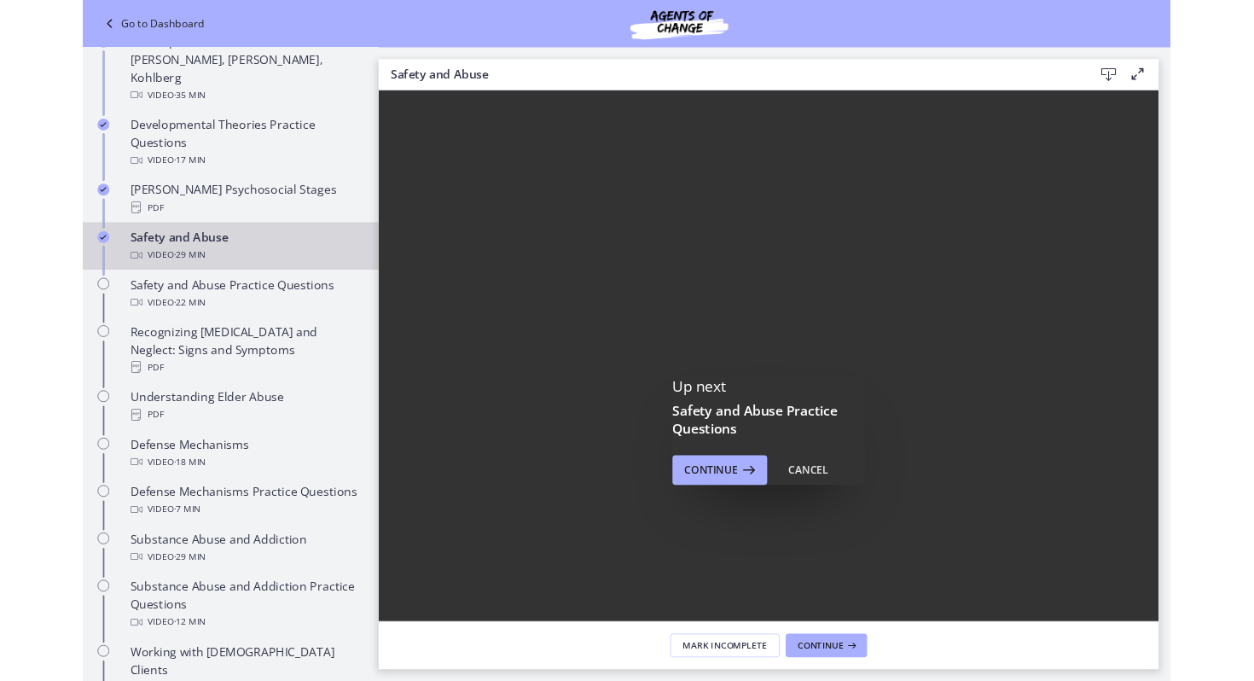
scroll to position [0, 0]
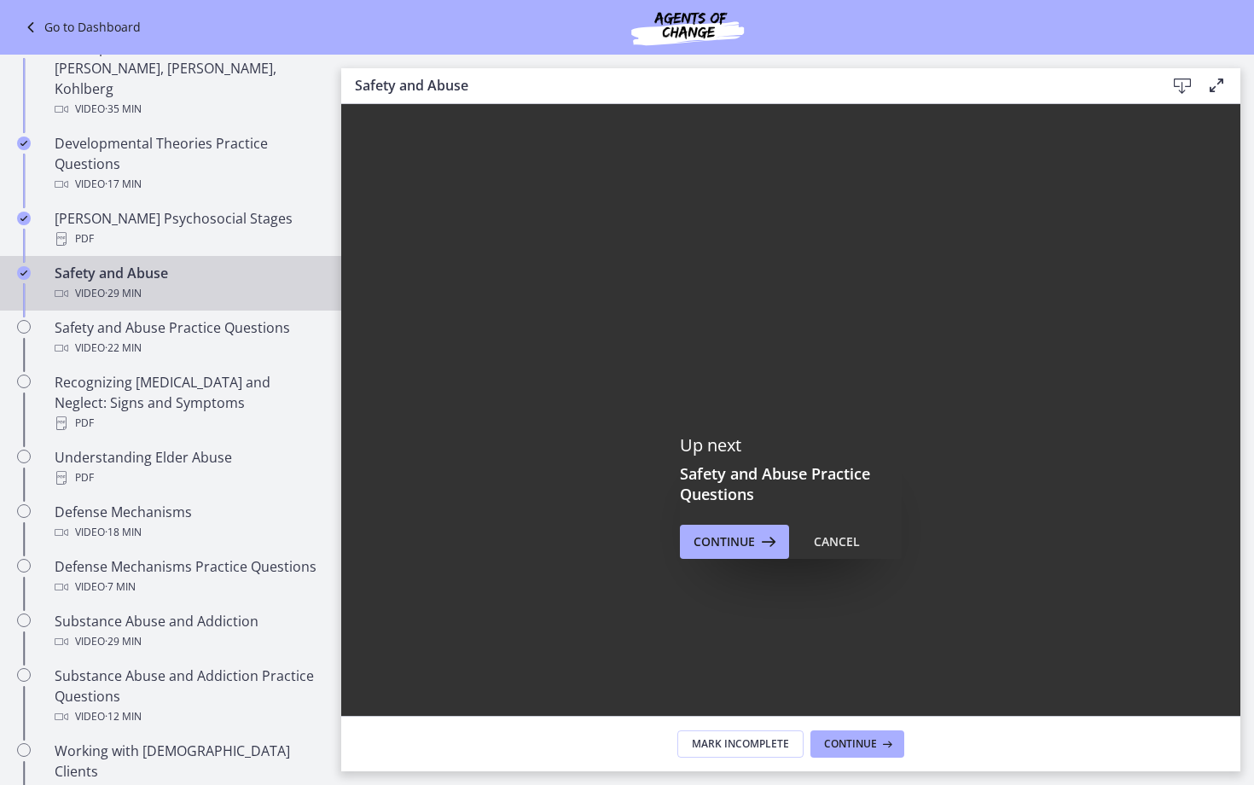
click at [1225, 680] on rect "Fullscreen" at bounding box center [1218, 790] width 14 height 9
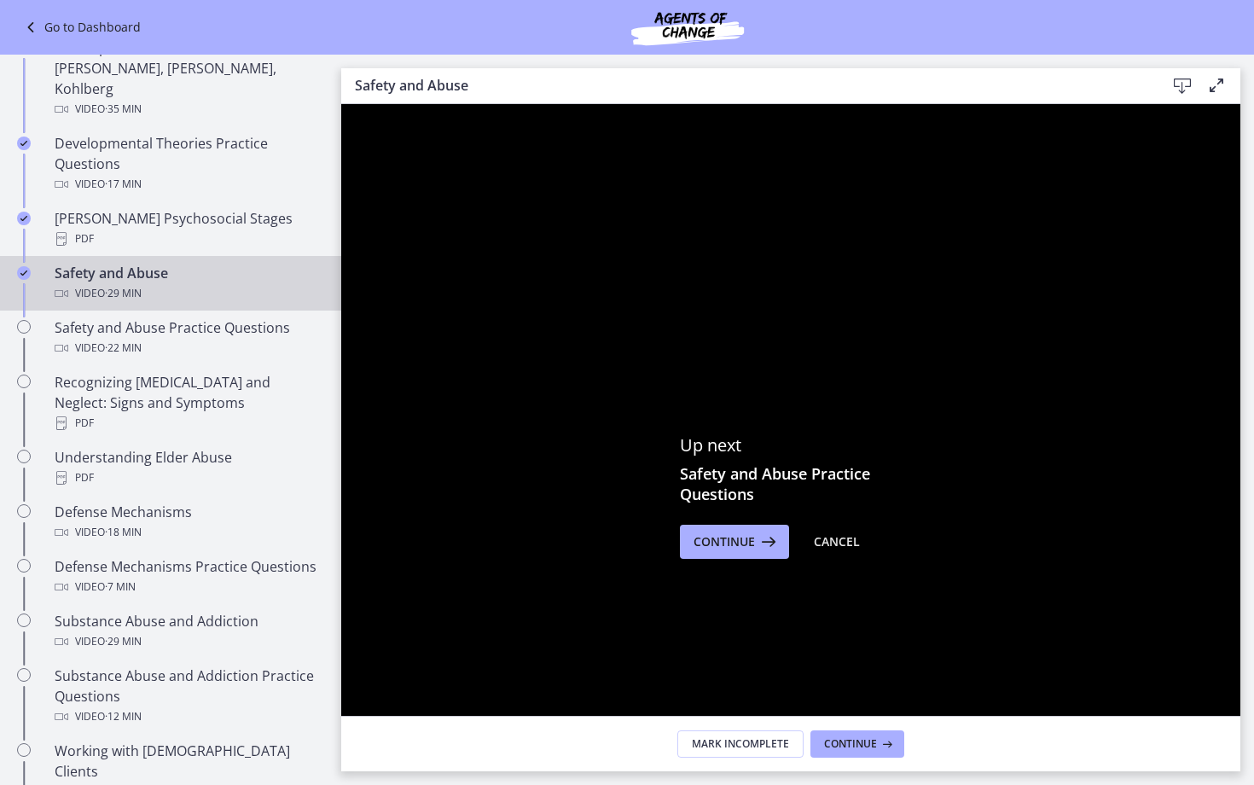
click at [1240, 680] on icon "Unfullscreen" at bounding box center [1218, 791] width 44 height 38
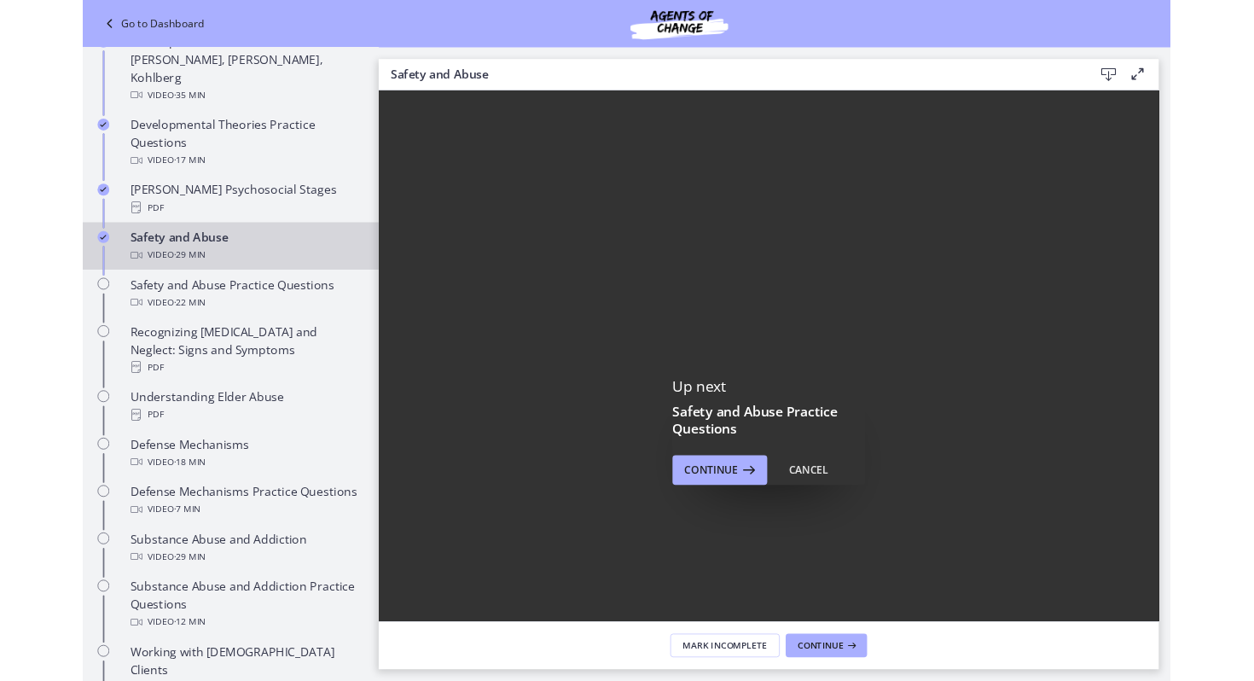
scroll to position [627, 0]
